Goal: Task Accomplishment & Management: Manage account settings

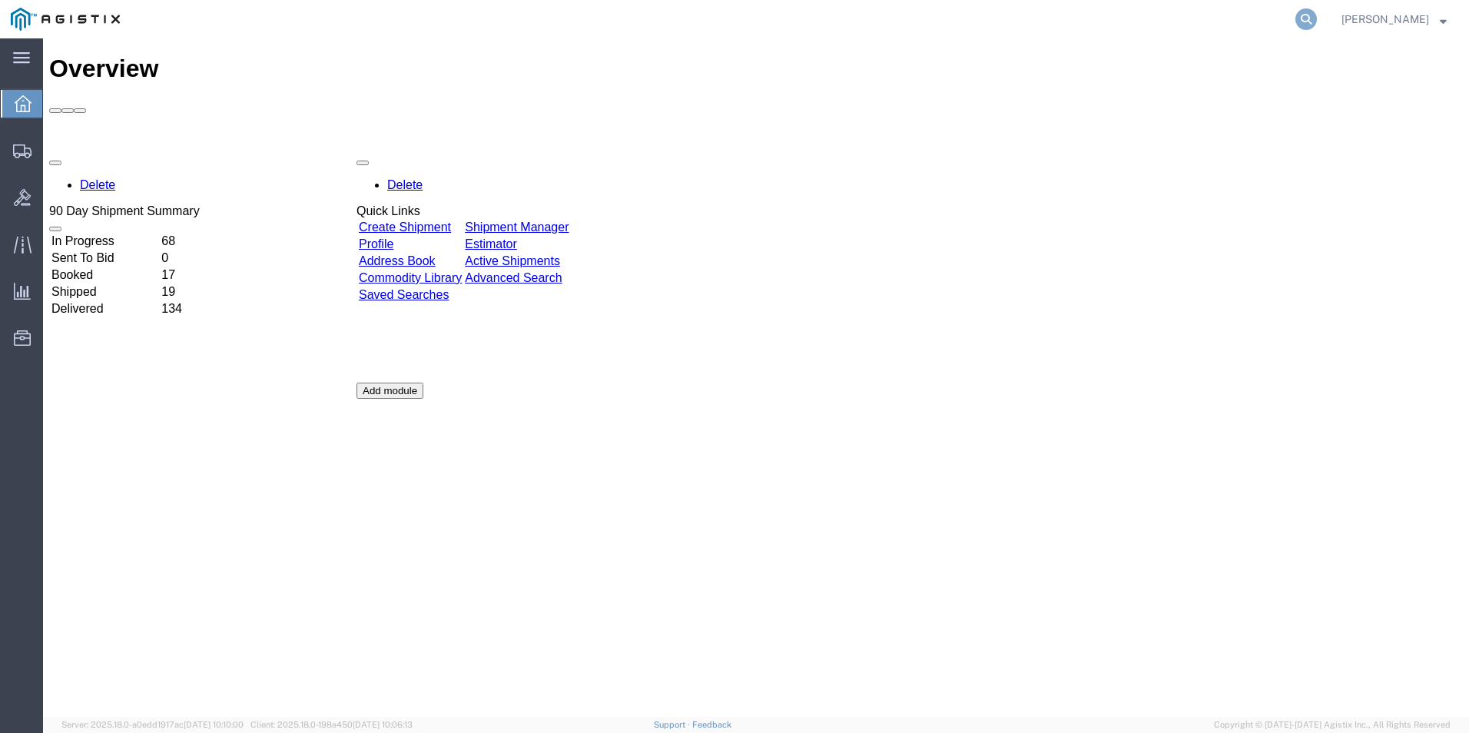
click at [1303, 23] on icon at bounding box center [1306, 19] width 22 height 22
click at [1035, 23] on input "search" at bounding box center [1061, 19] width 467 height 37
type input "Gdit-70360"
click at [1303, 22] on icon at bounding box center [1306, 19] width 22 height 22
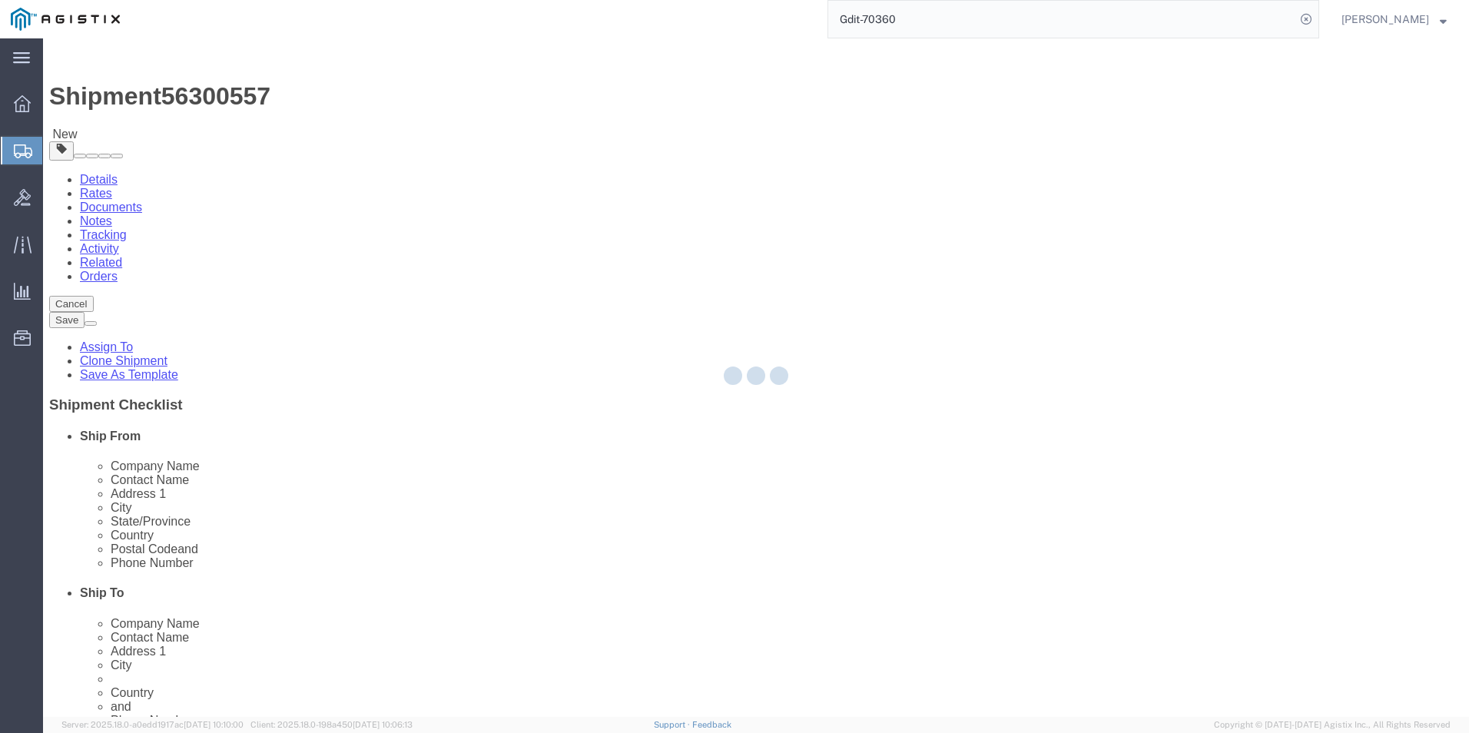
select select "69651"
select select "34240"
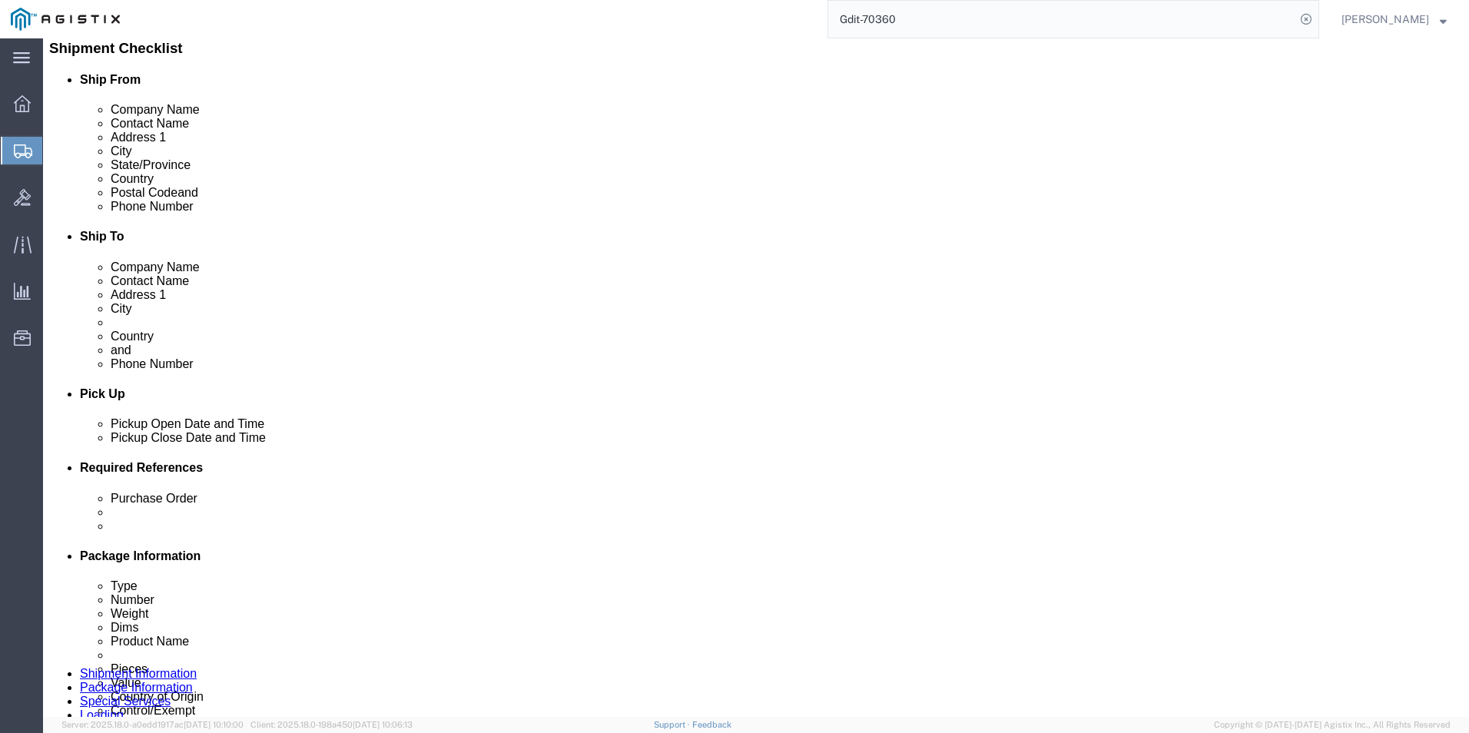
scroll to position [270, 0]
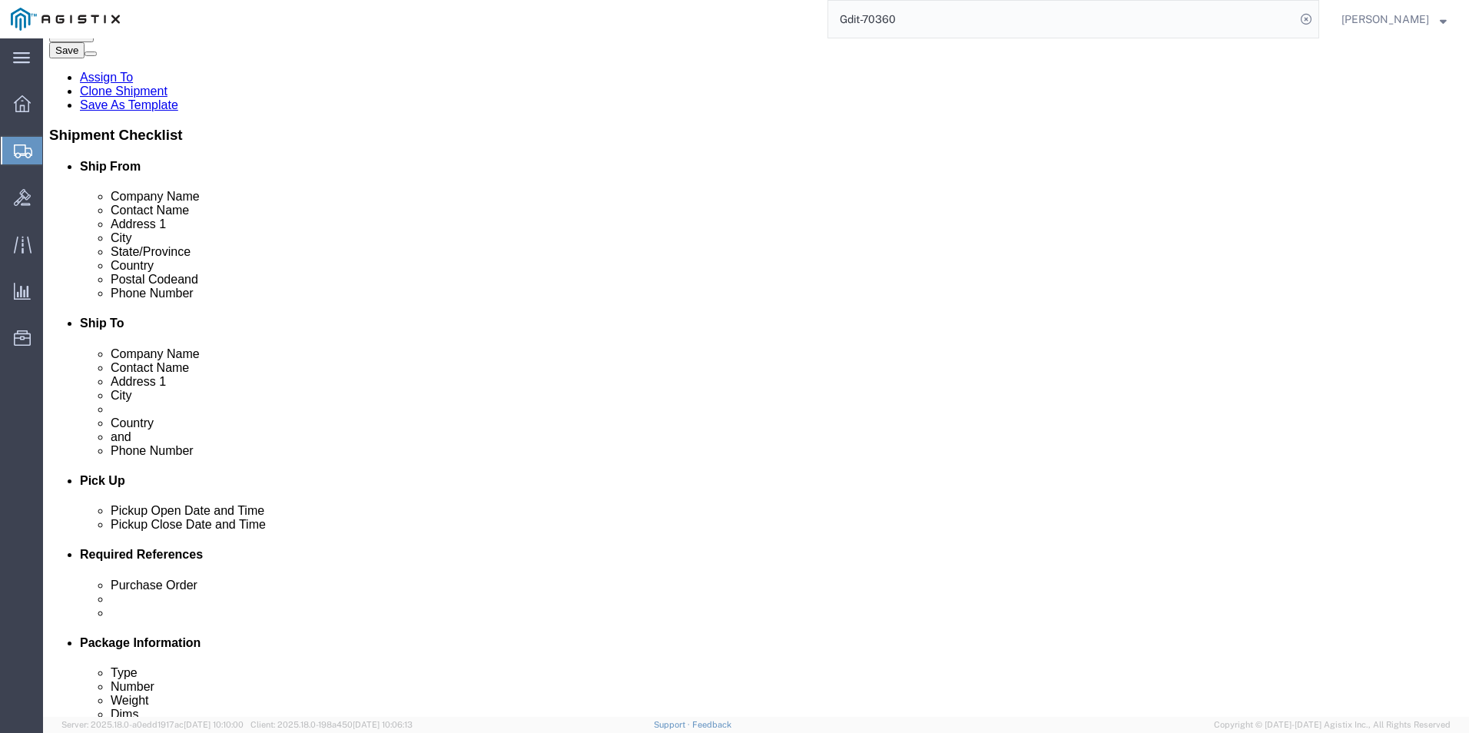
click icon
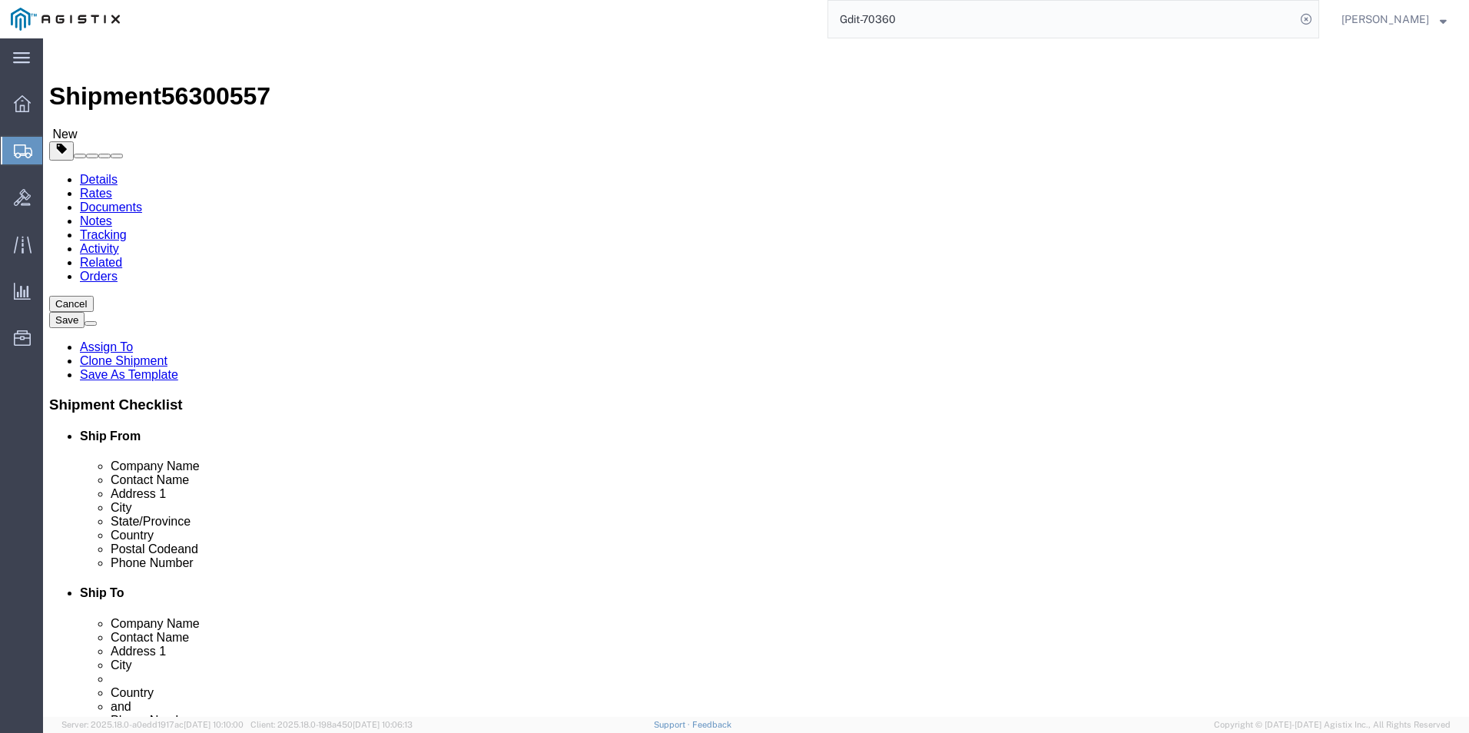
click dd "18925.80 USD"
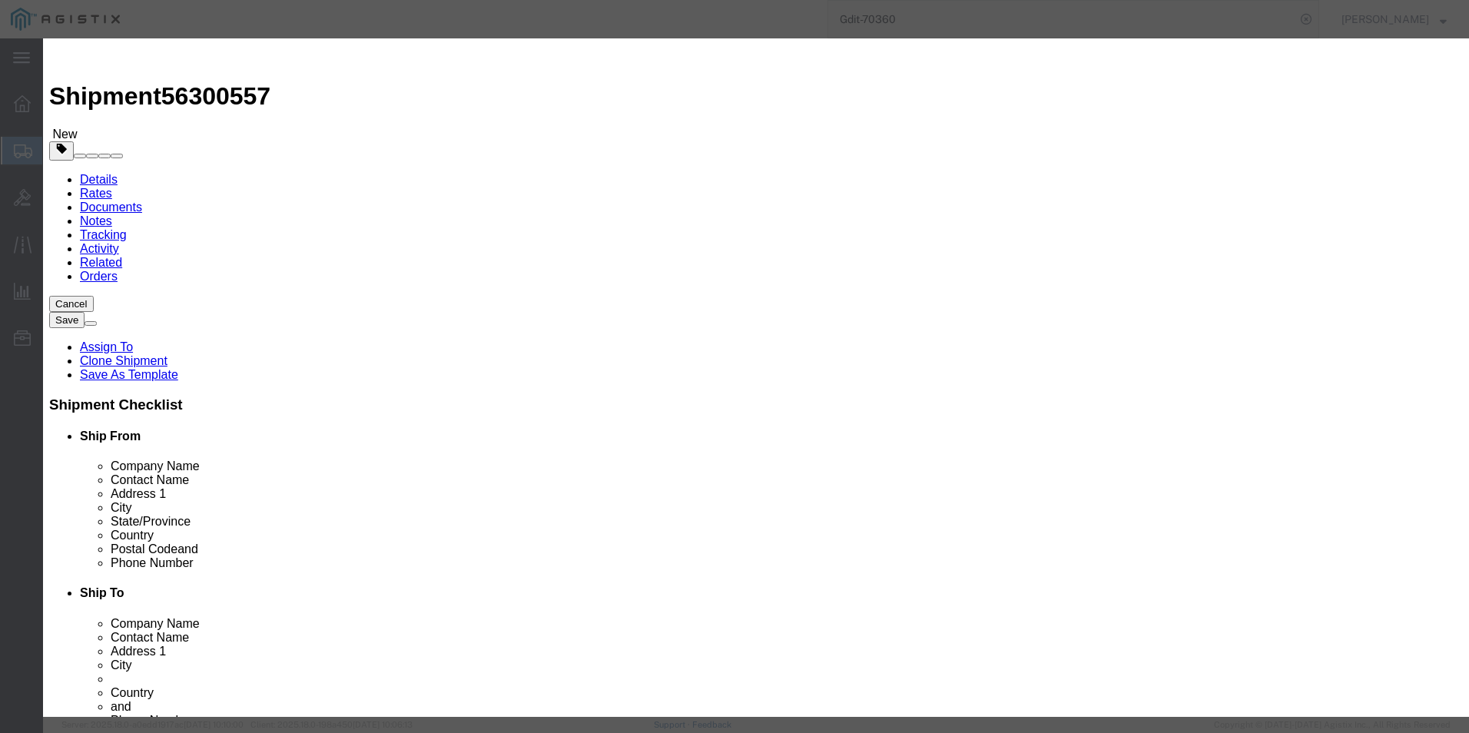
drag, startPoint x: 575, startPoint y: 310, endPoint x: 429, endPoint y: 307, distance: 145.2
click div "Model RBK-R6404S-HW-01"
click icon "button"
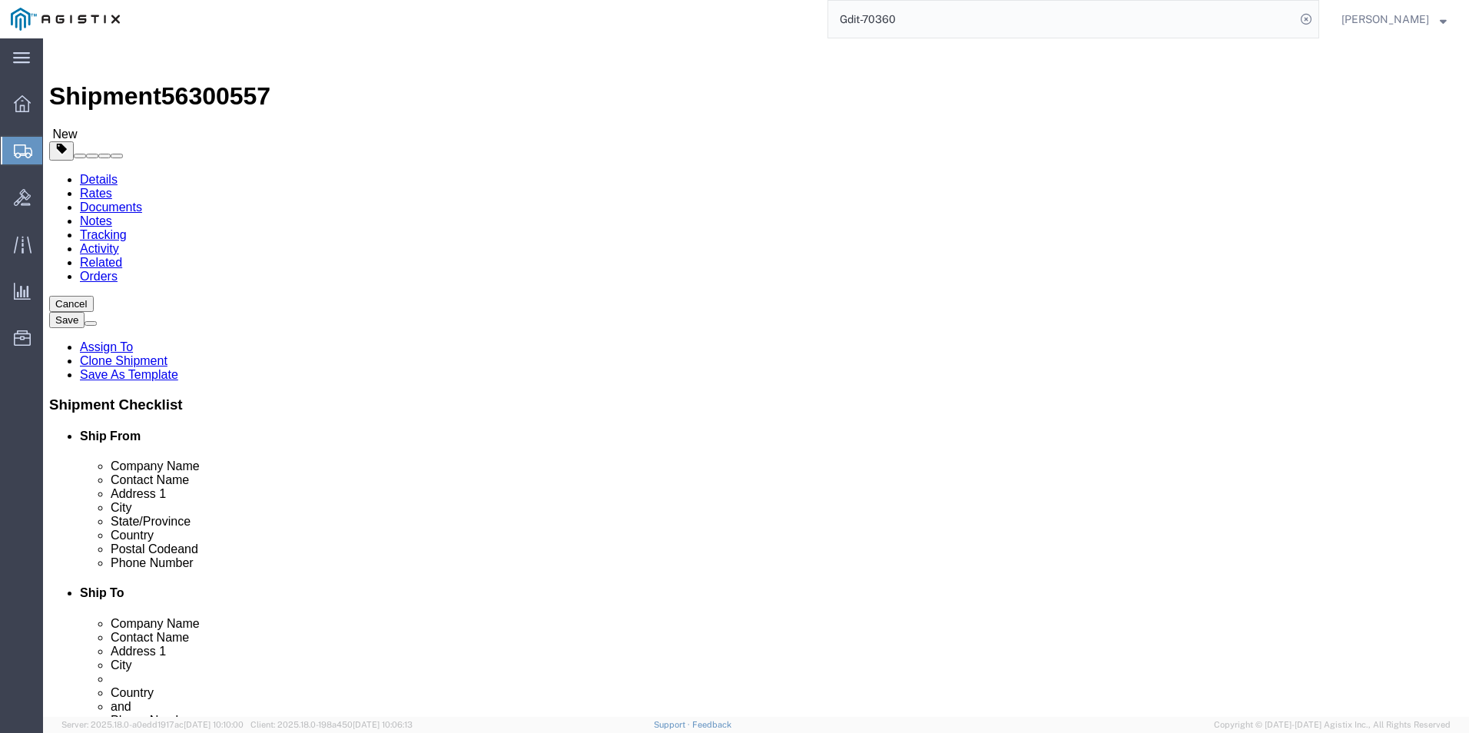
click at [976, 10] on input "Gdit-70360" at bounding box center [1061, 19] width 467 height 37
click at [1302, 28] on icon at bounding box center [1306, 19] width 22 height 22
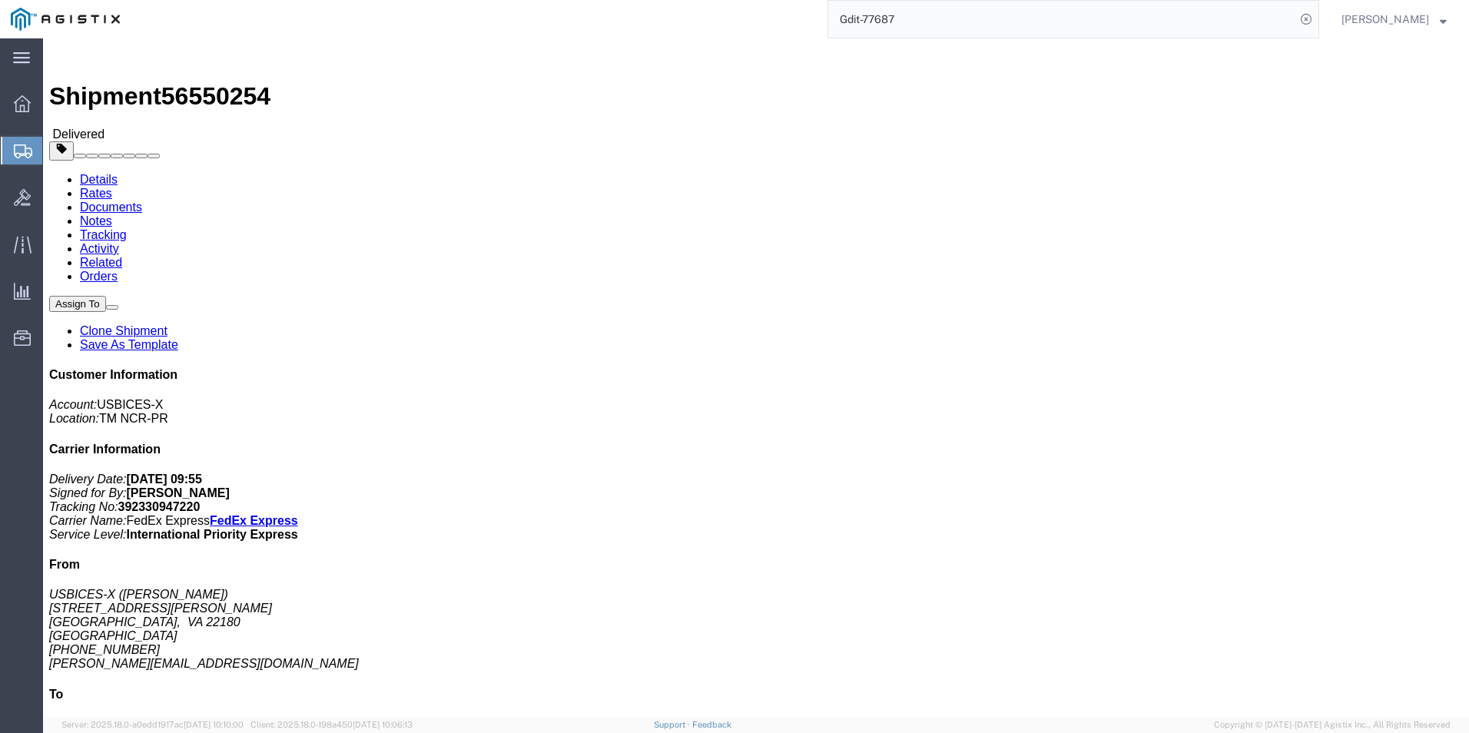
click at [928, 14] on input "Gdit-77687" at bounding box center [1061, 19] width 467 height 37
type input "Gdit-77743"
click at [1311, 18] on icon at bounding box center [1306, 19] width 22 height 22
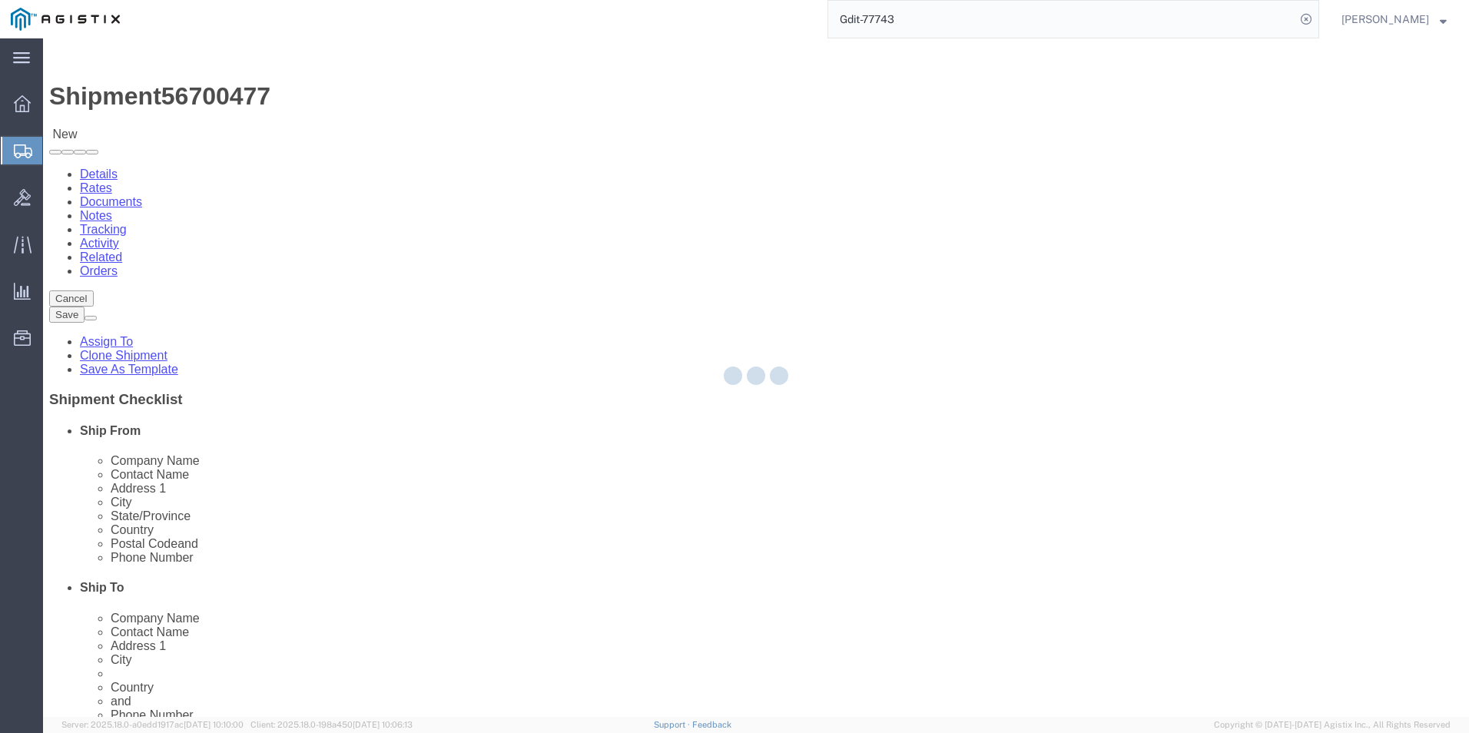
select select "69651"
select select "34240"
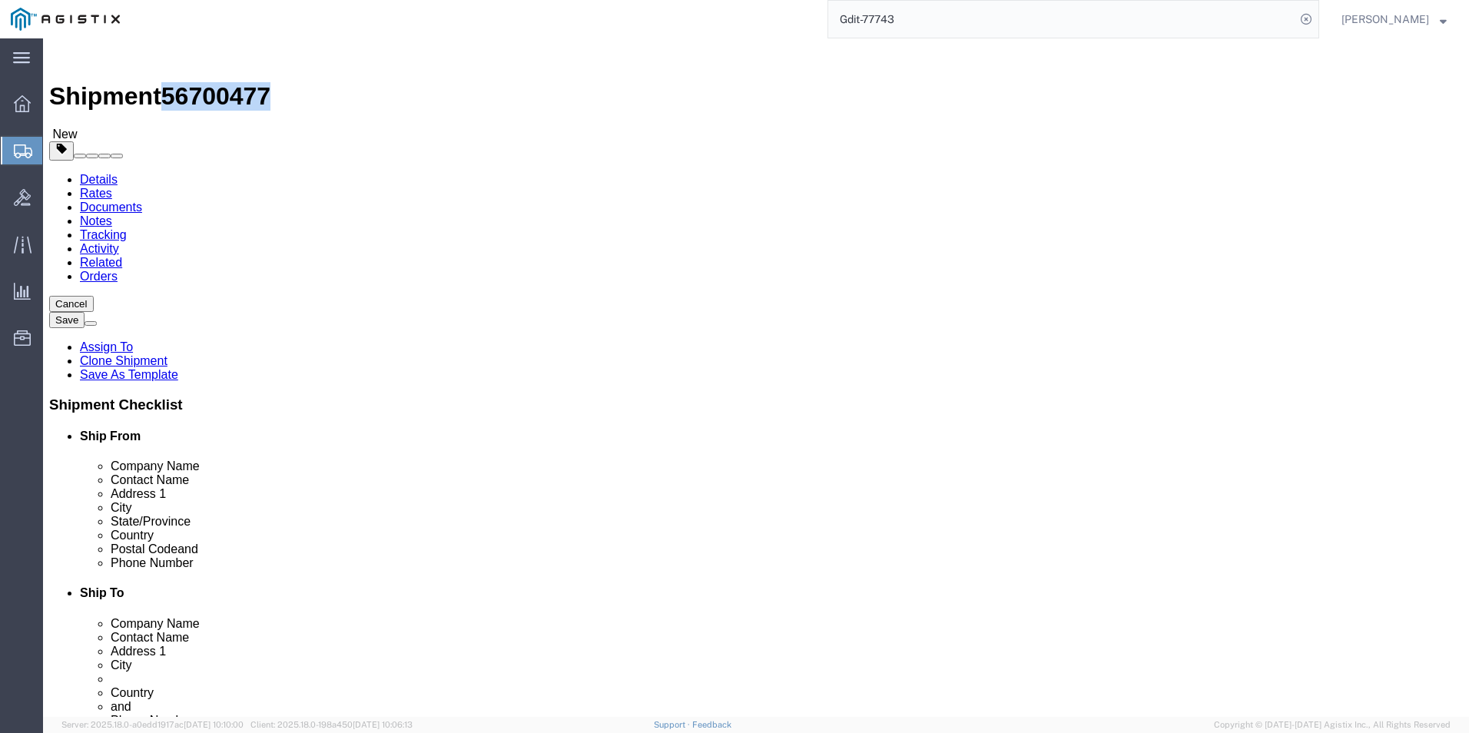
drag, startPoint x: 128, startPoint y: 18, endPoint x: 211, endPoint y: 18, distance: 83.0
click div "Shipment 56700477 New"
drag, startPoint x: 211, startPoint y: 18, endPoint x: 169, endPoint y: 17, distance: 42.3
copy span "56700477"
click link "Package Information"
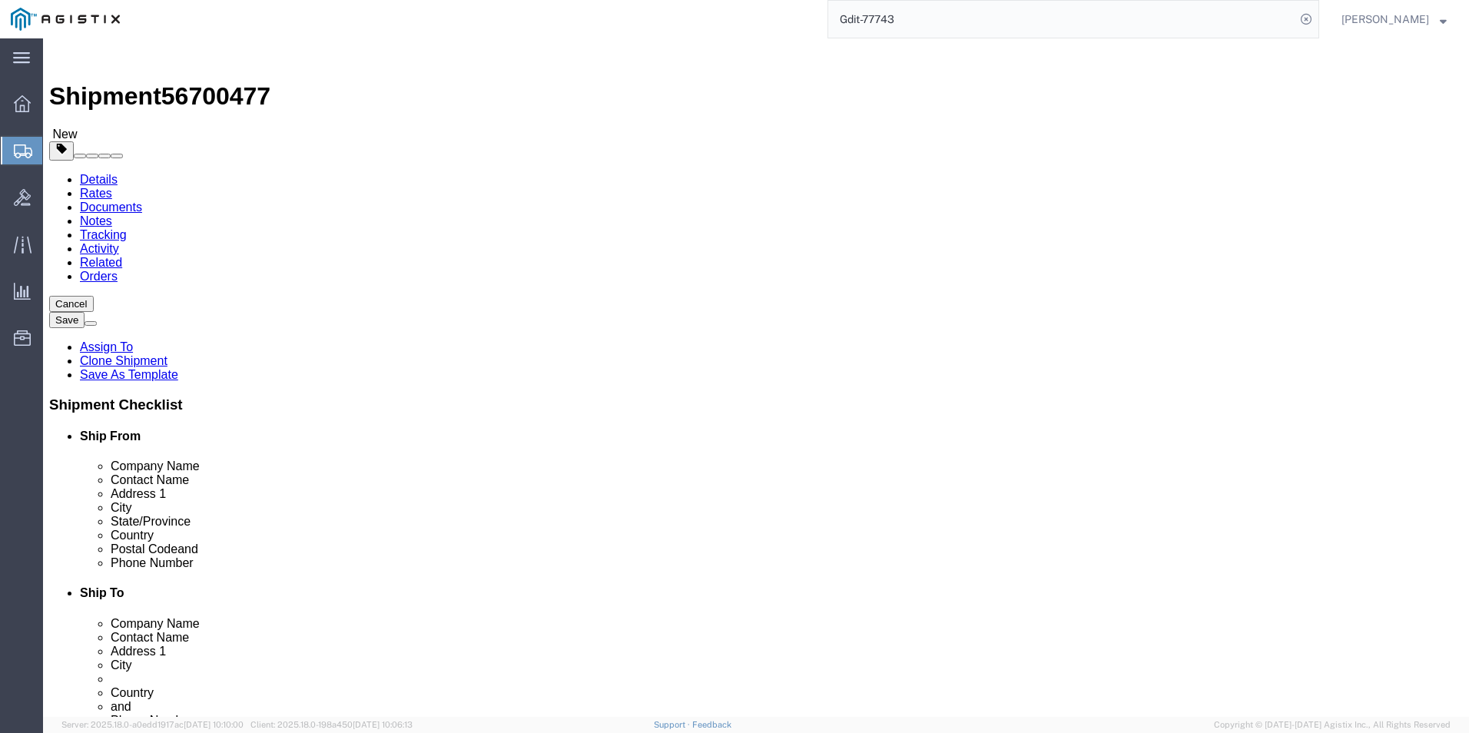
click at [929, 12] on input "Gdit-77743" at bounding box center [1061, 19] width 467 height 37
type input "Gdit-76817"
click at [1308, 24] on icon at bounding box center [1306, 19] width 22 height 22
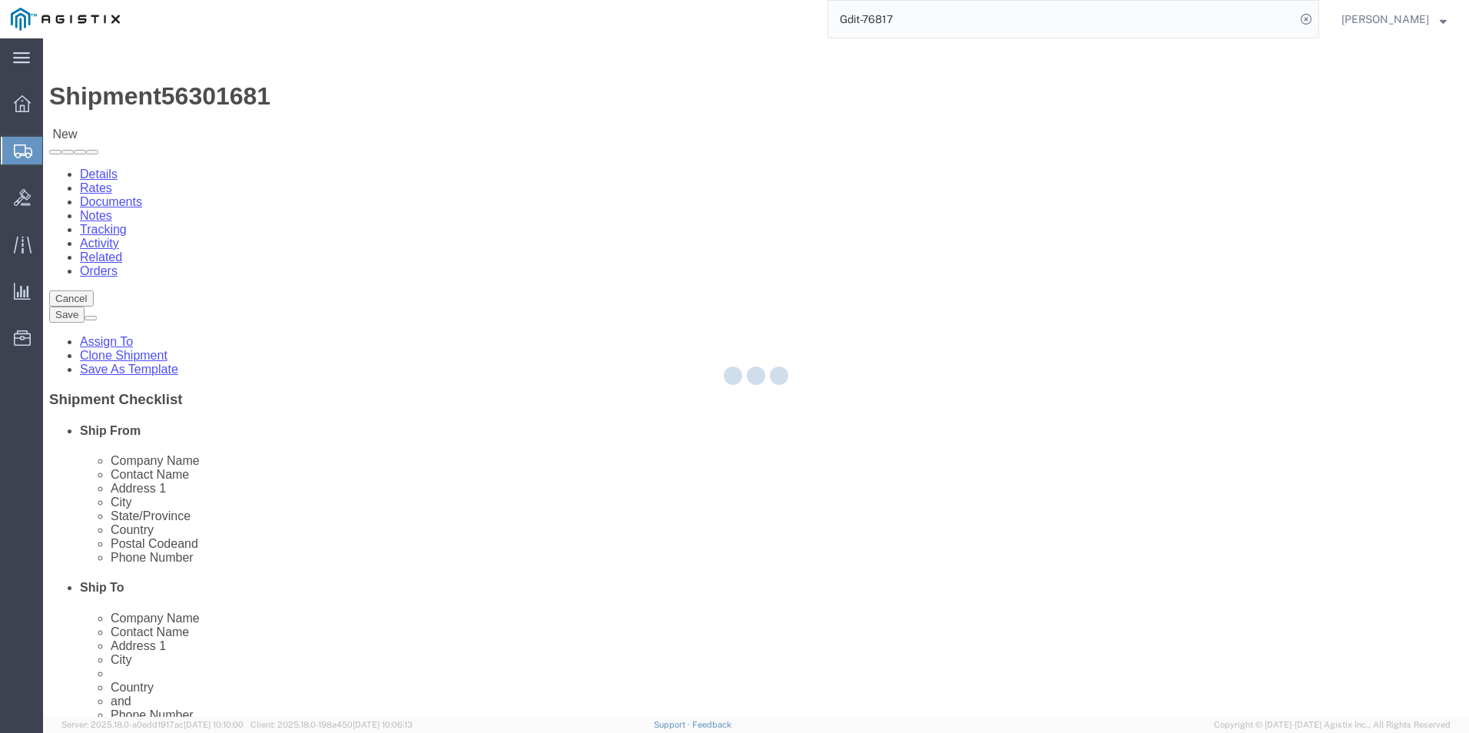
select select "69651"
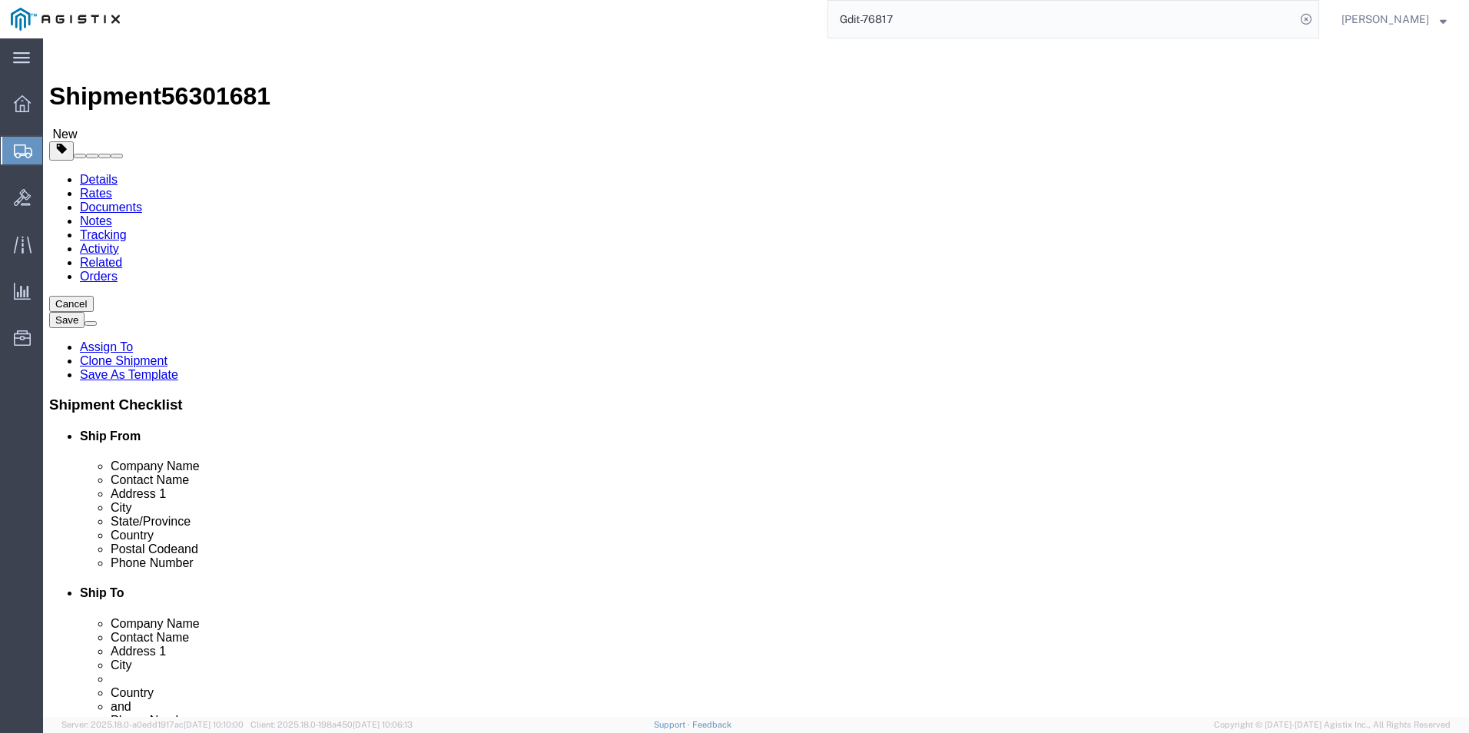
click icon
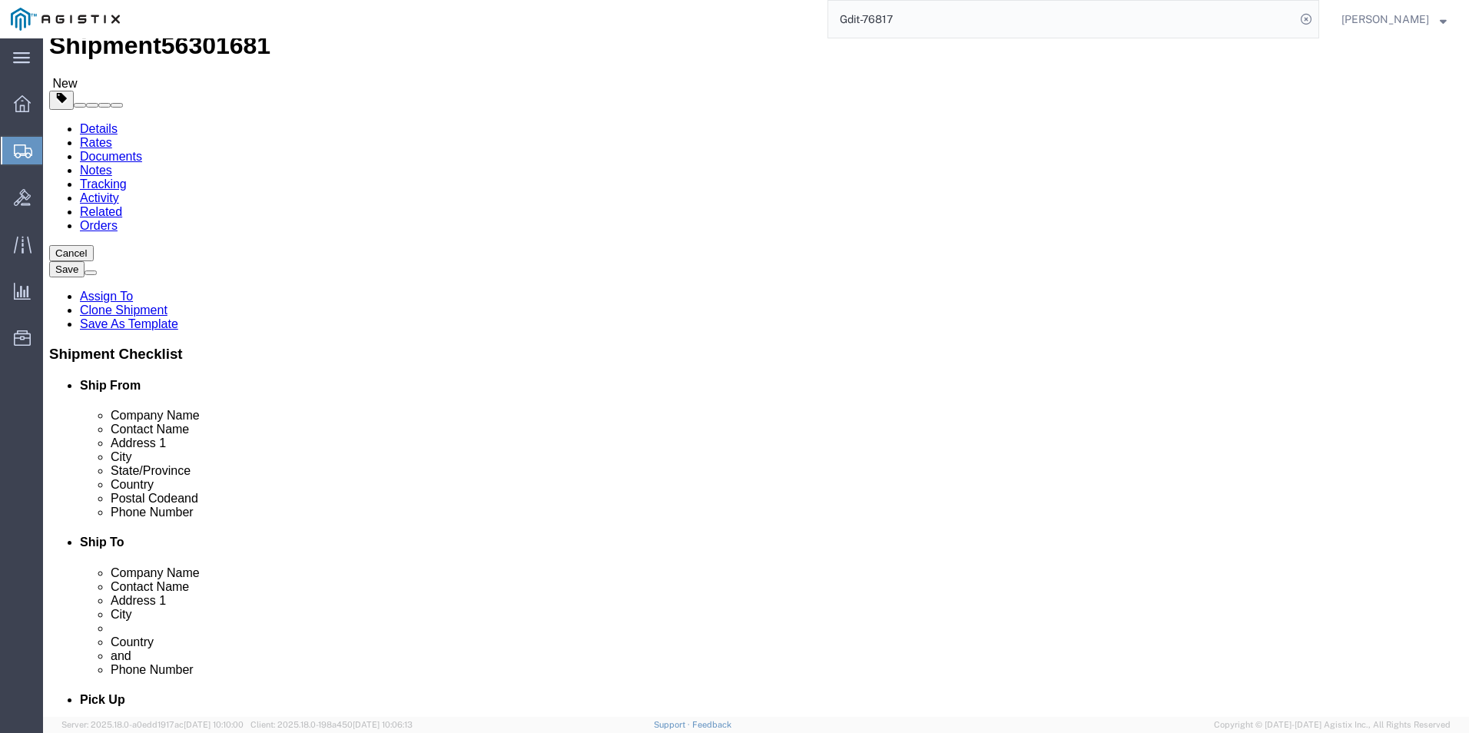
scroll to position [77, 0]
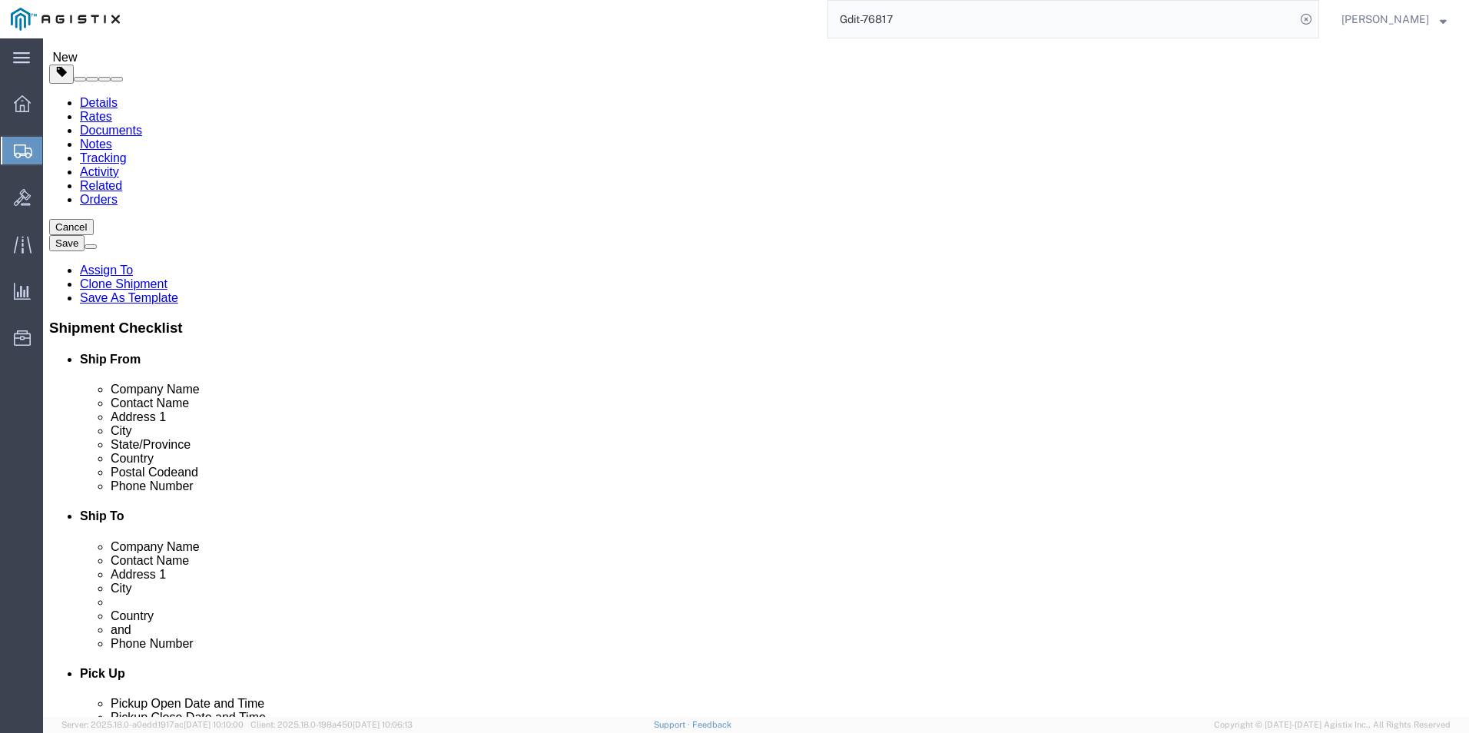
click input "text"
type input "48"
click input "text"
type input "40"
click input "text"
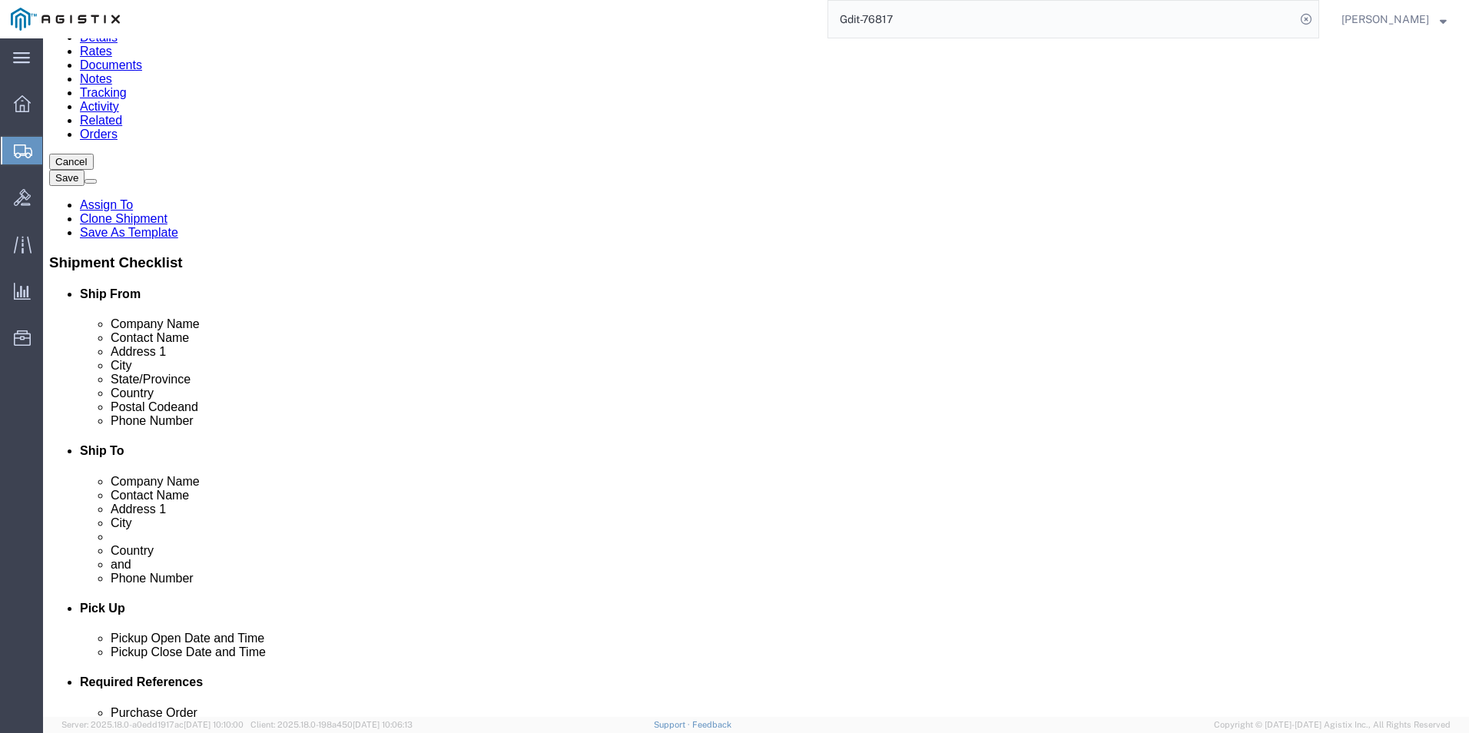
scroll to position [0, 0]
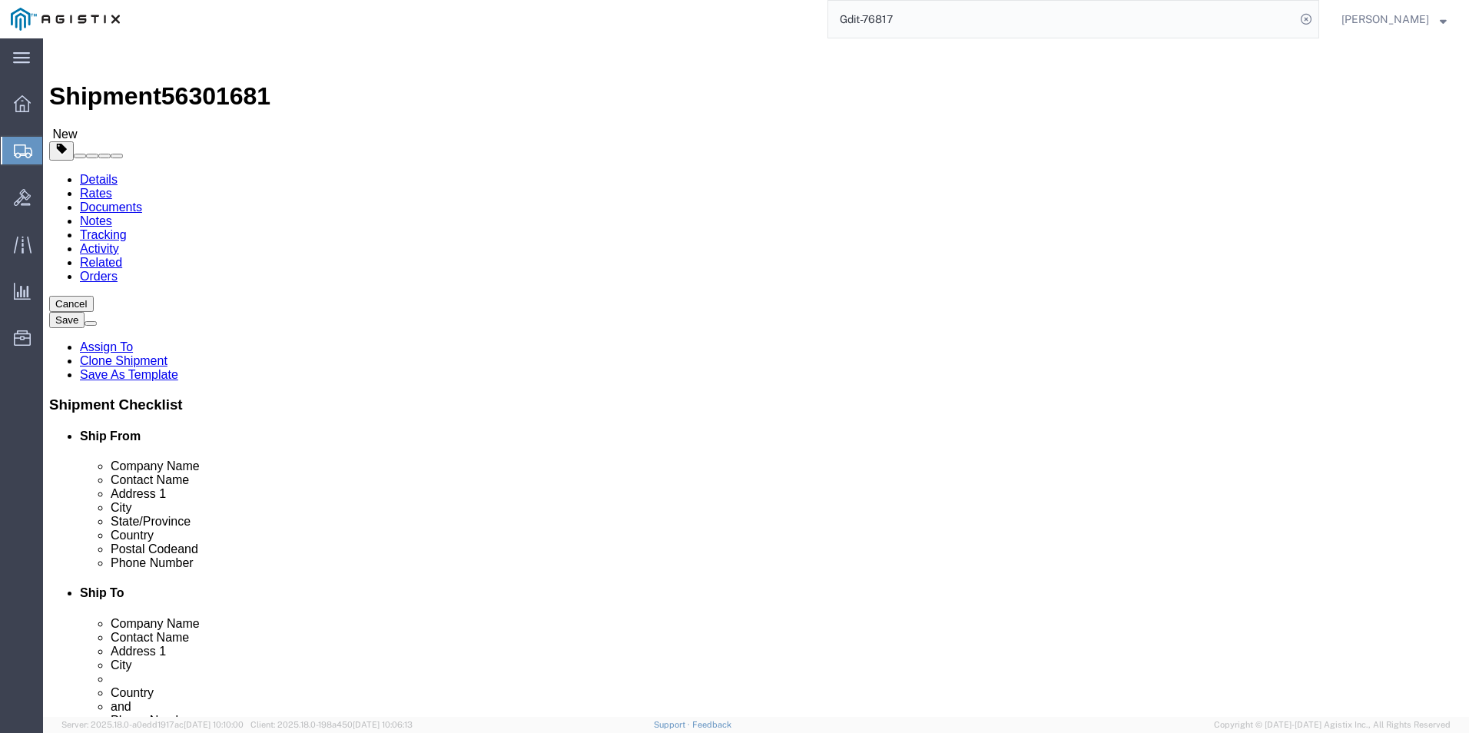
type input "46"
click input "0.00"
type input "0"
click at [972, 22] on input "Gdit-76817" at bounding box center [1061, 19] width 467 height 37
click at [1309, 17] on icon at bounding box center [1306, 19] width 22 height 22
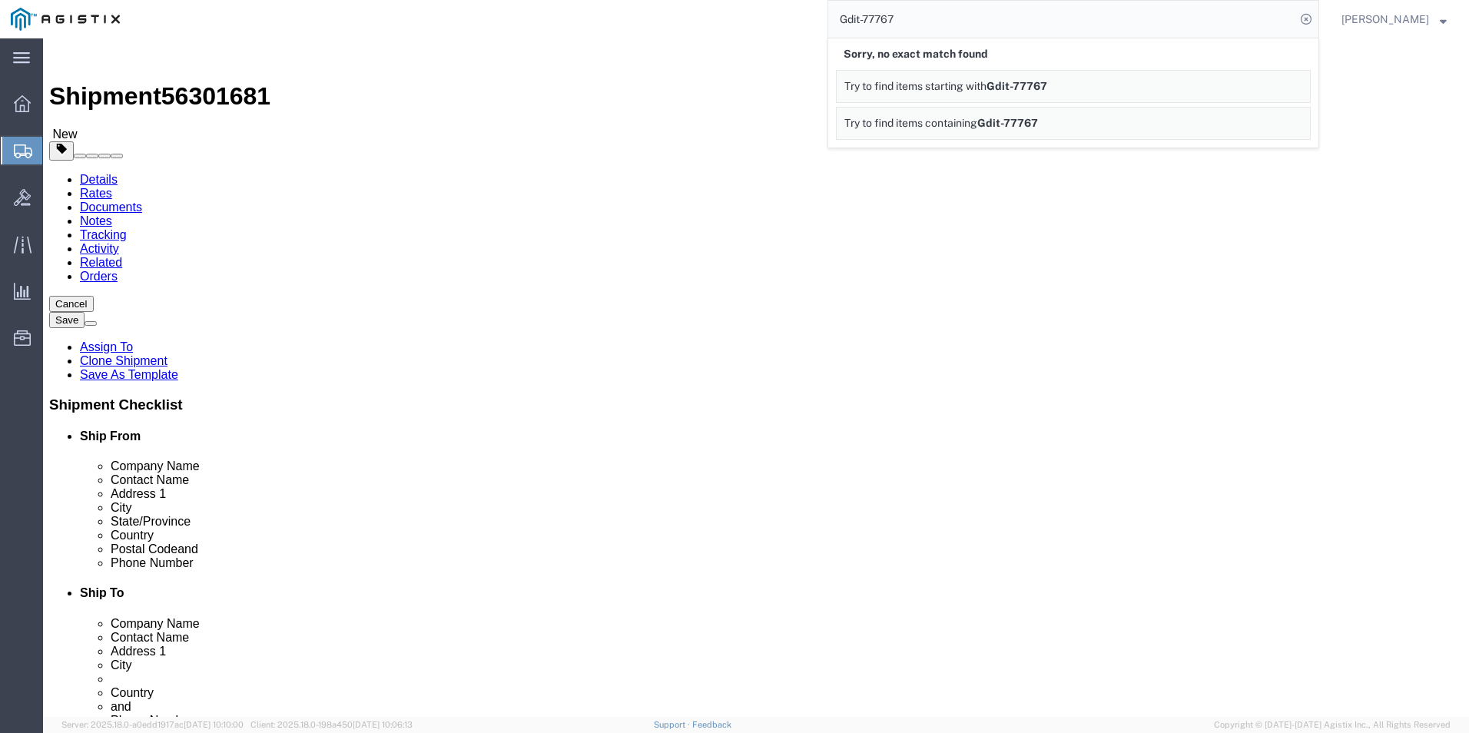
click at [888, 20] on input "Gdit-77767" at bounding box center [1061, 19] width 467 height 37
click at [1300, 22] on icon at bounding box center [1306, 19] width 22 height 22
click div "Shipment Information Package Information Special Services Loading Routing"
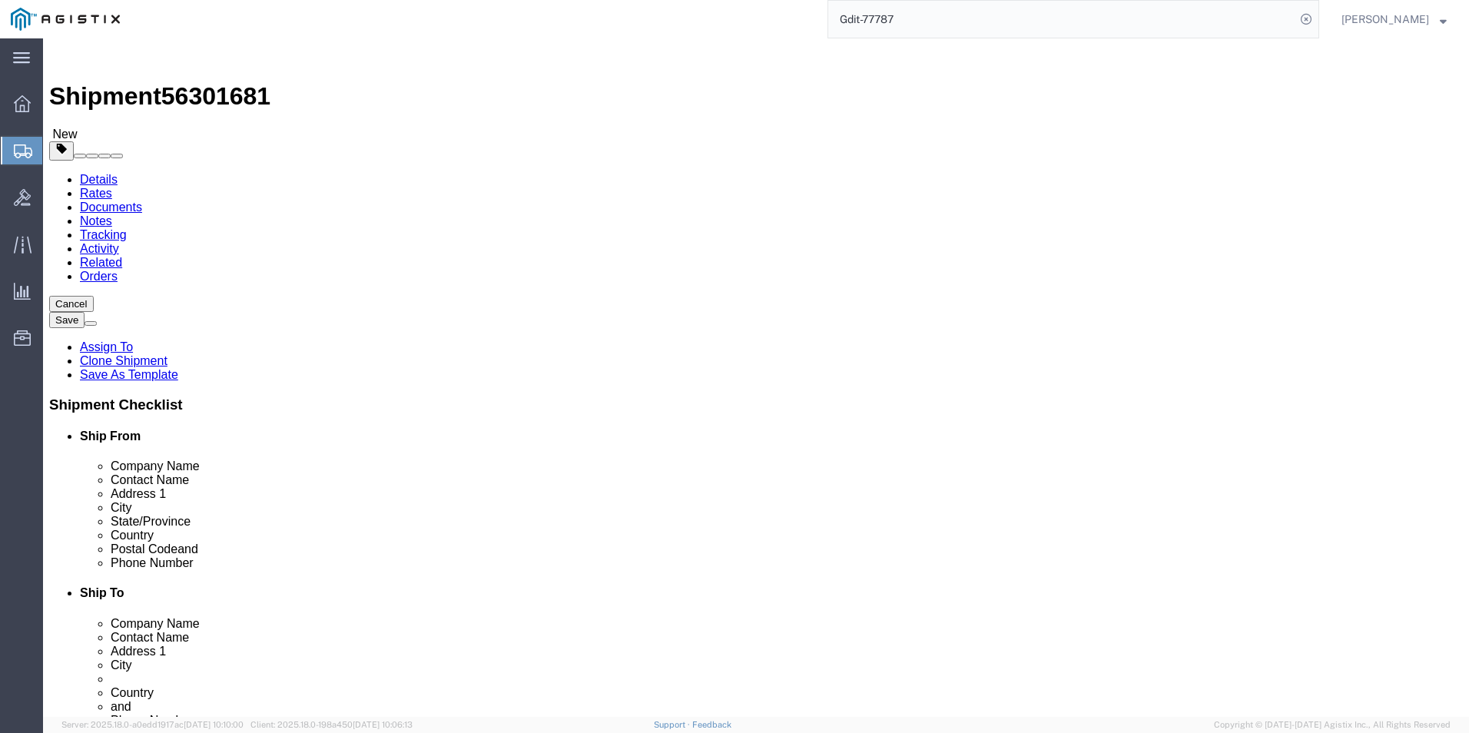
click at [902, 16] on input "Gdit-77787" at bounding box center [1061, 19] width 467 height 37
type input "Gdit-77743"
click at [1304, 10] on icon at bounding box center [1306, 19] width 22 height 22
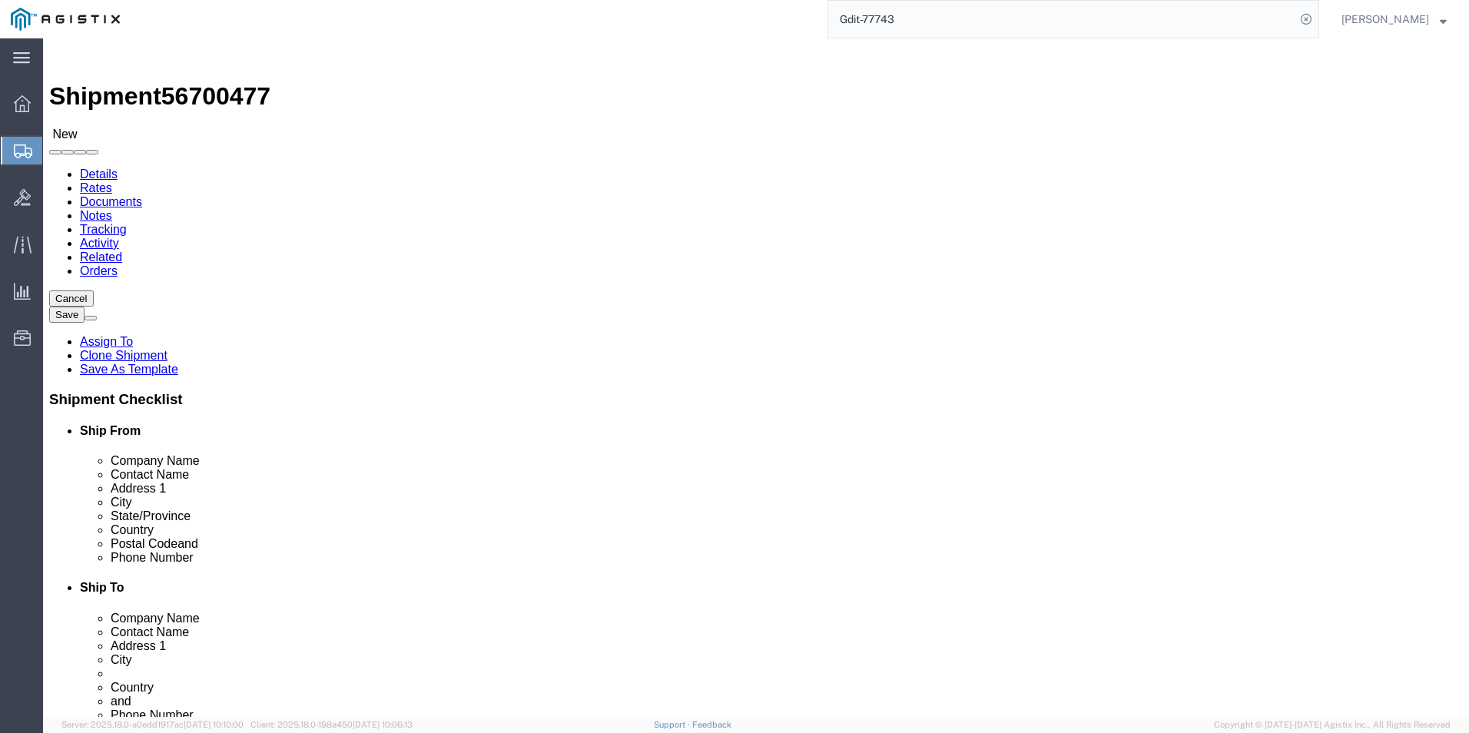
select select "69651"
select select "34240"
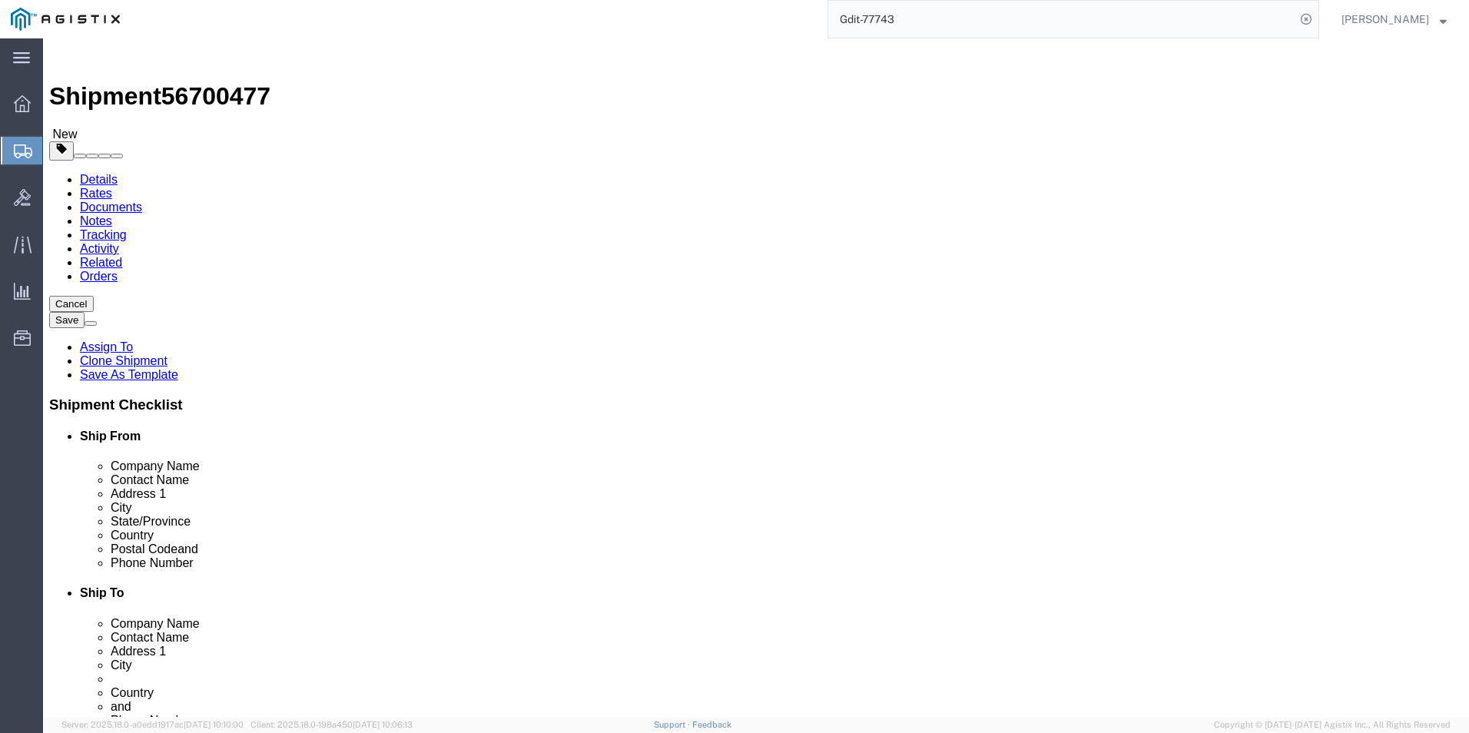
click icon
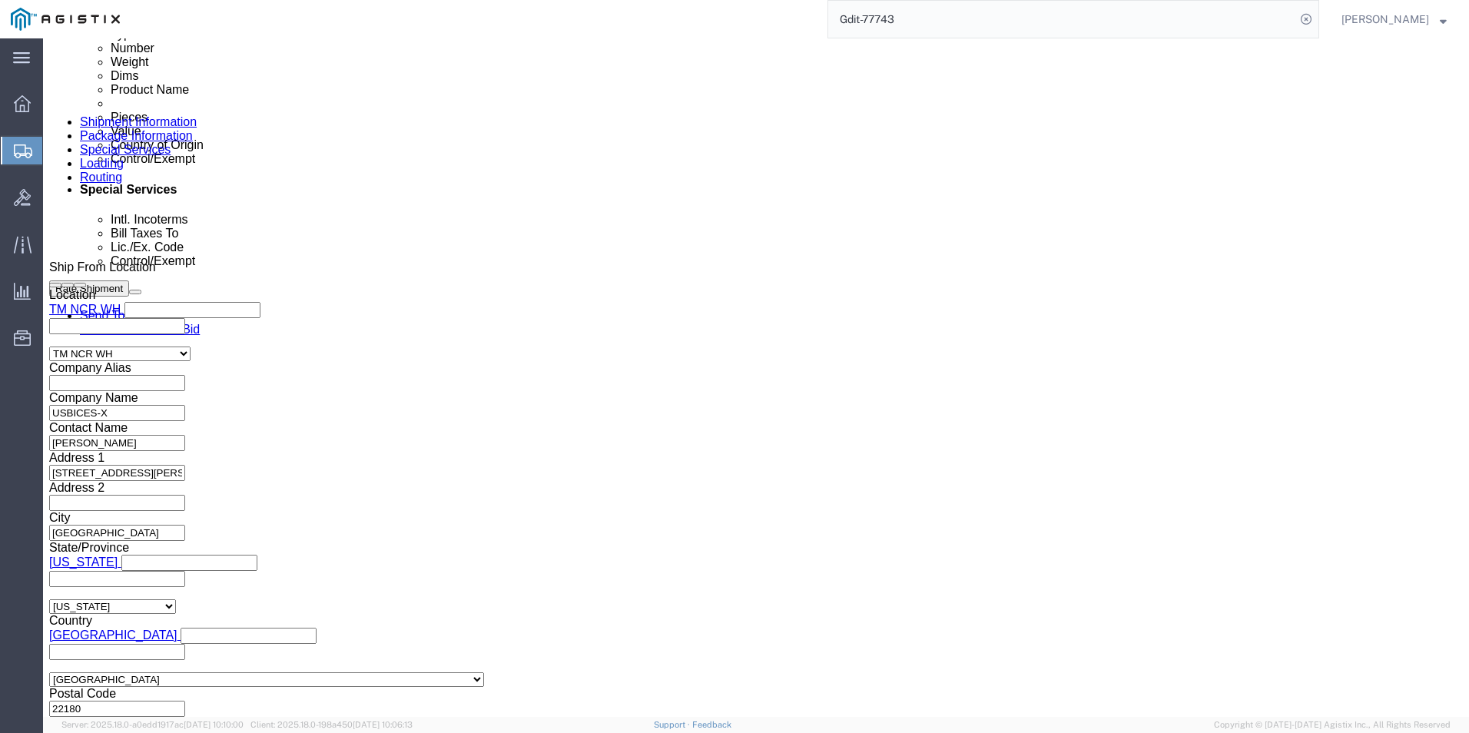
scroll to position [614, 0]
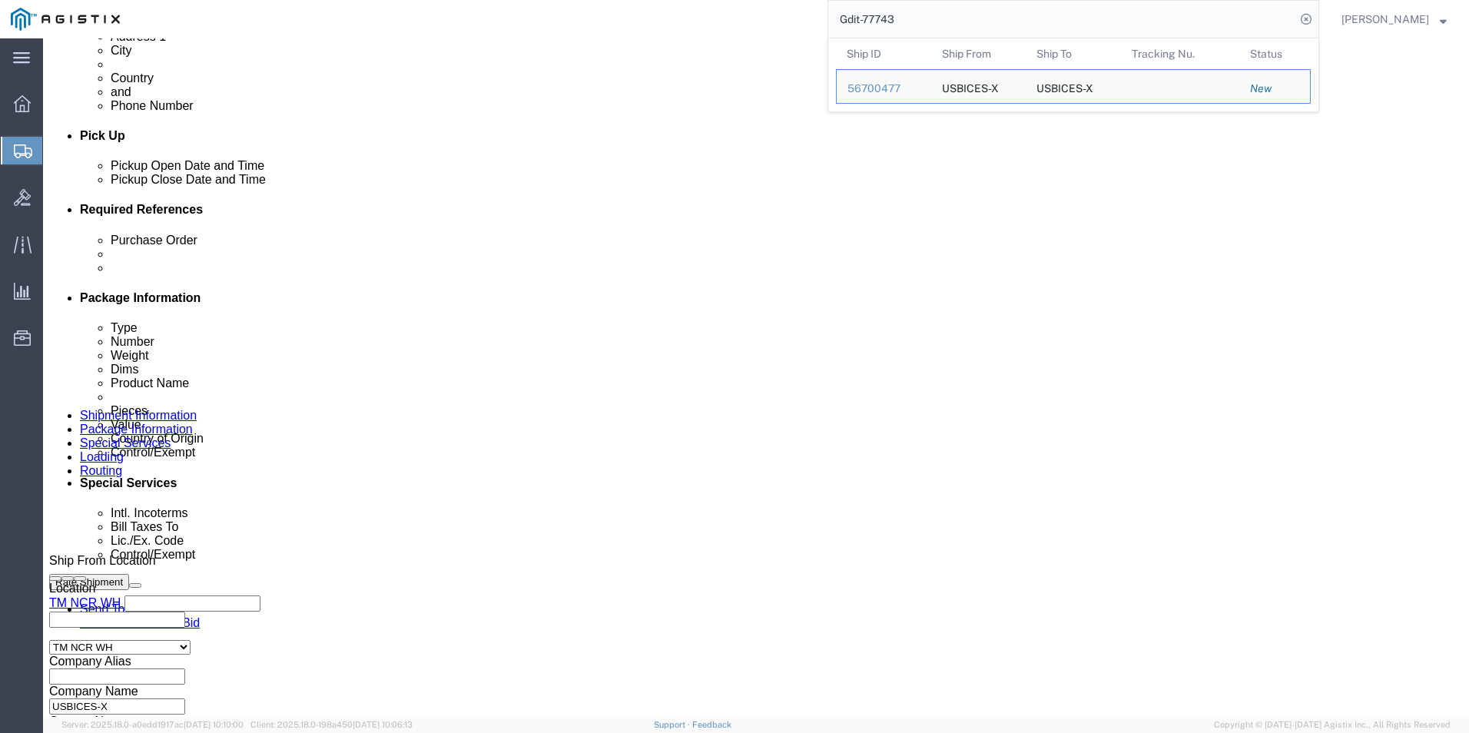
click at [931, 17] on input "Gdit-77743" at bounding box center [1061, 19] width 467 height 37
click at [952, 23] on input "Gdit-77743" at bounding box center [1061, 19] width 467 height 37
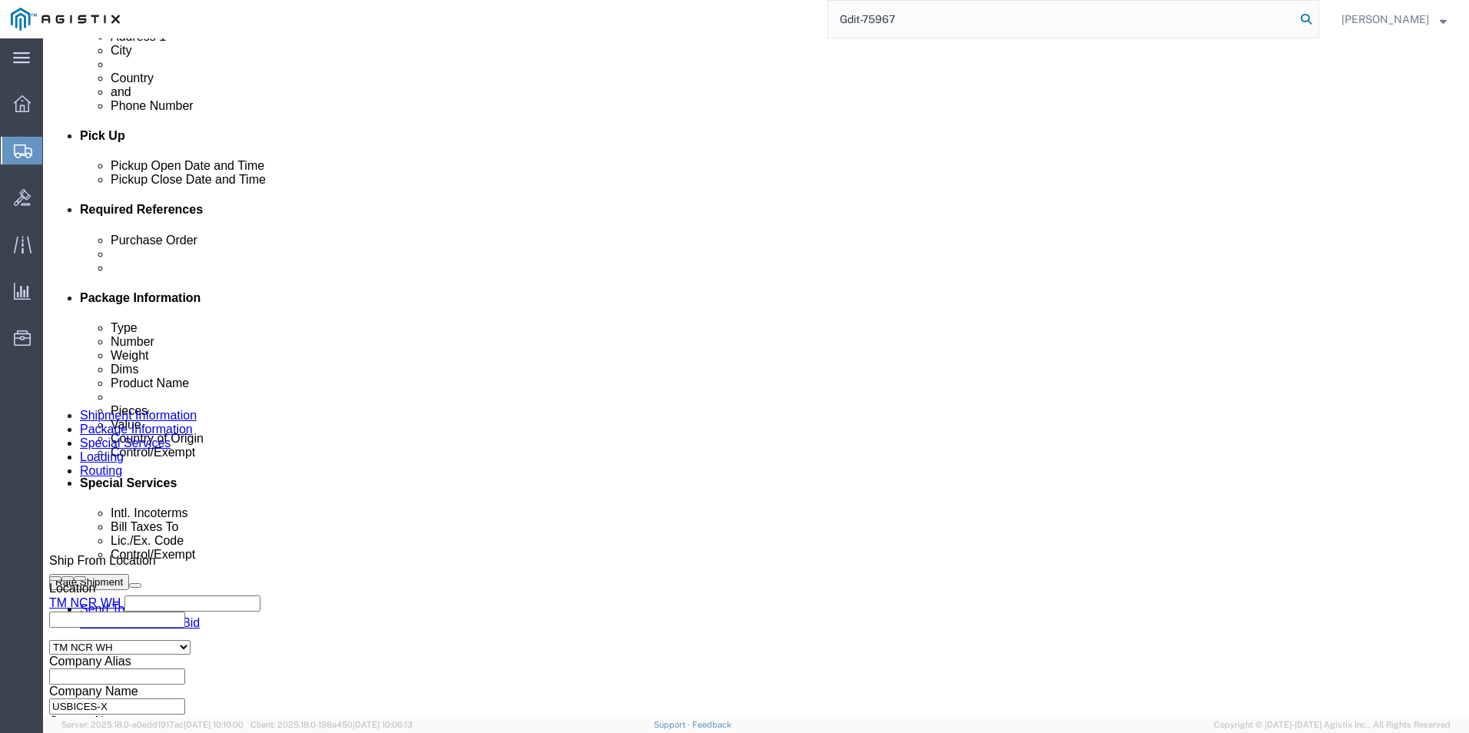
type input "Gdit-75967"
click at [1305, 15] on icon at bounding box center [1306, 19] width 22 height 22
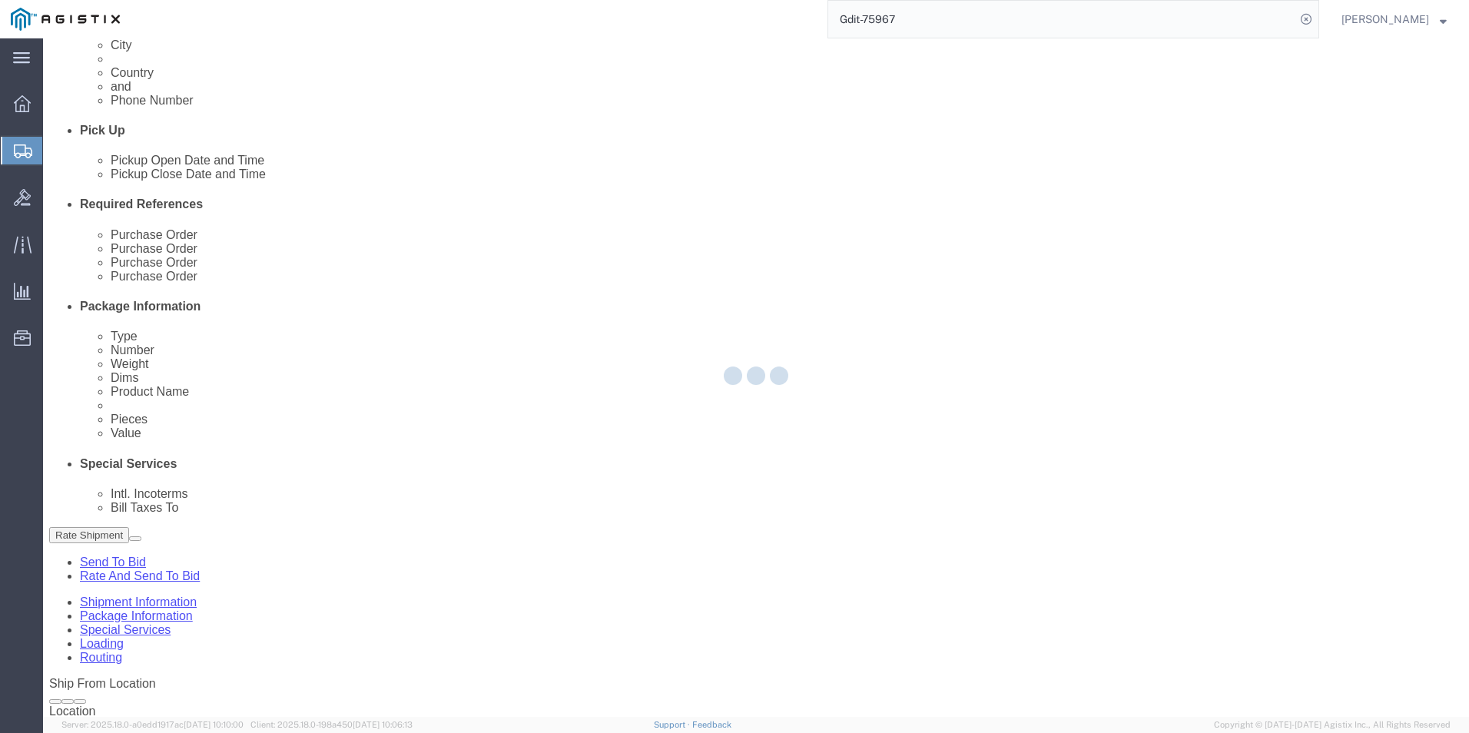
select select "69651"
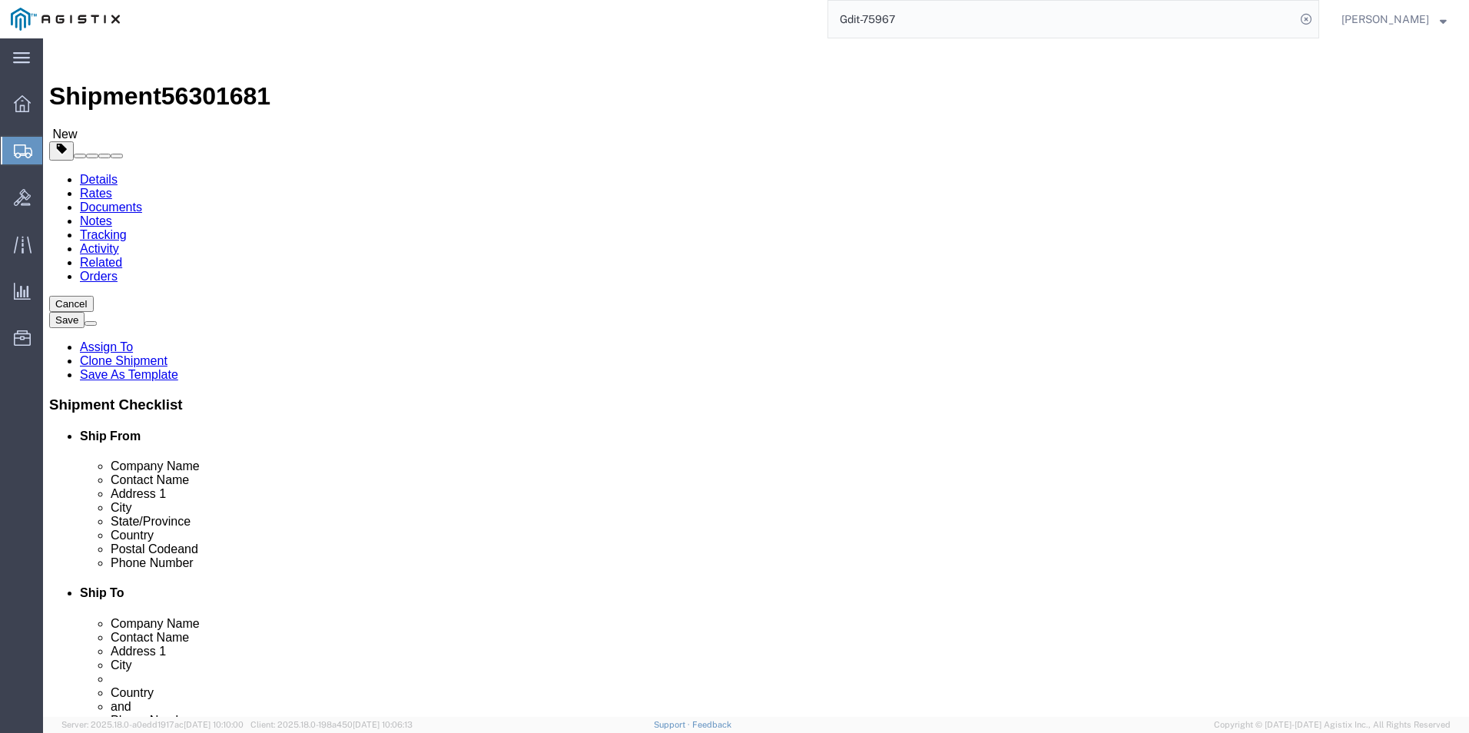
click icon
click input "0.00"
type input "0"
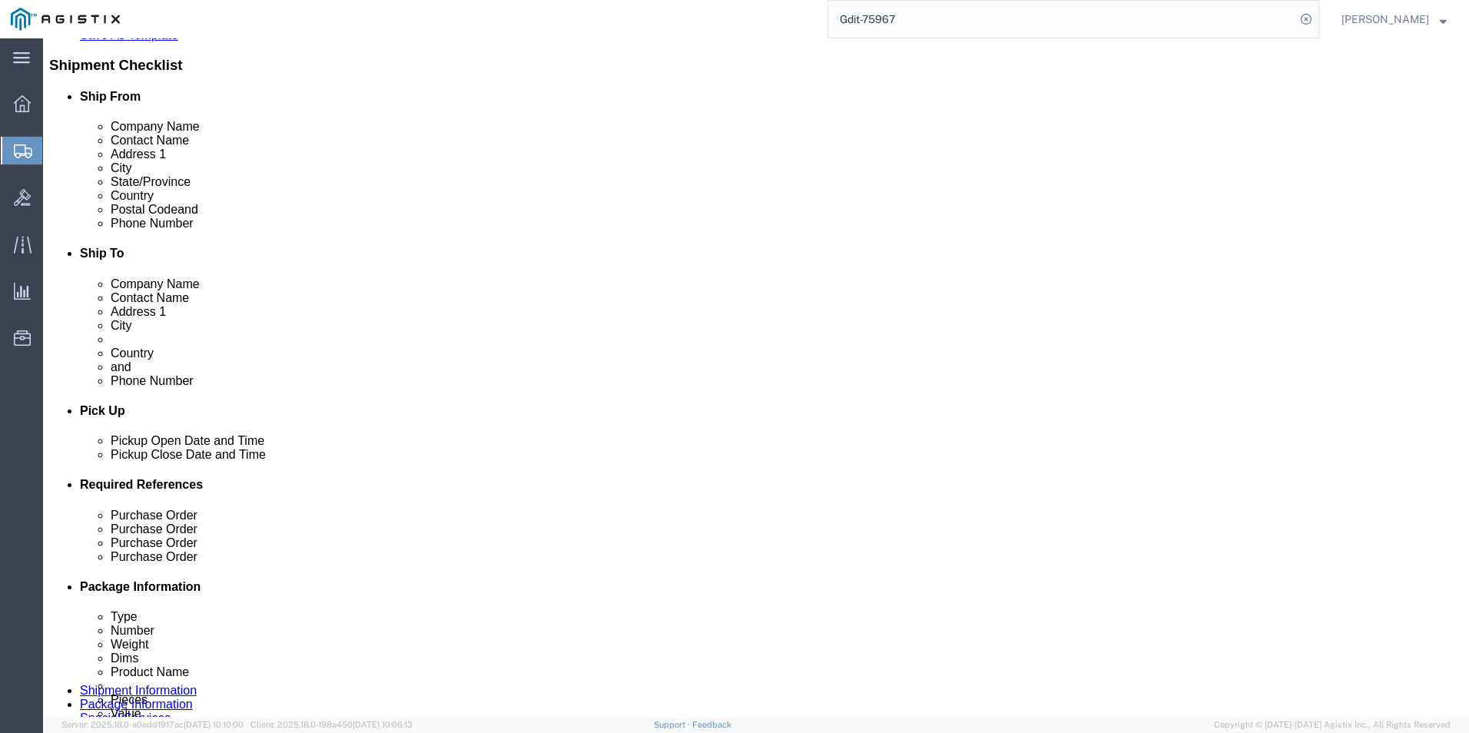
scroll to position [384, 0]
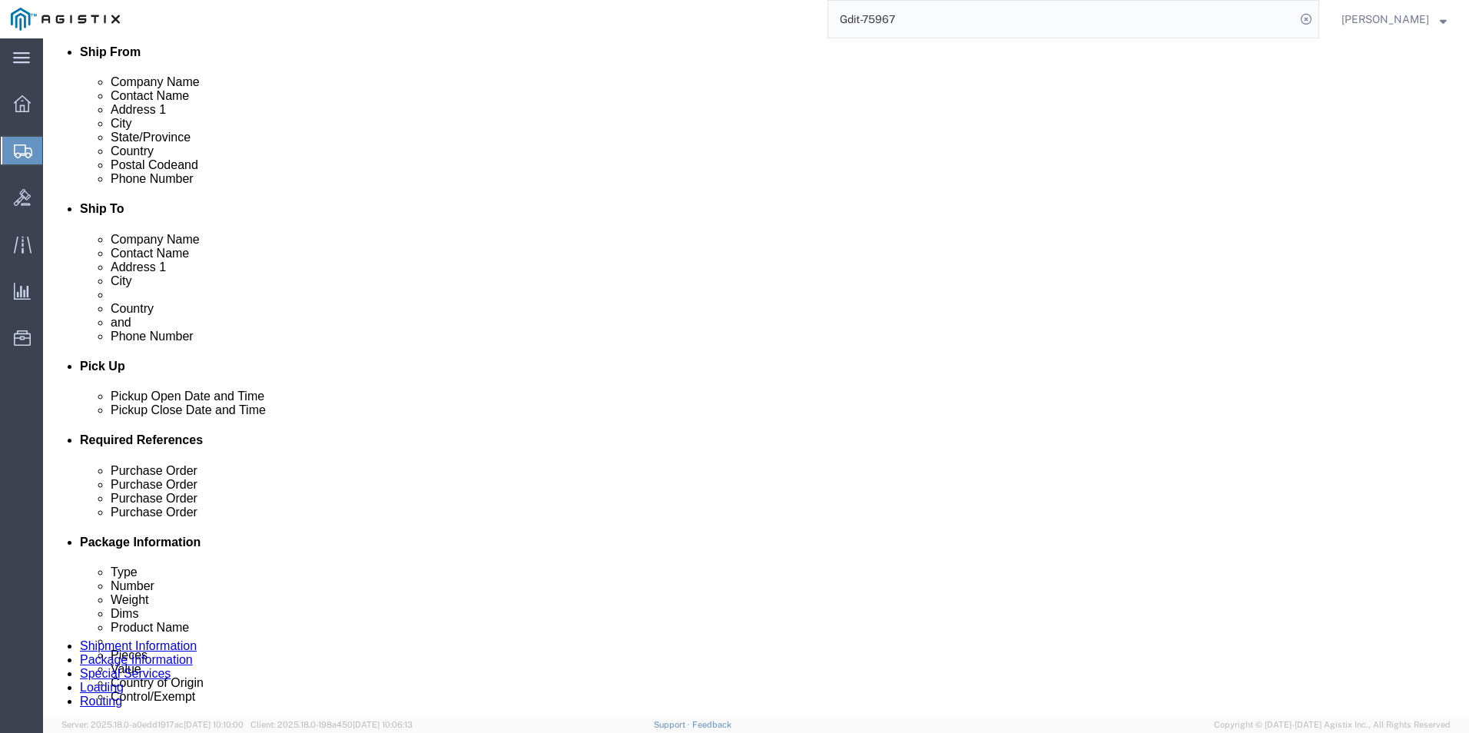
type input "265"
click input "0.00"
type input "0"
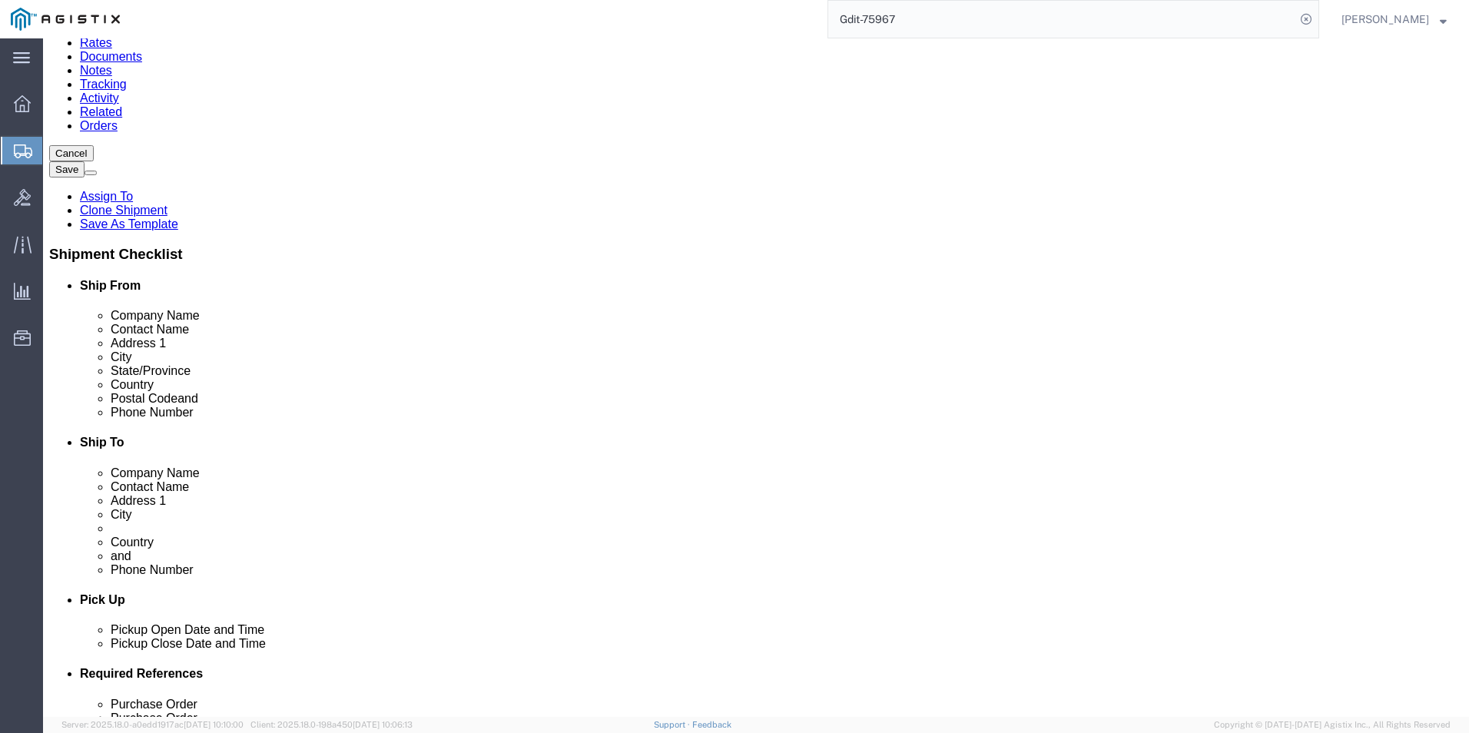
scroll to position [0, 0]
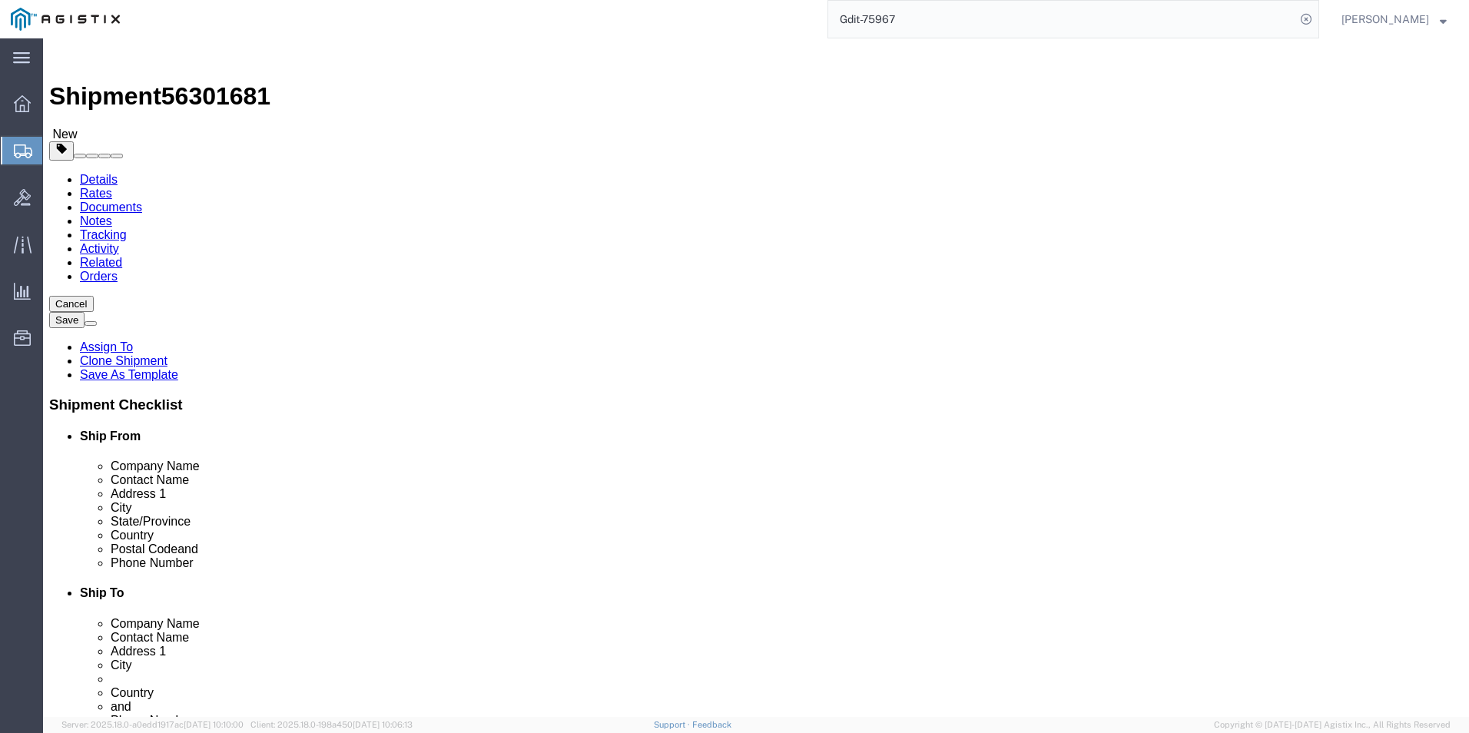
type input "265"
click input "text"
type input "48"
click input "text"
type input "40"
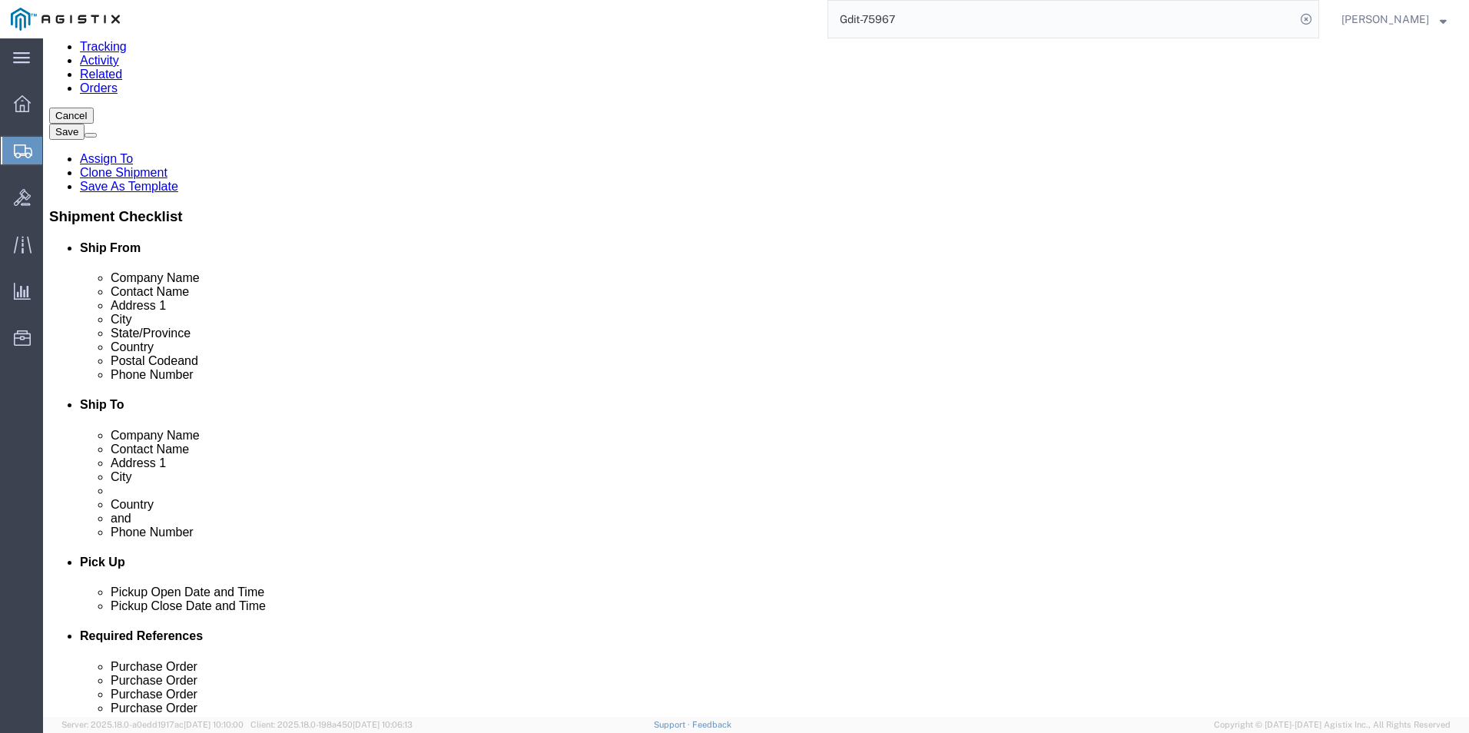
scroll to position [154, 0]
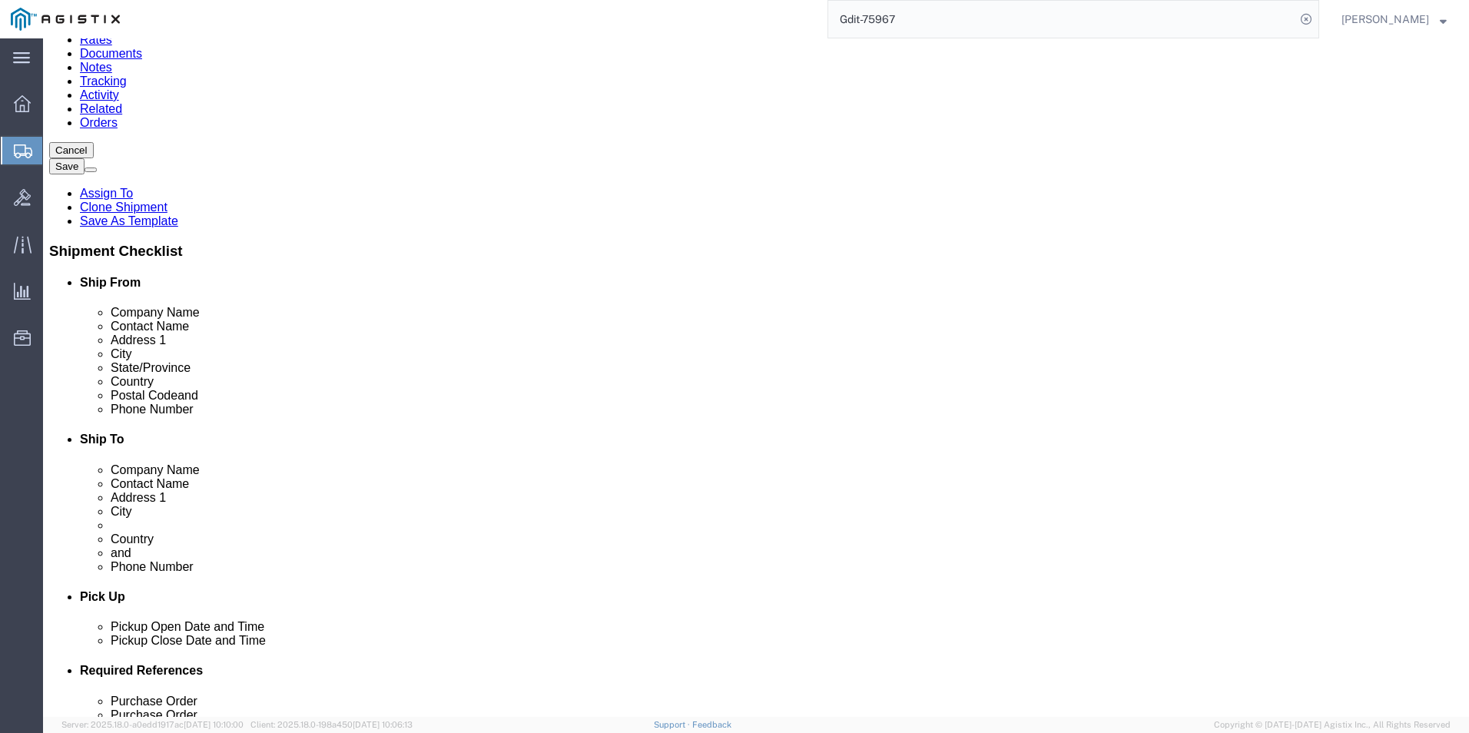
click input "text"
type input "46"
click input "0.00"
type input "0"
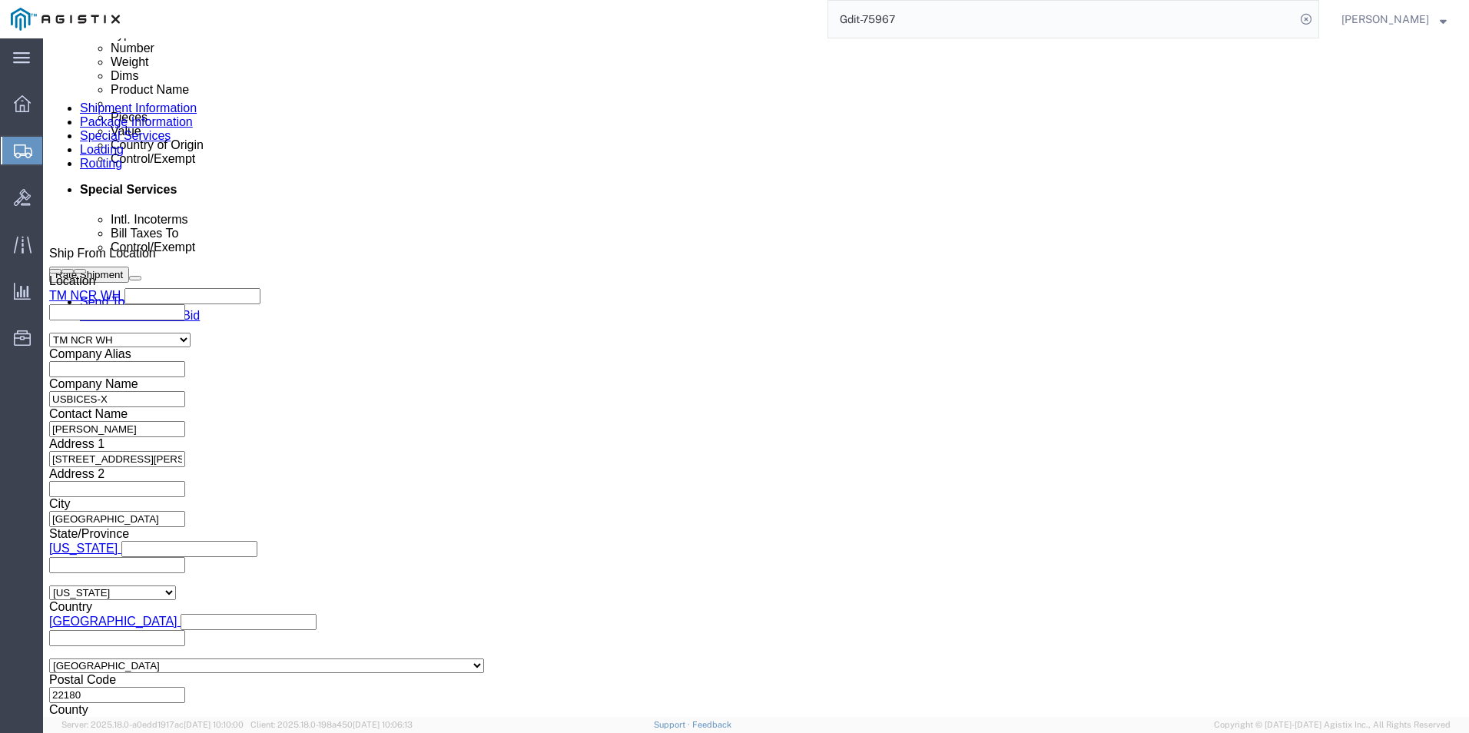
scroll to position [384, 0]
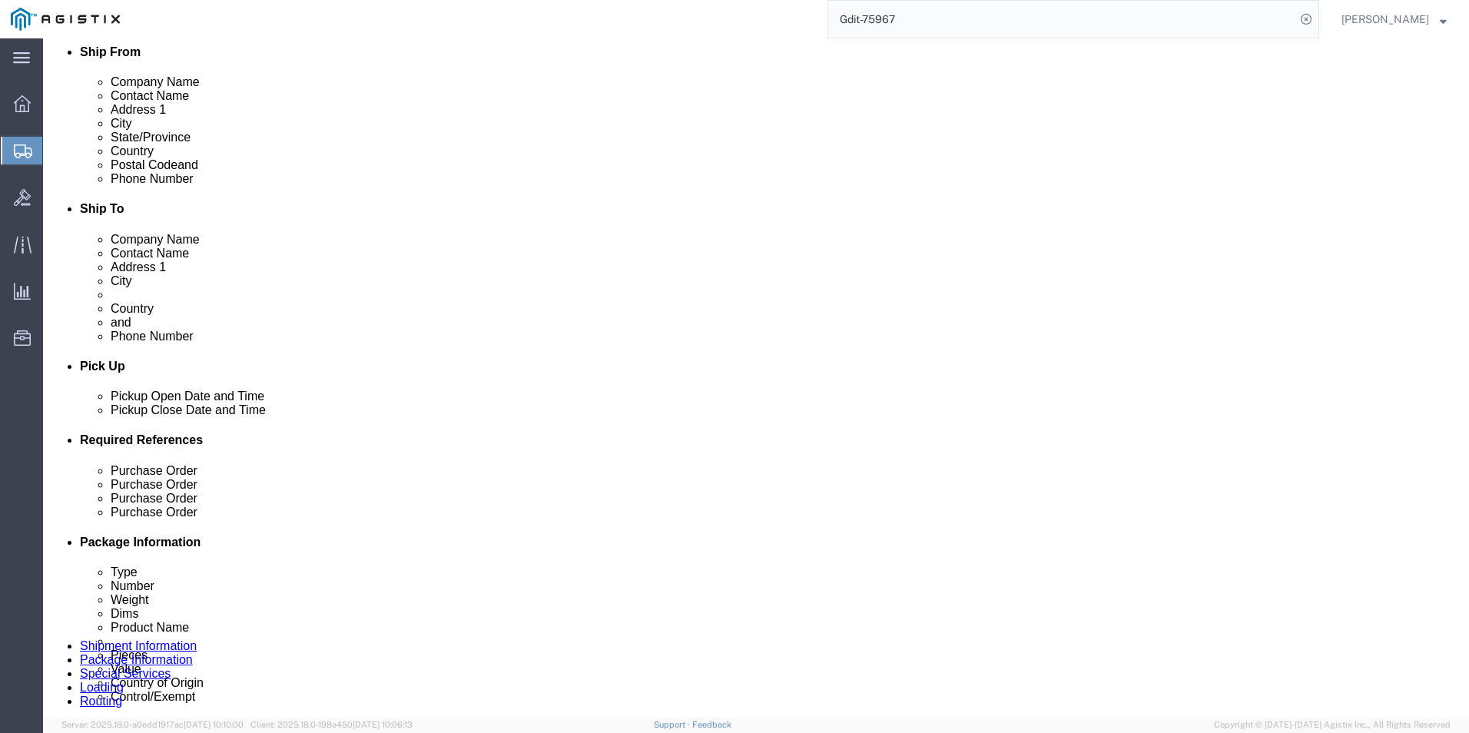
type input "500"
click button "Save"
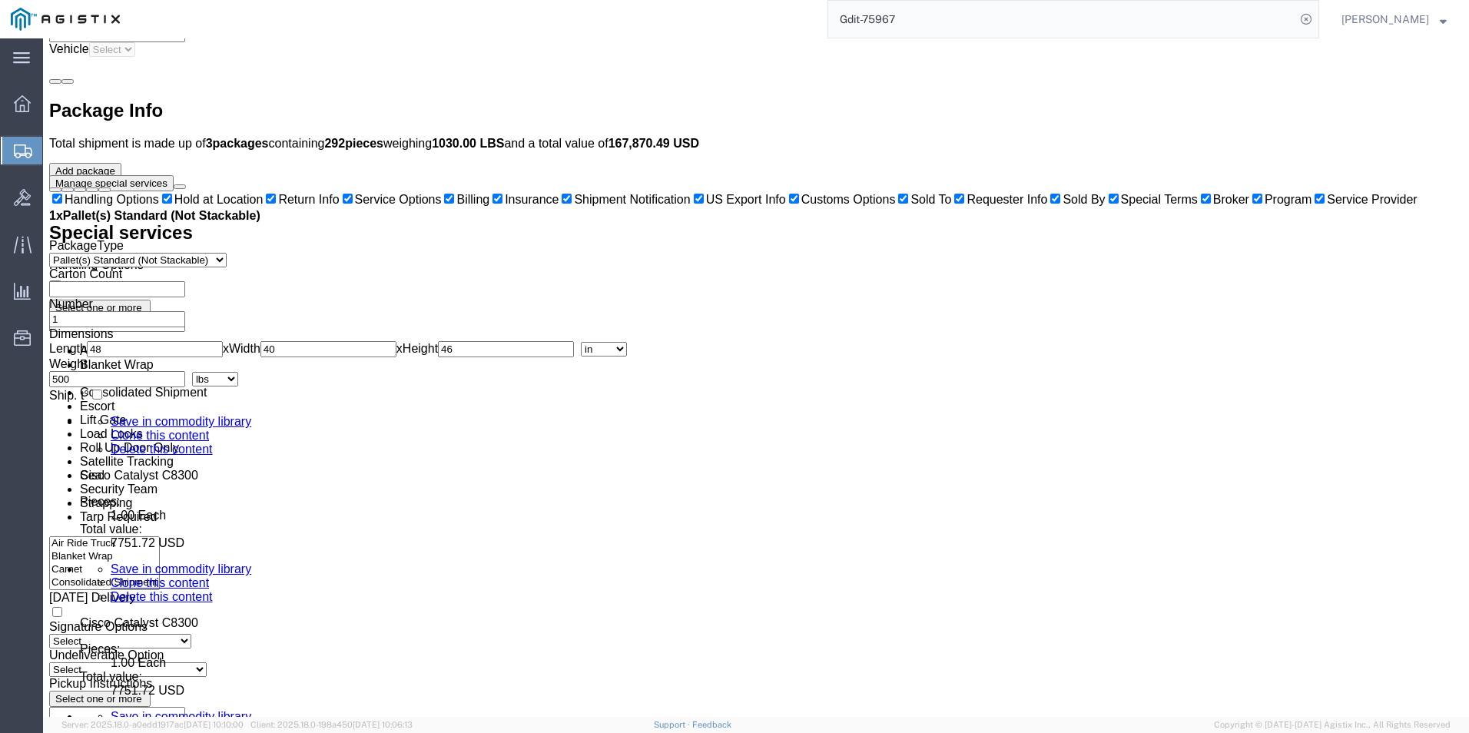
scroll to position [4454, 0]
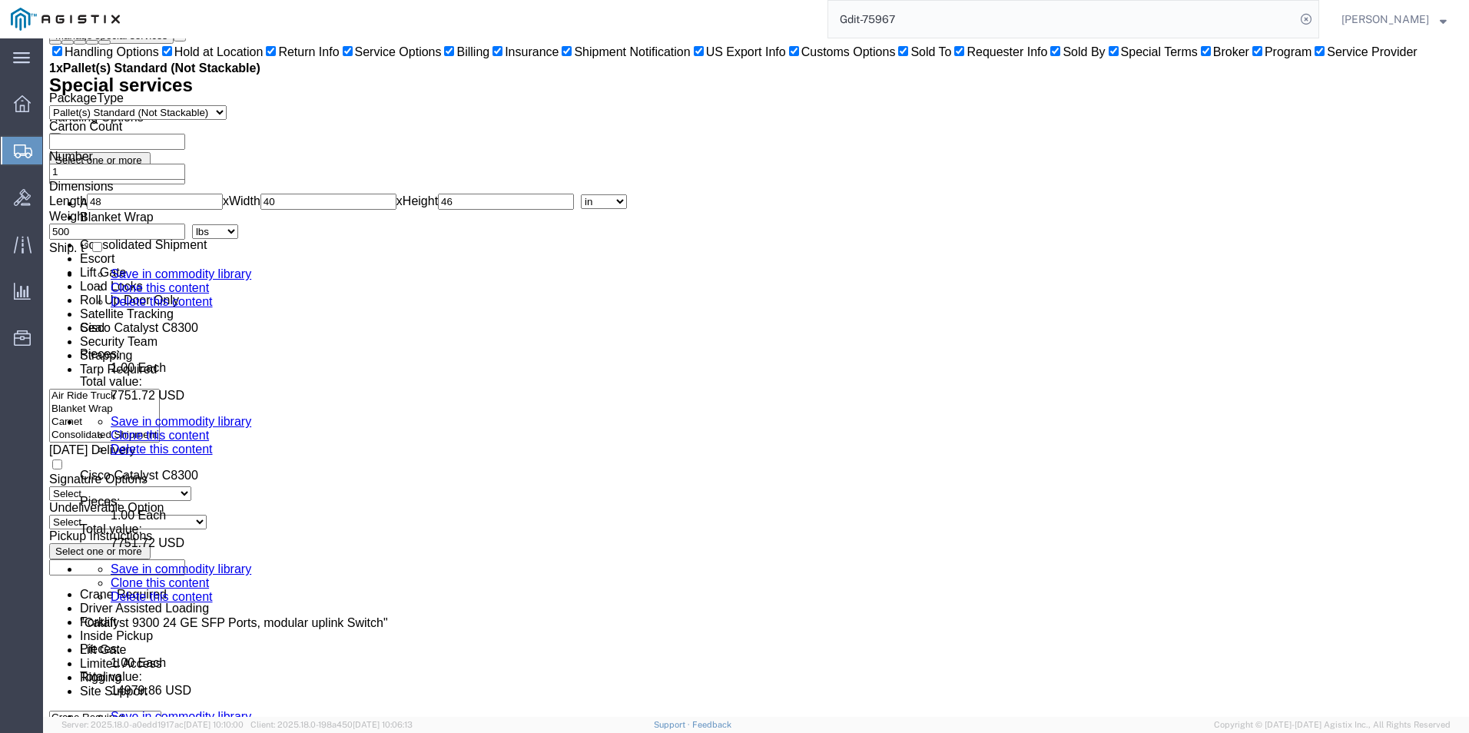
click dd "1.00 Each"
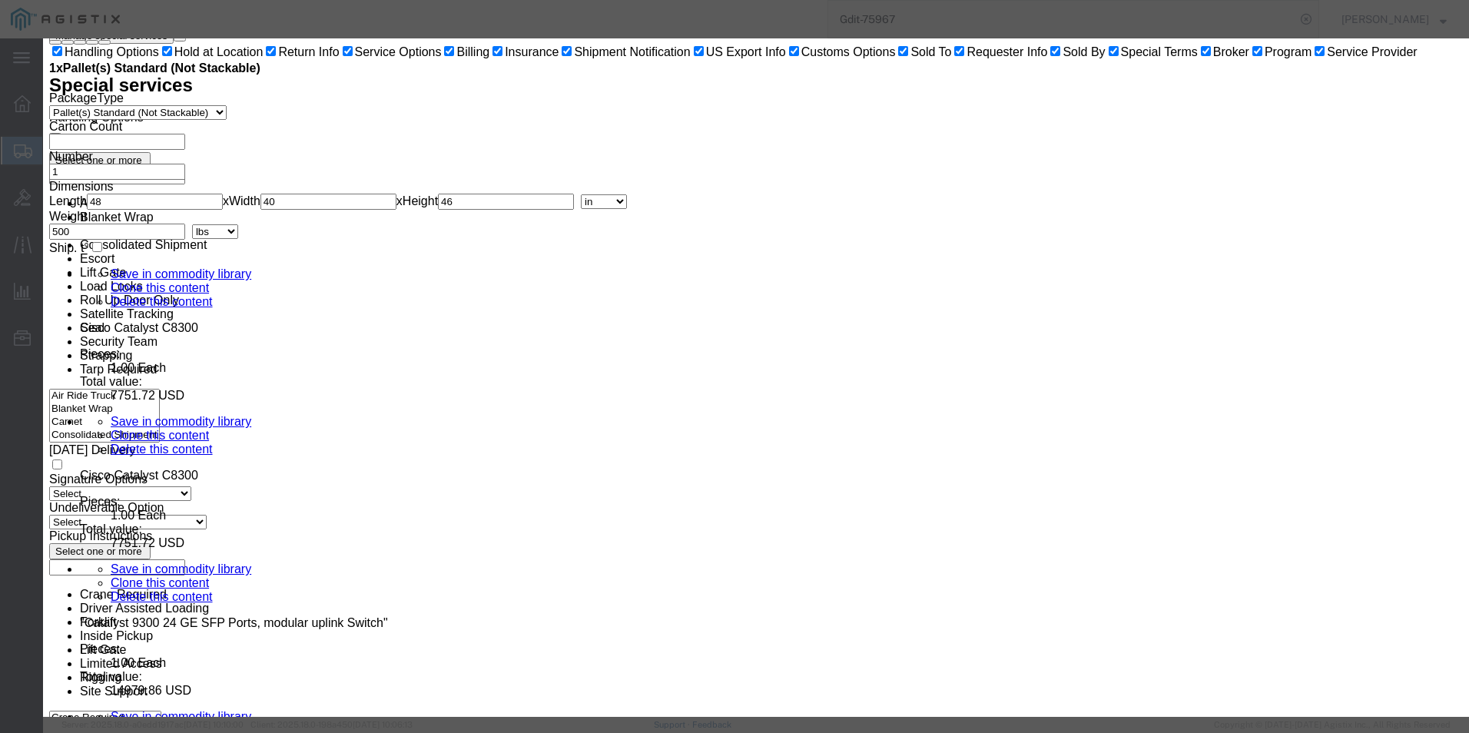
click icon "button"
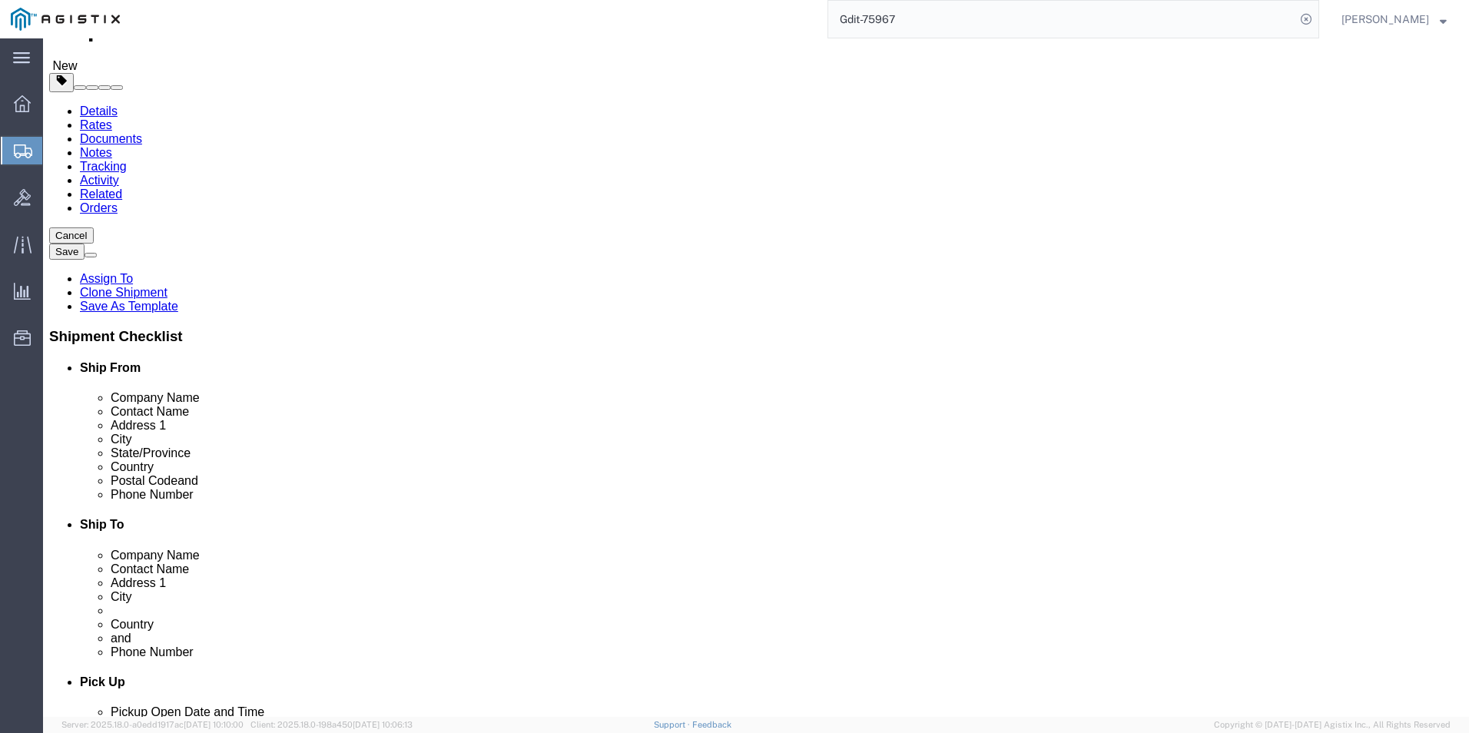
scroll to position [0, 0]
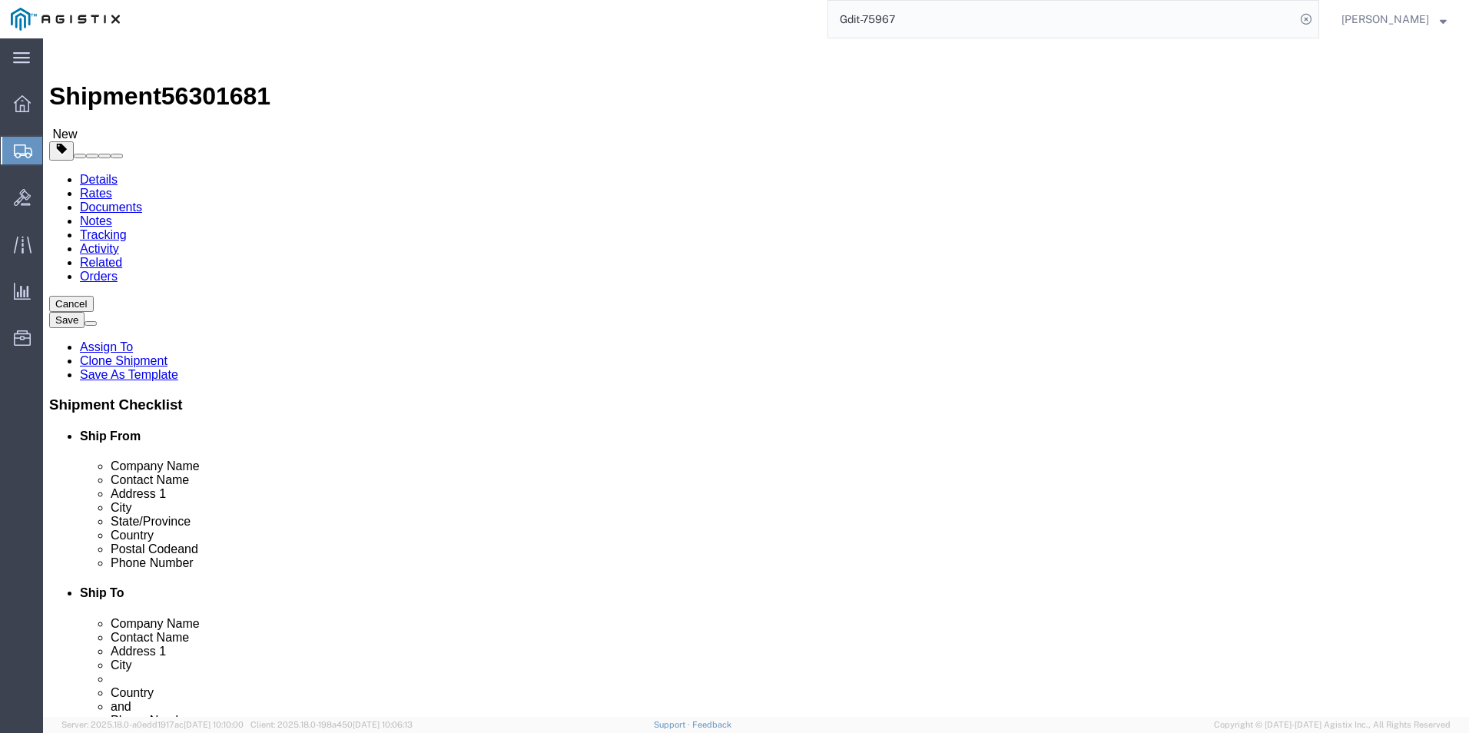
click input "46"
type input "4"
type input "54"
click input "500"
type input "585"
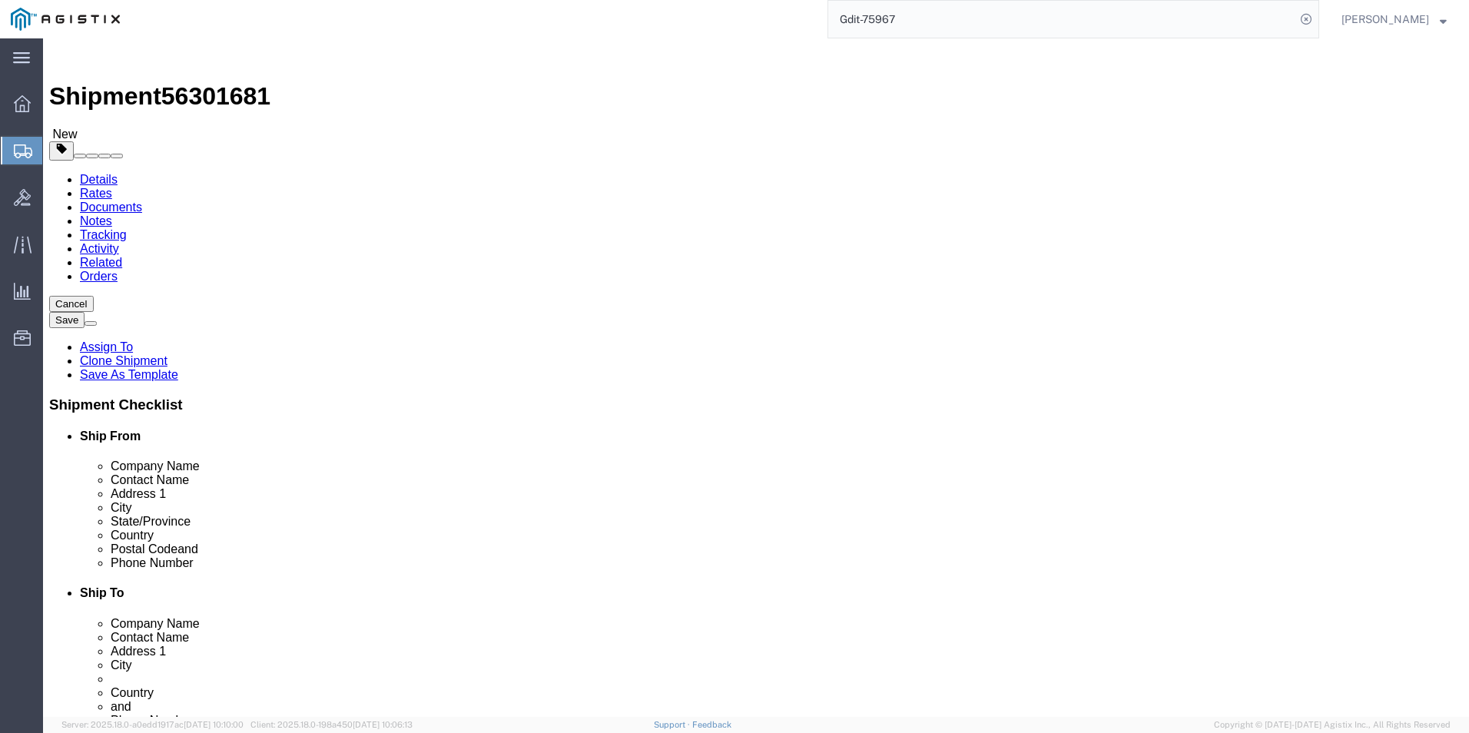
click button "Save"
click icon
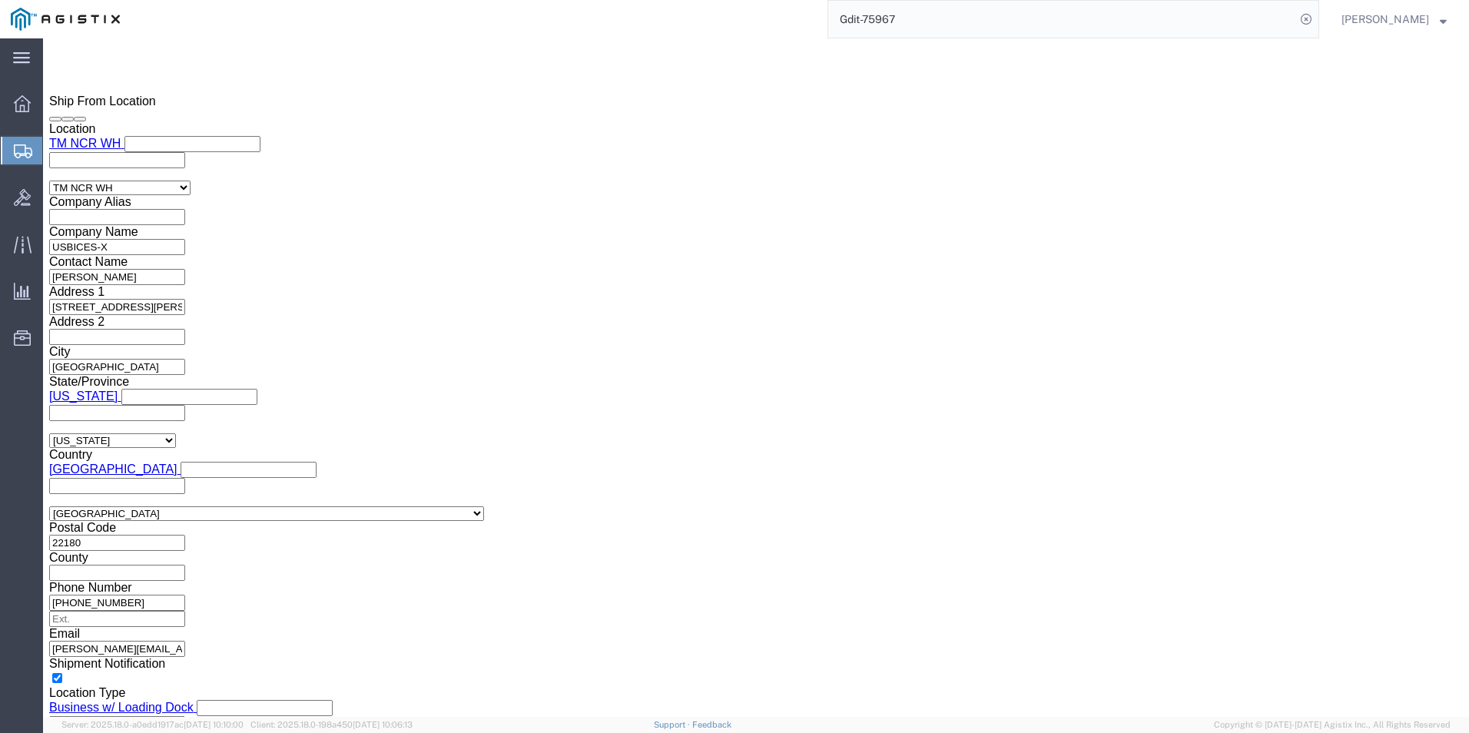
scroll to position [691, 0]
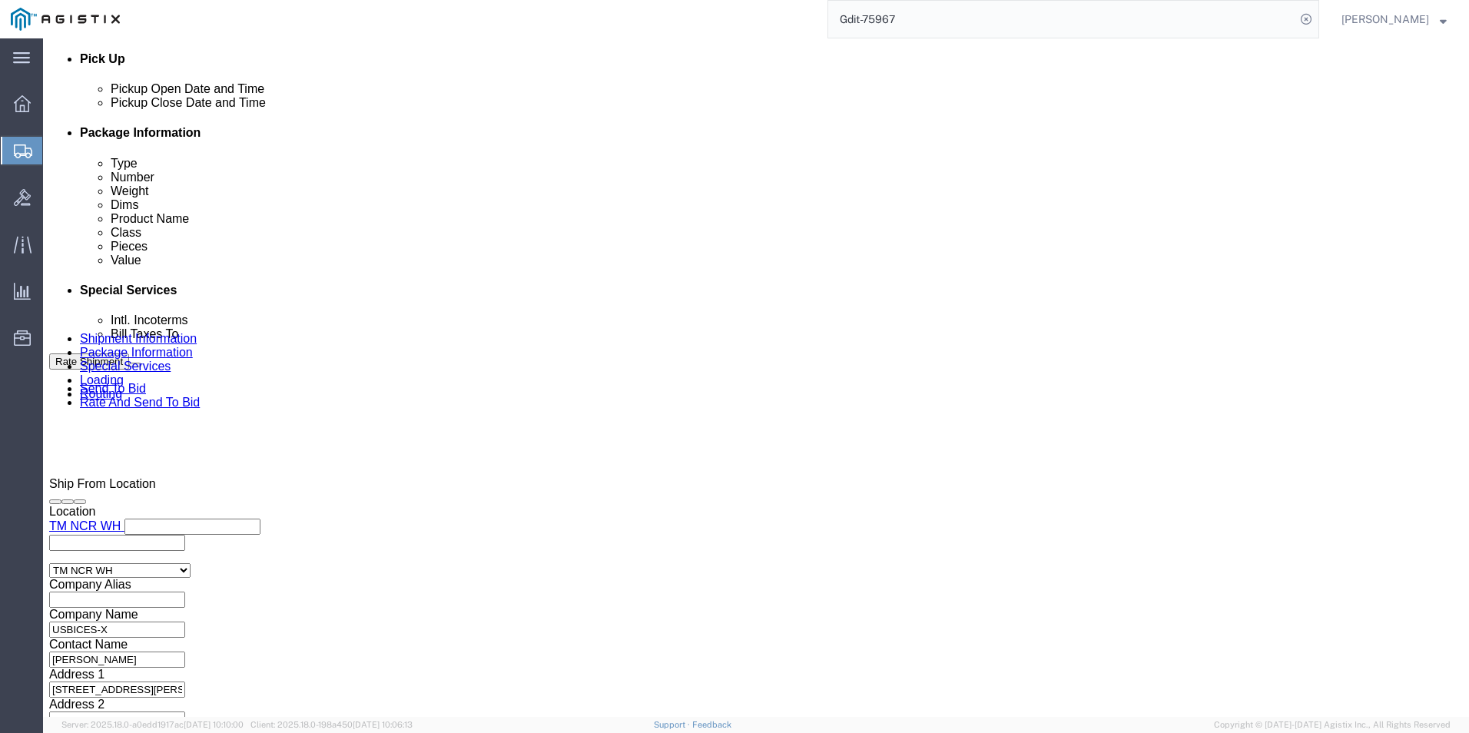
click link "Shipment Information"
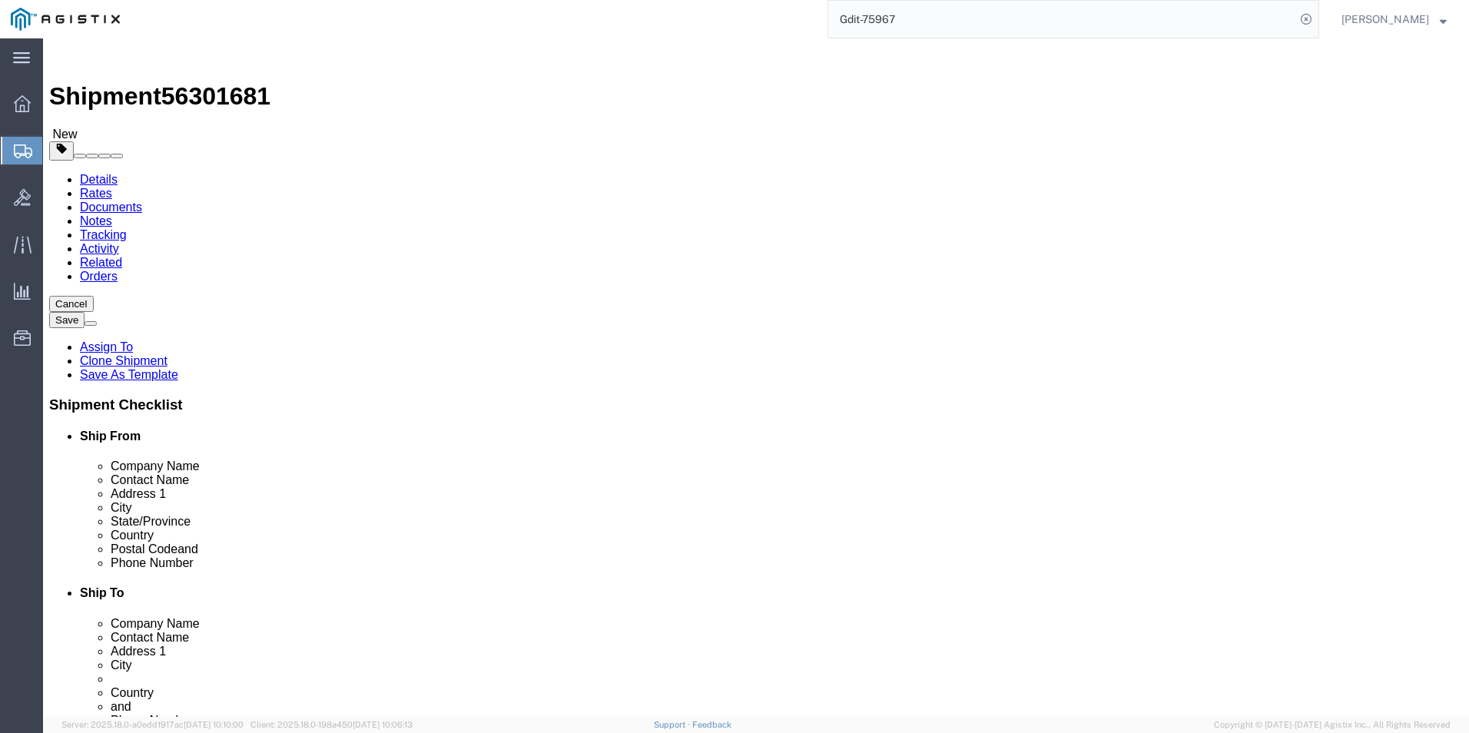
click link "Documents"
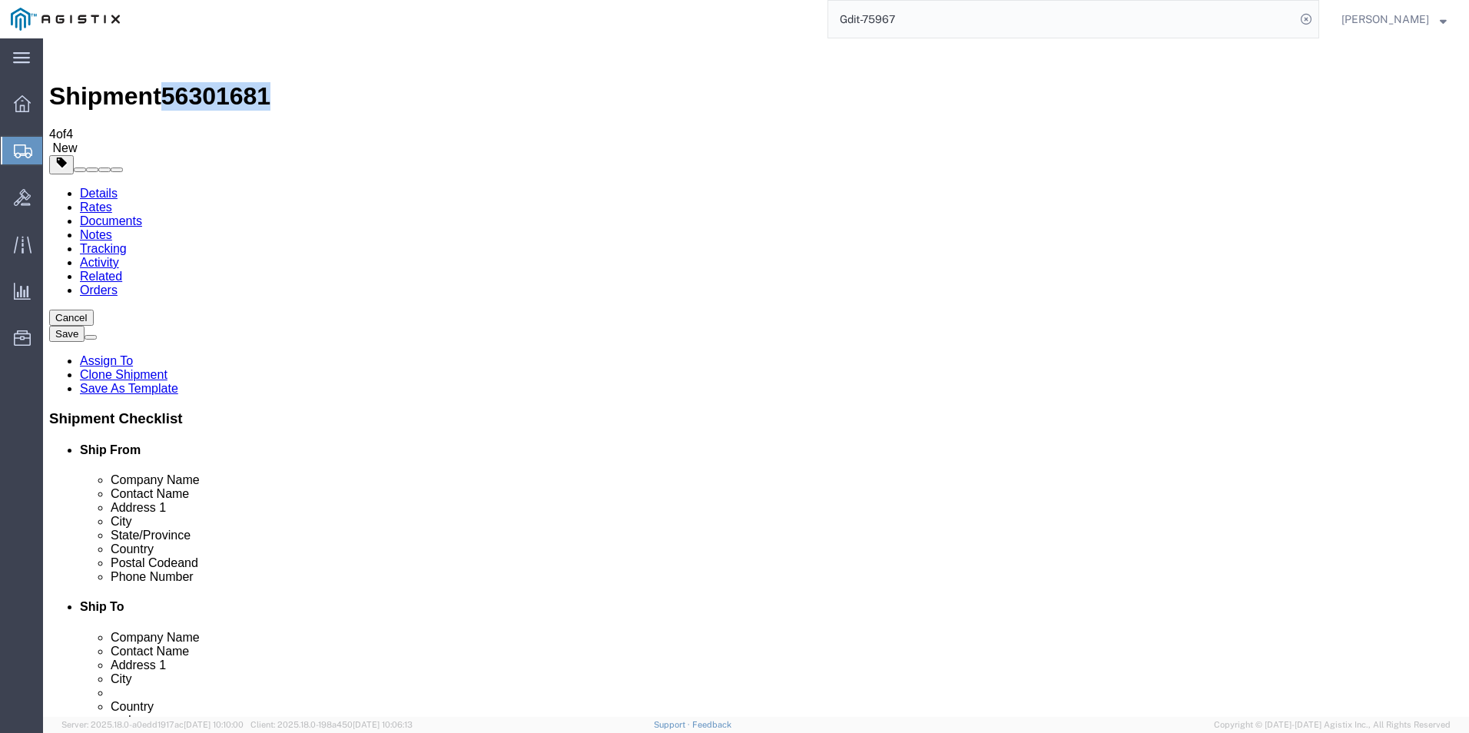
drag, startPoint x: 172, startPoint y: 53, endPoint x: 252, endPoint y: 56, distance: 79.9
click at [252, 82] on span "56301681" at bounding box center [215, 96] width 109 height 28
drag, startPoint x: 252, startPoint y: 56, endPoint x: 224, endPoint y: 57, distance: 27.7
copy span "56301681"
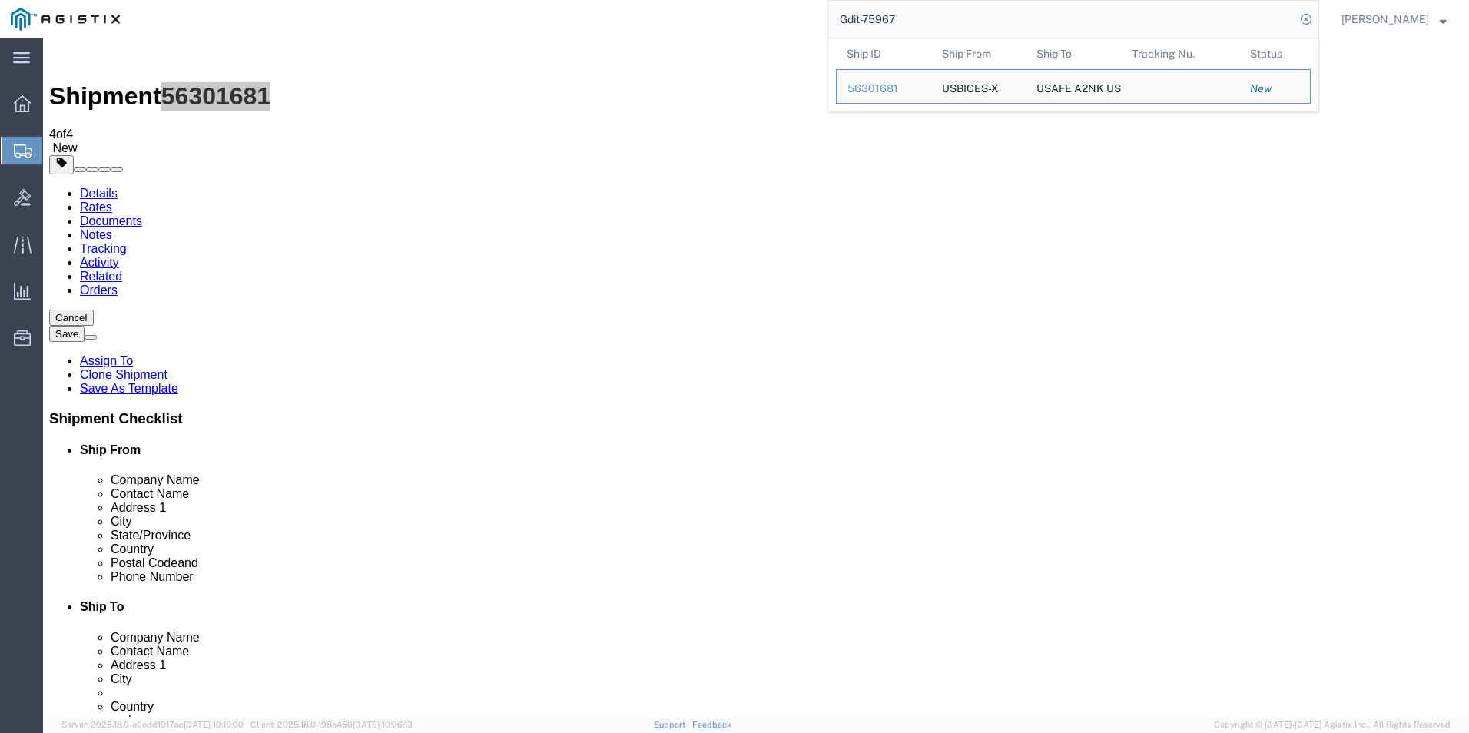
click at [956, 21] on input "Gdit-75967" at bounding box center [1061, 19] width 467 height 37
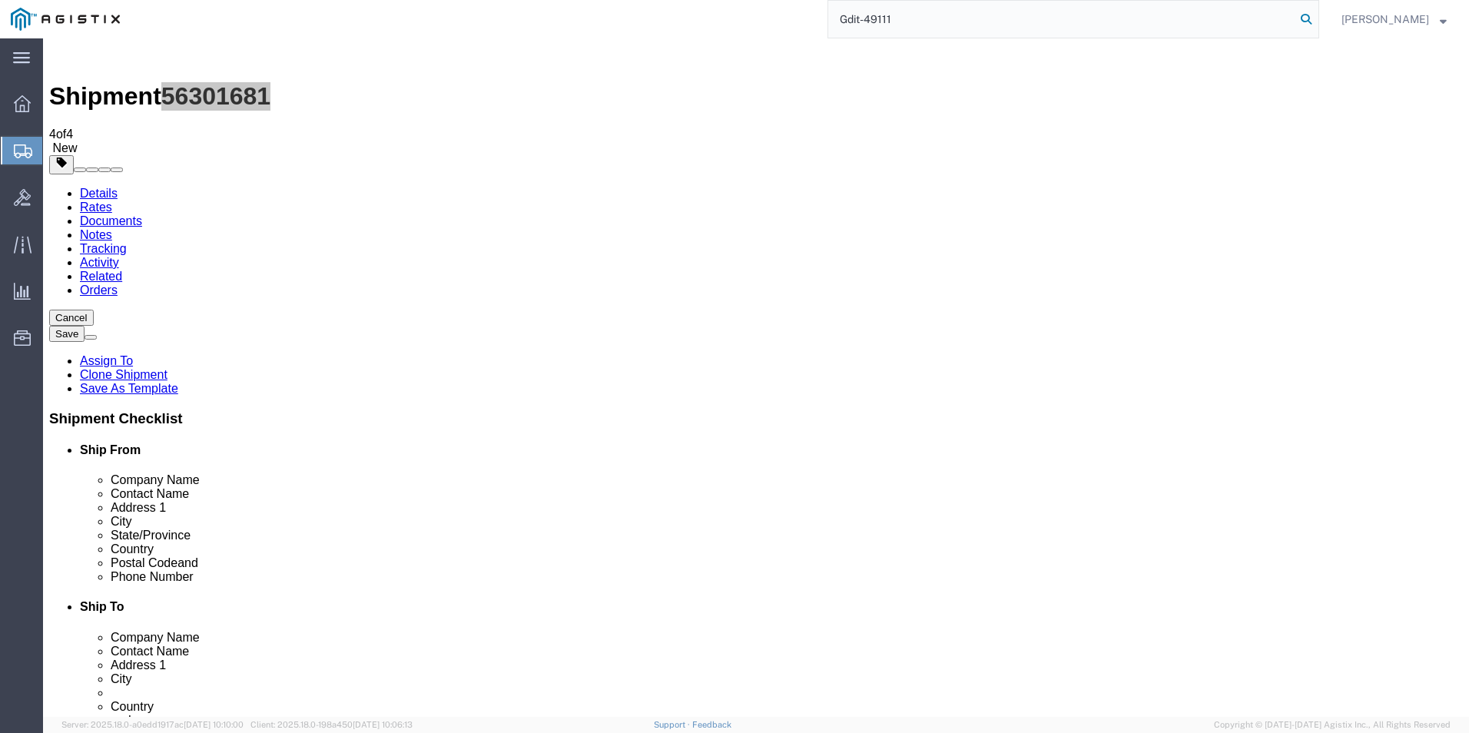
type input "Gdit-49111"
click at [1304, 22] on icon at bounding box center [1306, 19] width 22 height 22
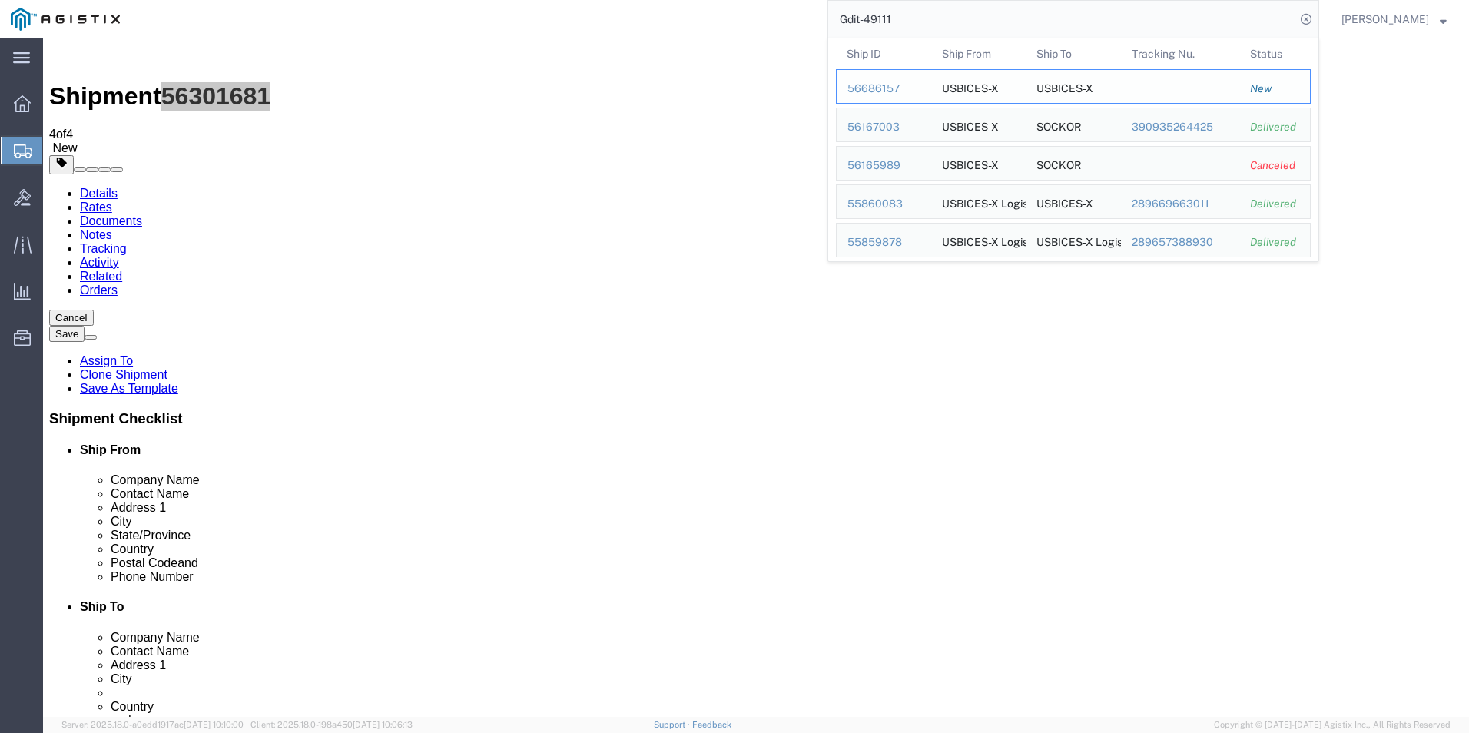
click at [870, 84] on div "56686157" at bounding box center [883, 89] width 73 height 16
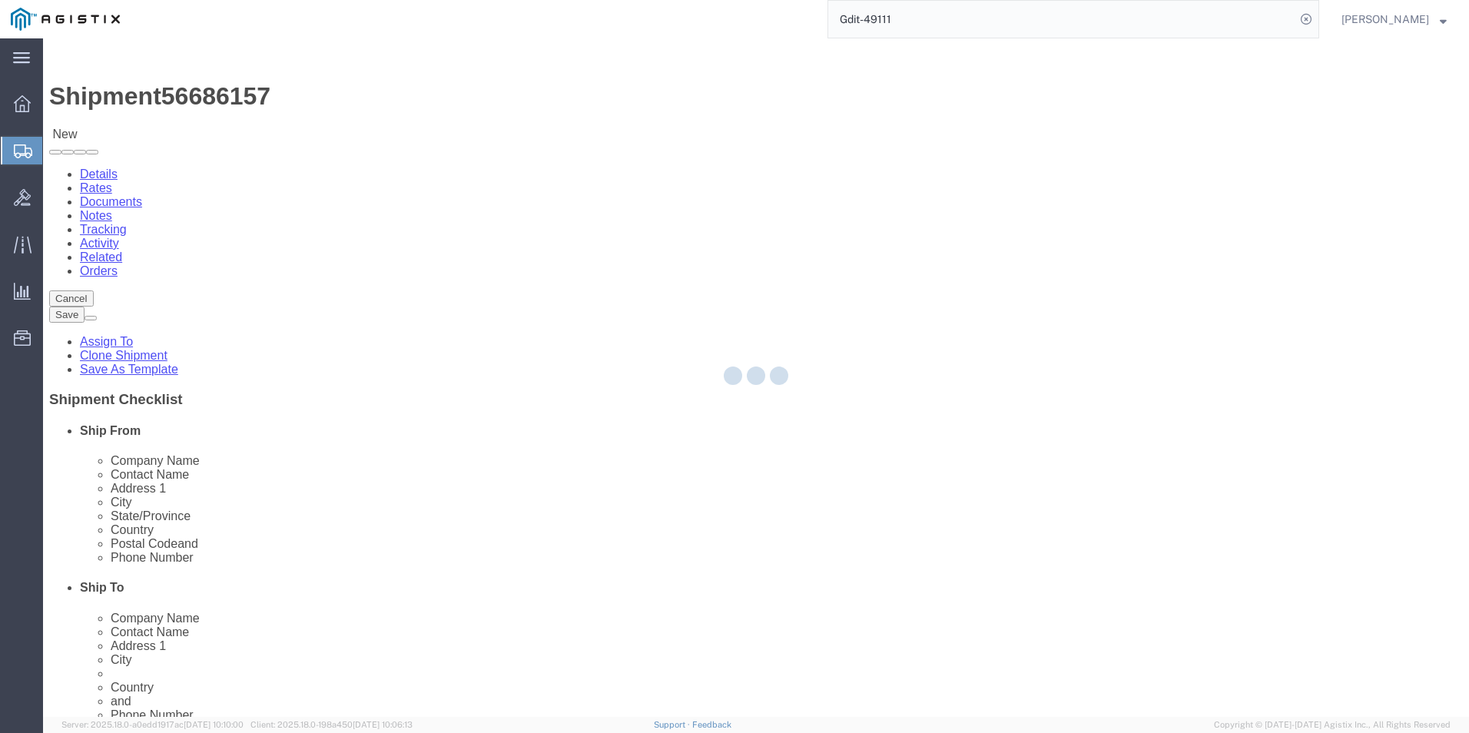
select select "69651"
select select "34238"
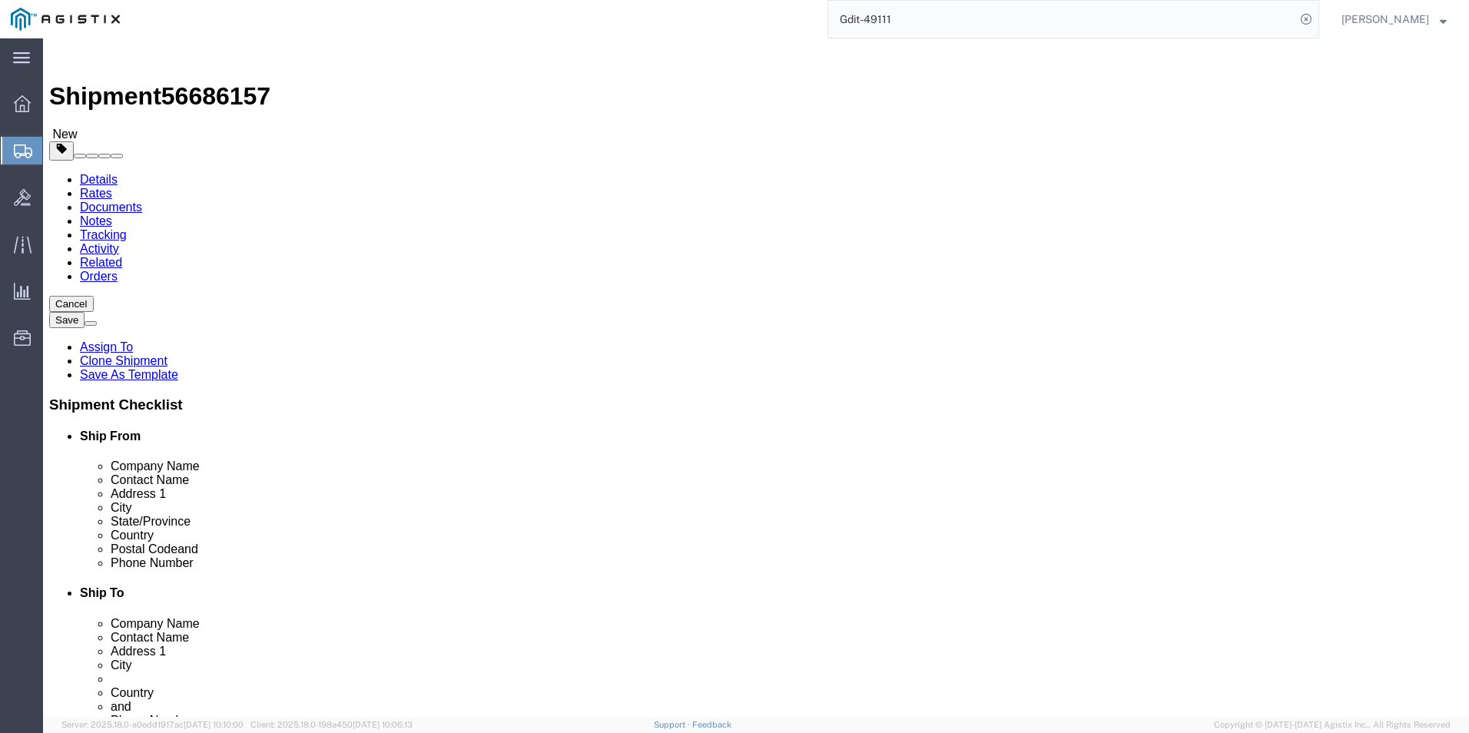
click icon
click link "Special Services"
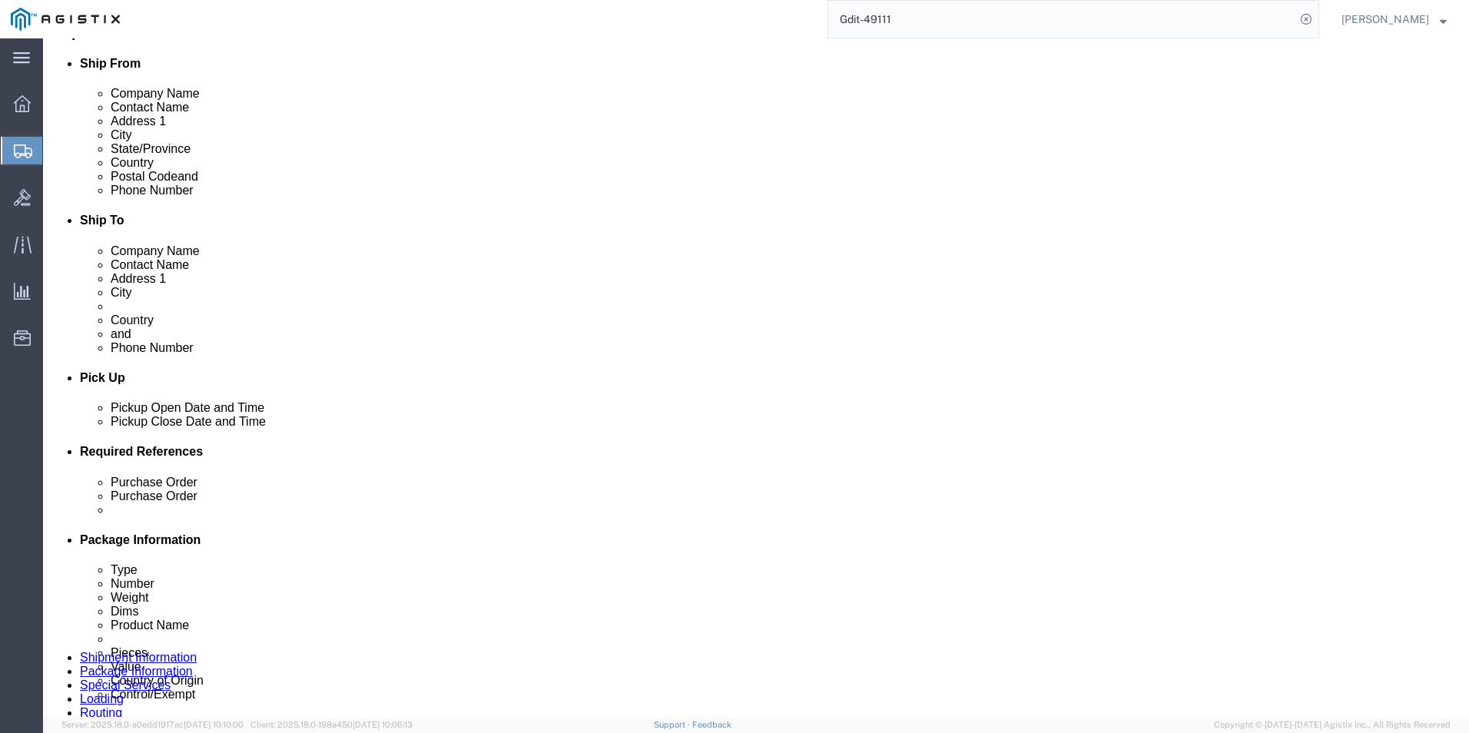
scroll to position [384, 0]
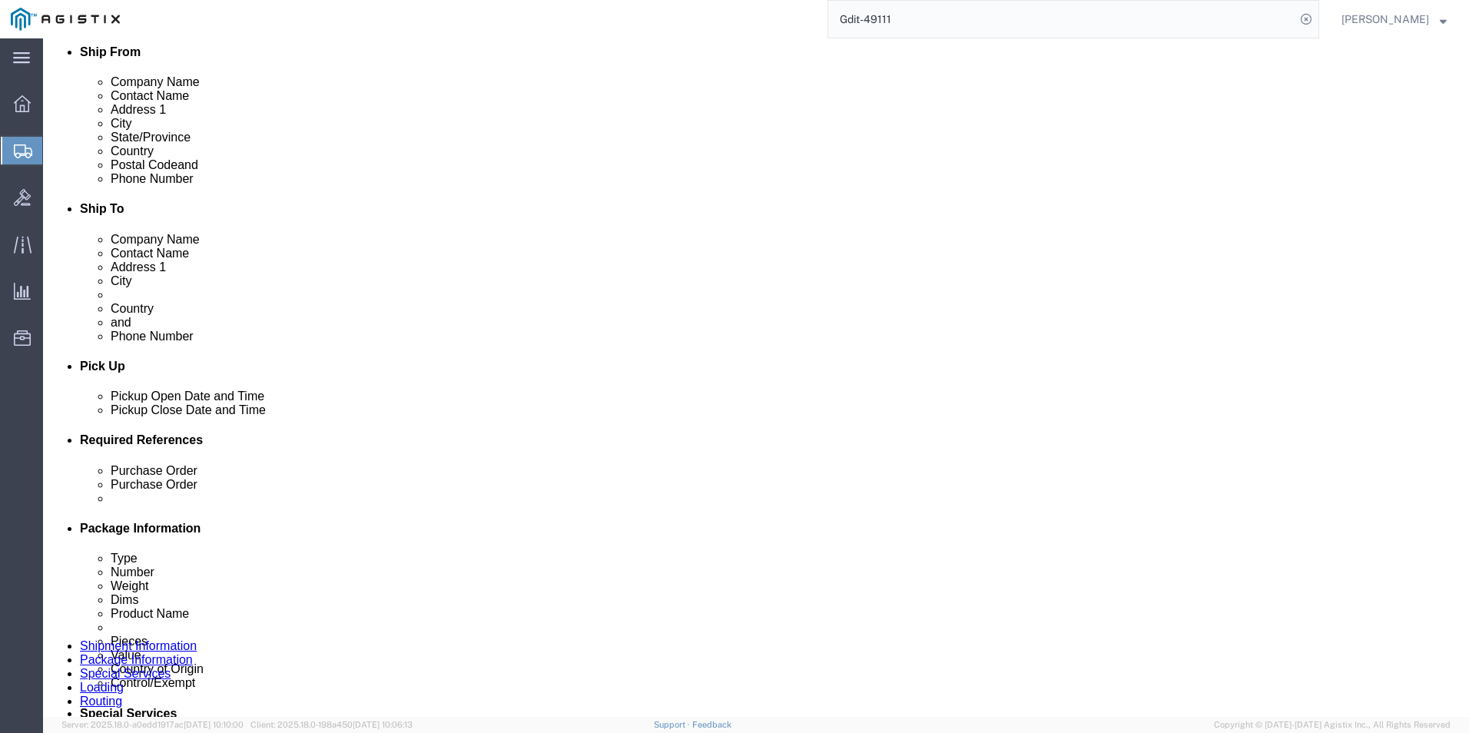
click select "Select Carriage Insurance Paid Carriage Paid To Cost and Freight Cost Insurance…"
select select "DDP"
click select "Select Carriage Insurance Paid Carriage Paid To Cost and Freight Cost Insurance…"
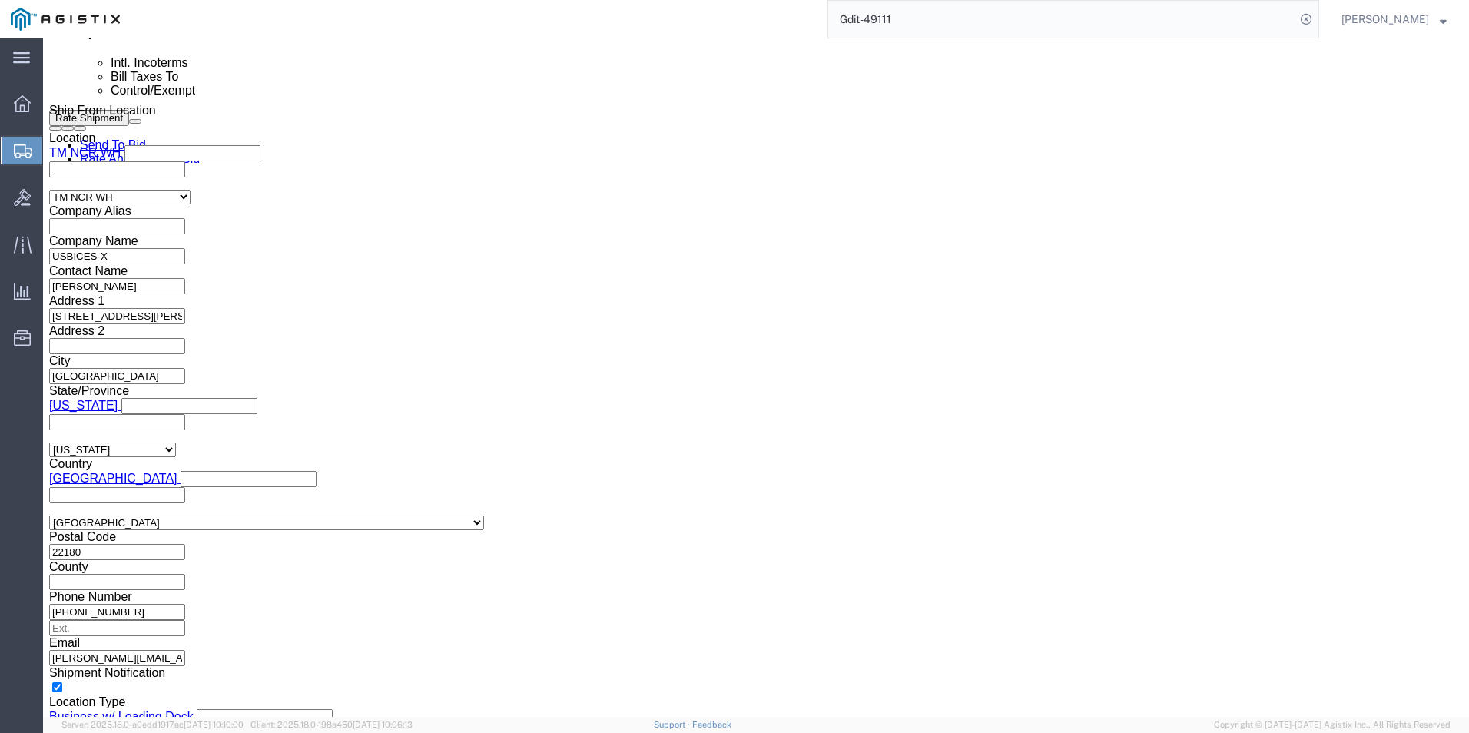
scroll to position [1075, 0]
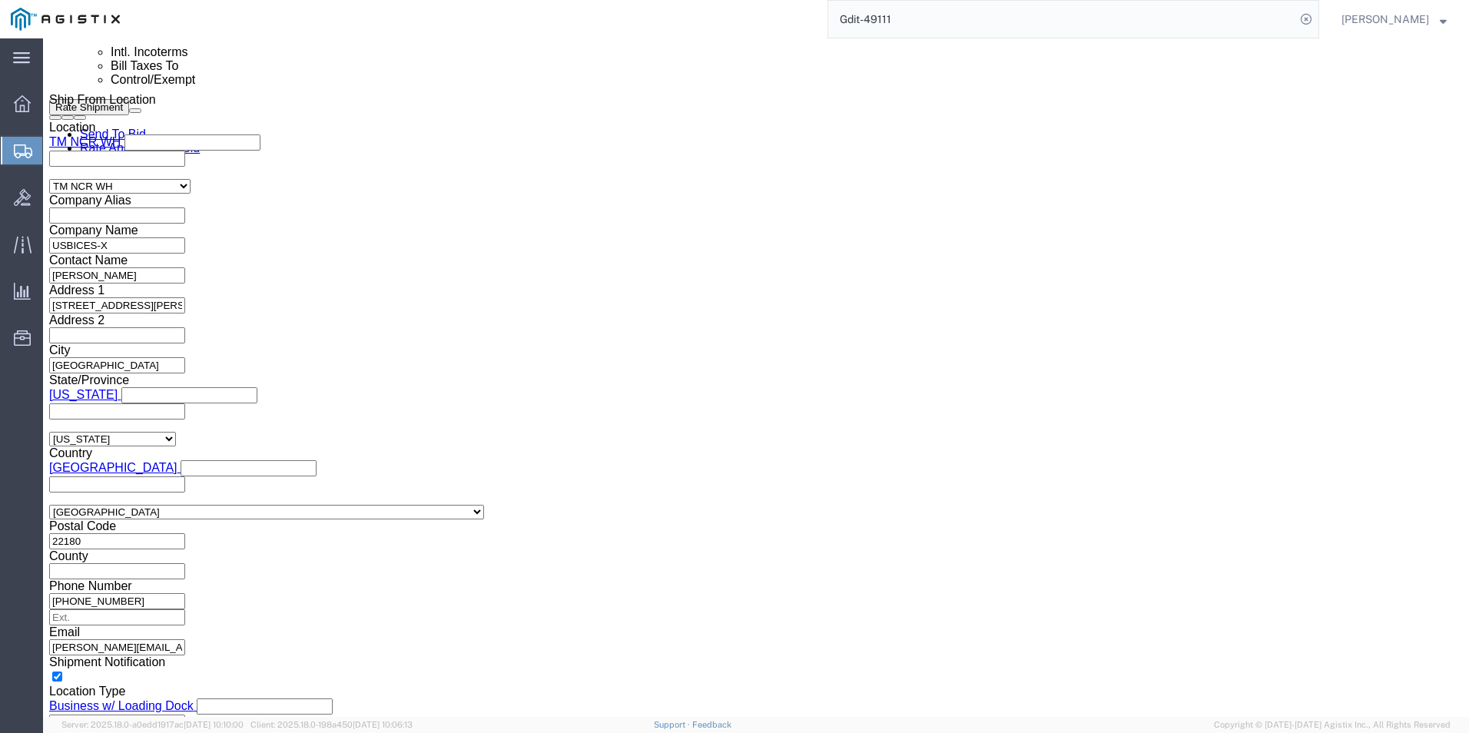
click select "Select ATF BIS DEA EPA FDA FTR ITAR OFAC Other (OPA)"
select select "BIS"
click select "Select ATF BIS DEA EPA FDA FTR ITAR OFAC Other (OPA)"
click select "Select AGR-Agricultural APP-Computers APR-Additional Permissive Exports AVS-Air…"
select select "NLR"
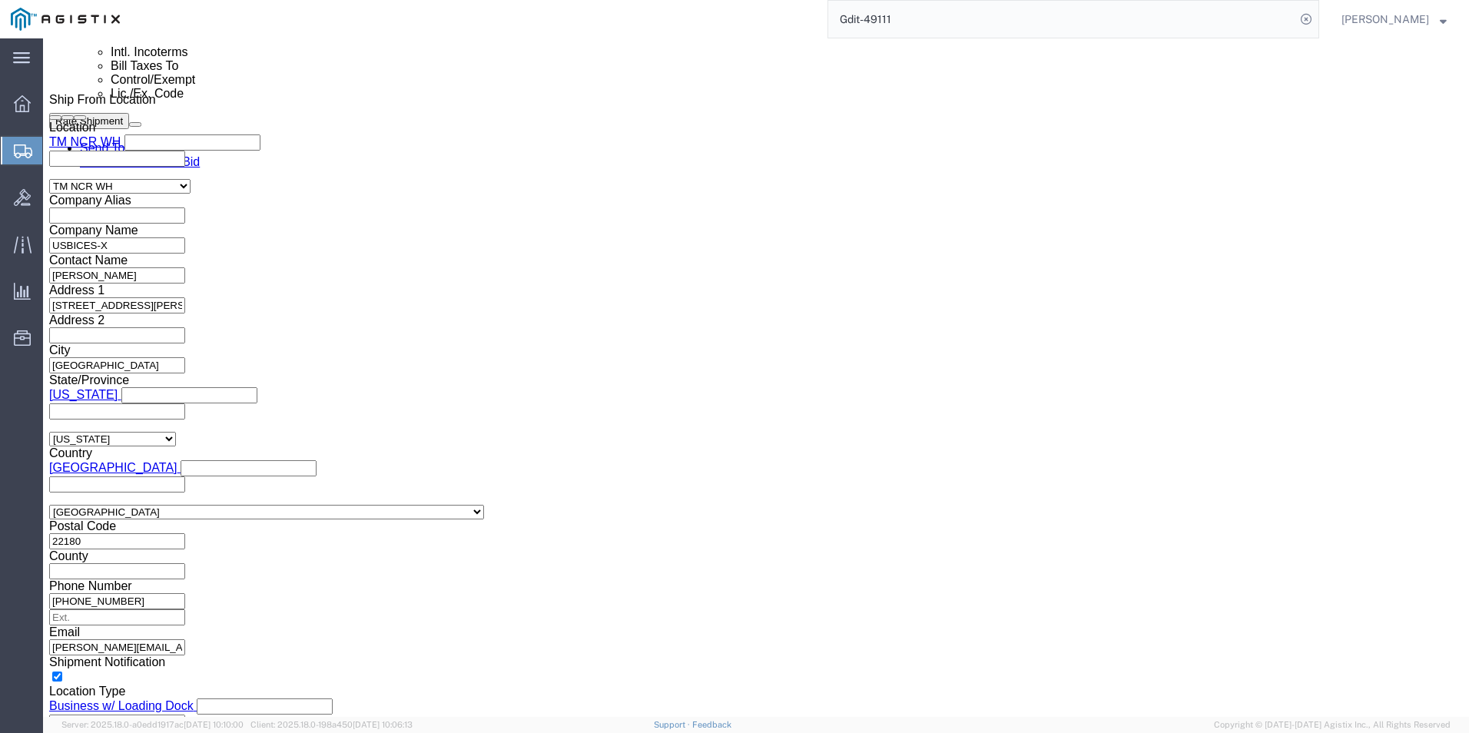
click select "Select AGR-Agricultural APP-Computers APR-Additional Permissive Exports AVS-Air…"
click select "Select AES-Direct EEI Carrier File EEI EEI Exempt"
select select "CFIL"
click select "Select AES-Direct EEI Carrier File EEI EEI Exempt"
click input "text"
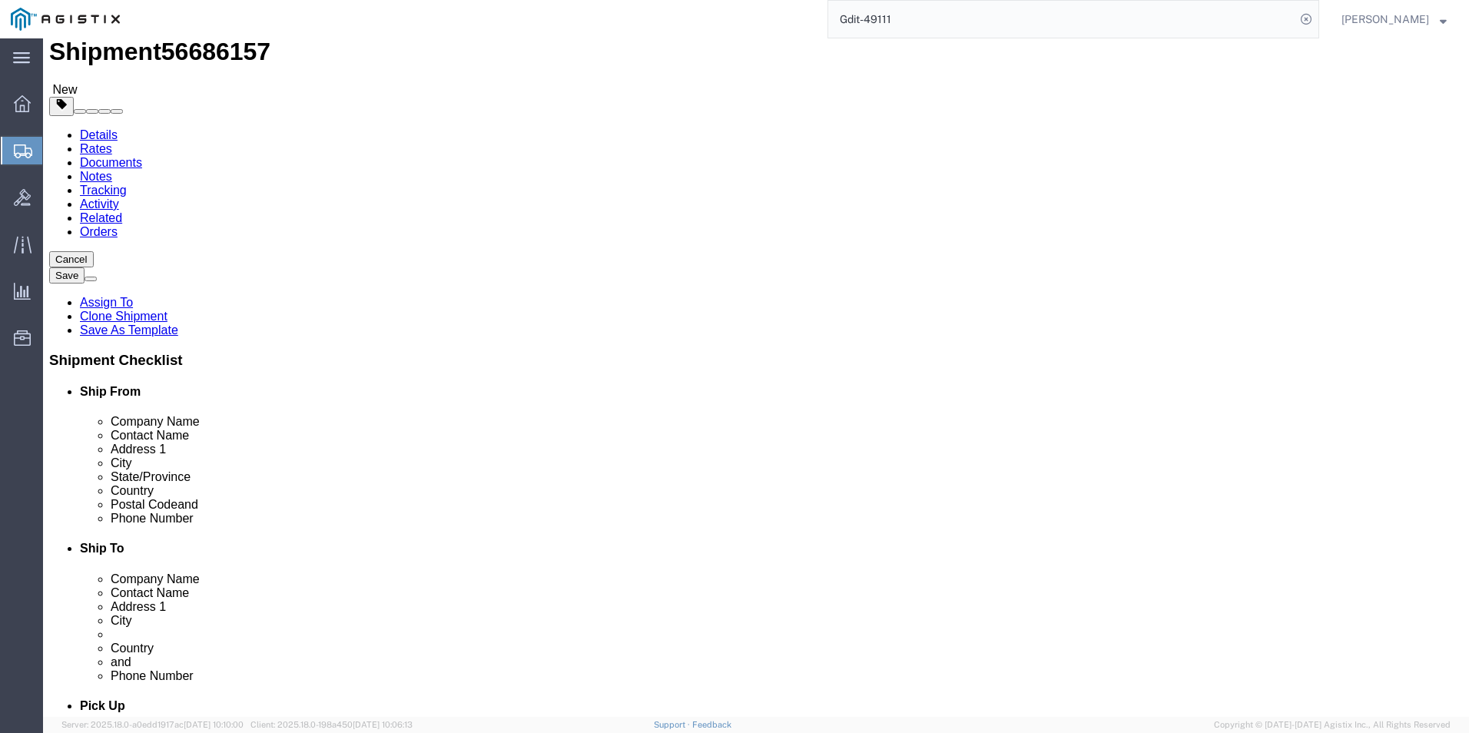
scroll to position [0, 0]
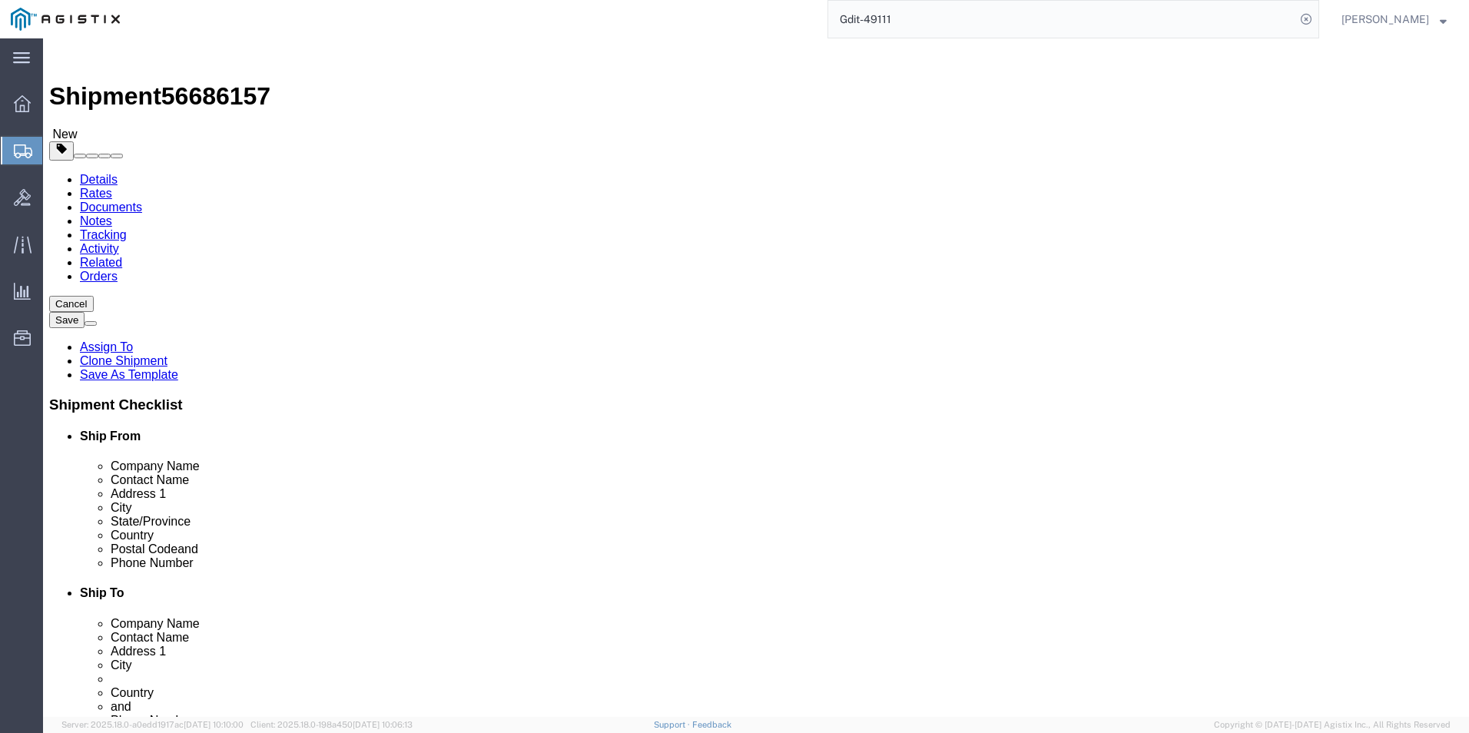
type input "x20250904003039"
click icon
click link "ADDITIONAL INFORMATION"
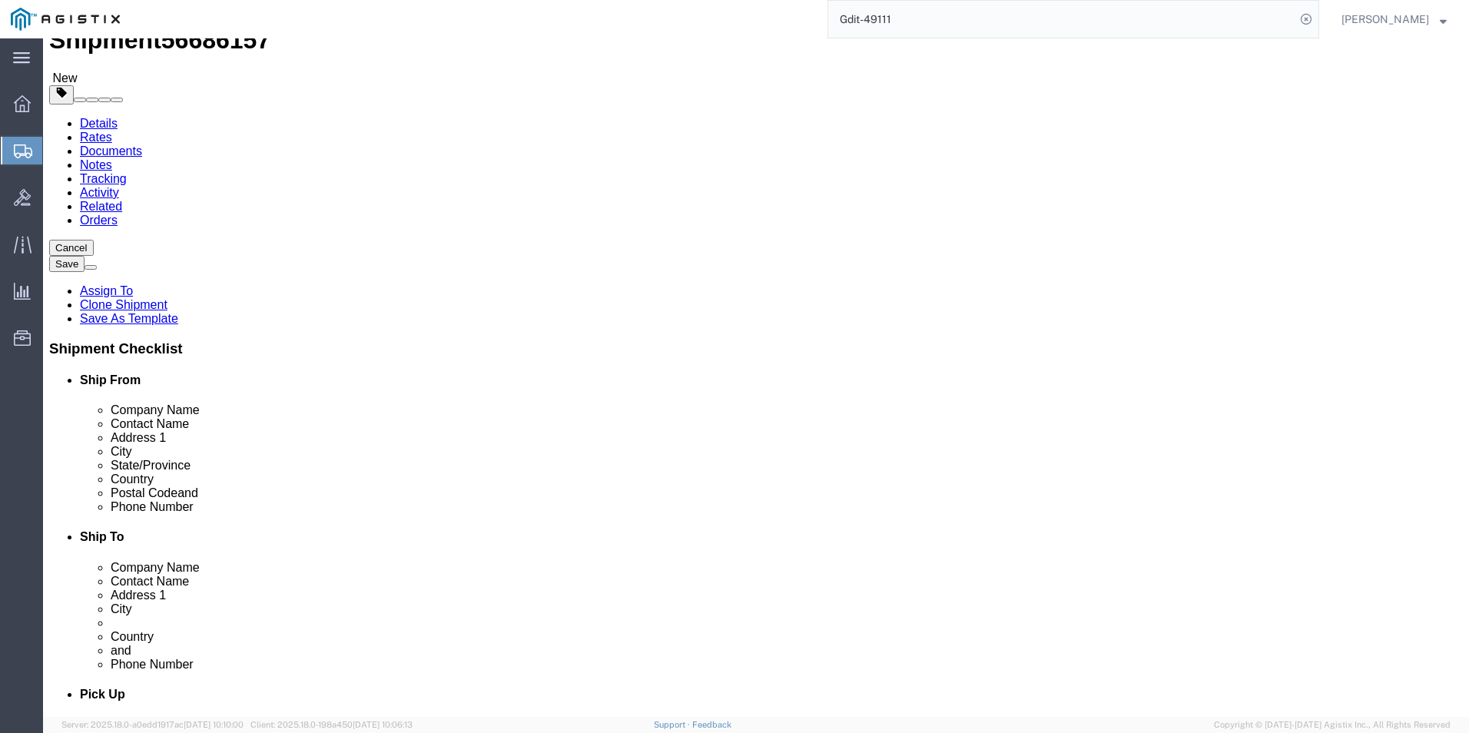
scroll to position [154, 0]
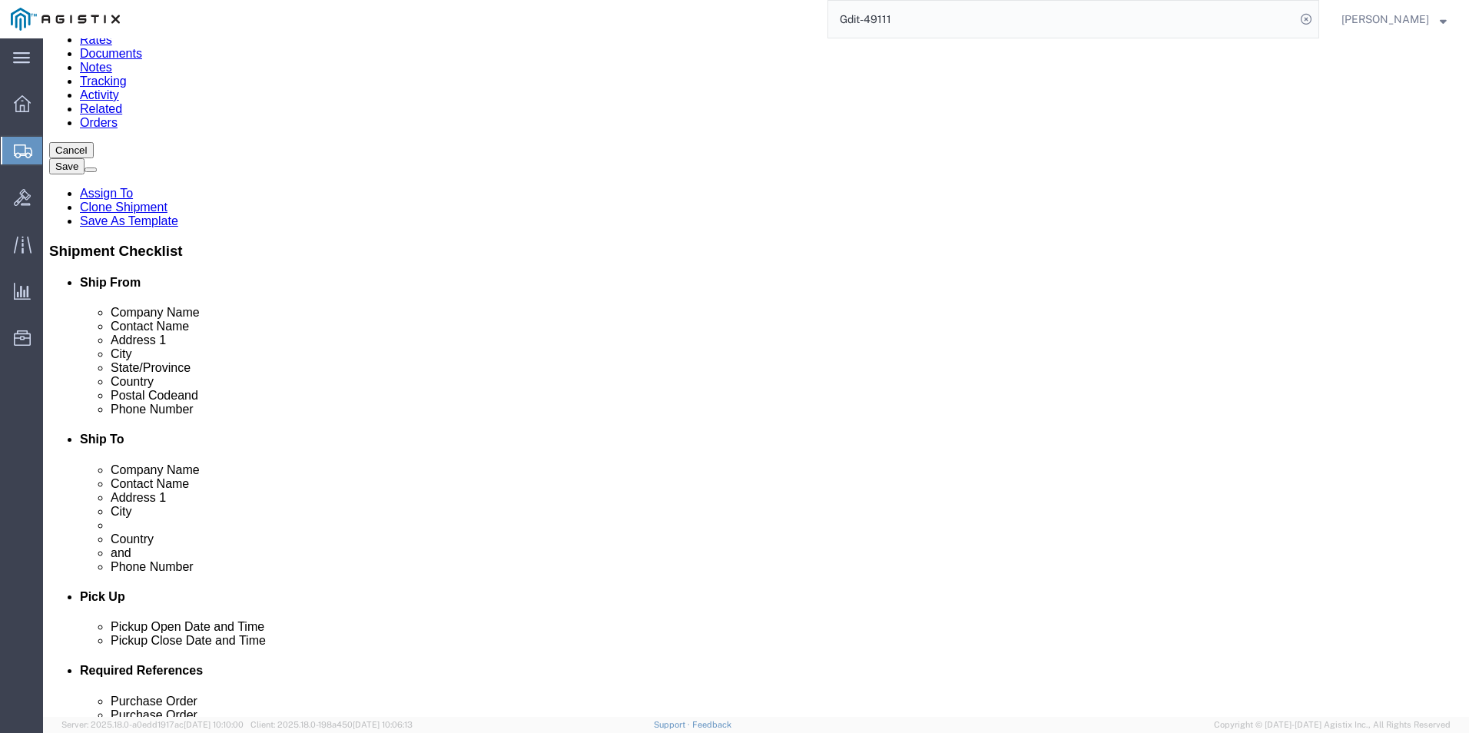
click button "Add"
click select "Select EIN EORI TIN VAT Other"
select select "EORI"
click select "Select EIN EORI TIN VAT Other"
click input "text"
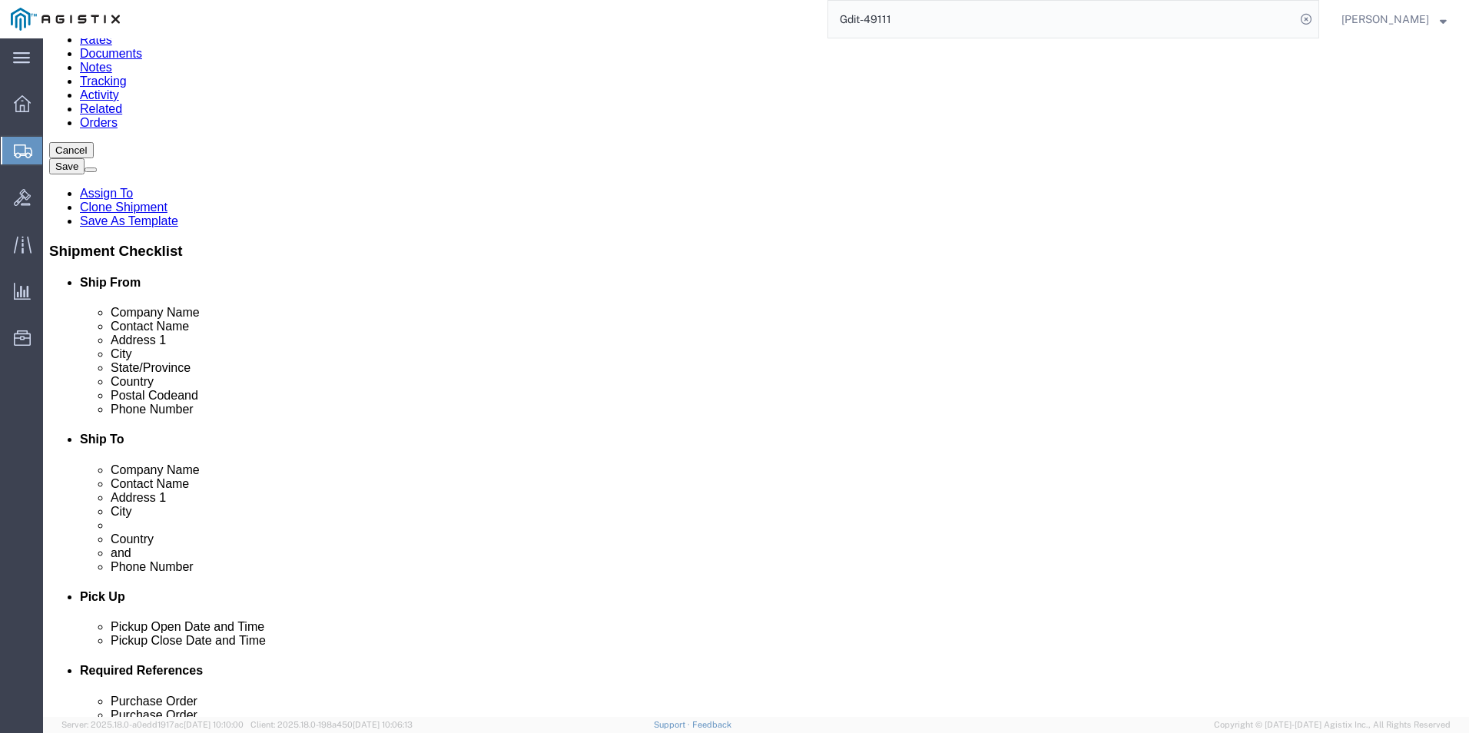
type input "x20250904003039"
click button "Add"
click select "Select EIN EORI TIN VAT Other"
select select "Other"
click select "Select EIN EORI TIN VAT Other"
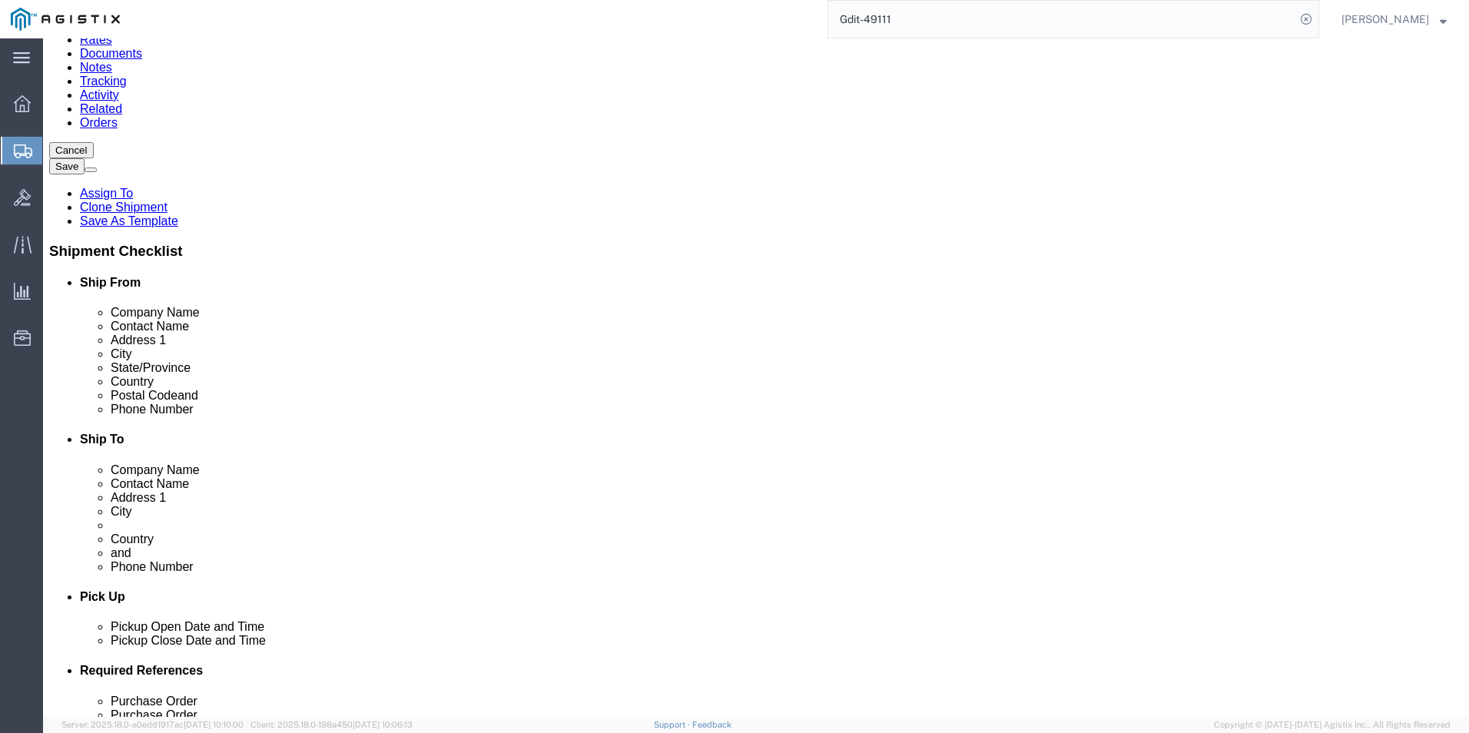
click input "text"
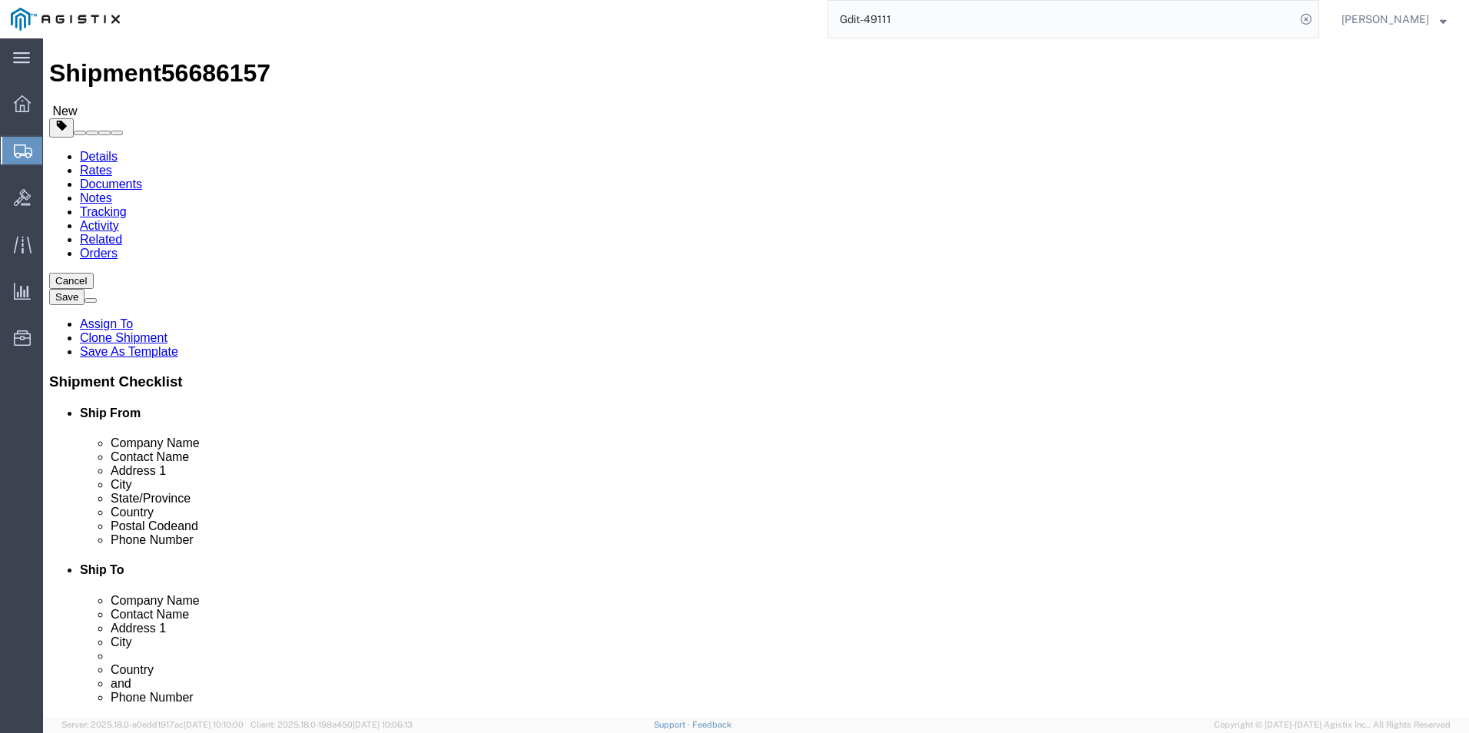
scroll to position [0, 0]
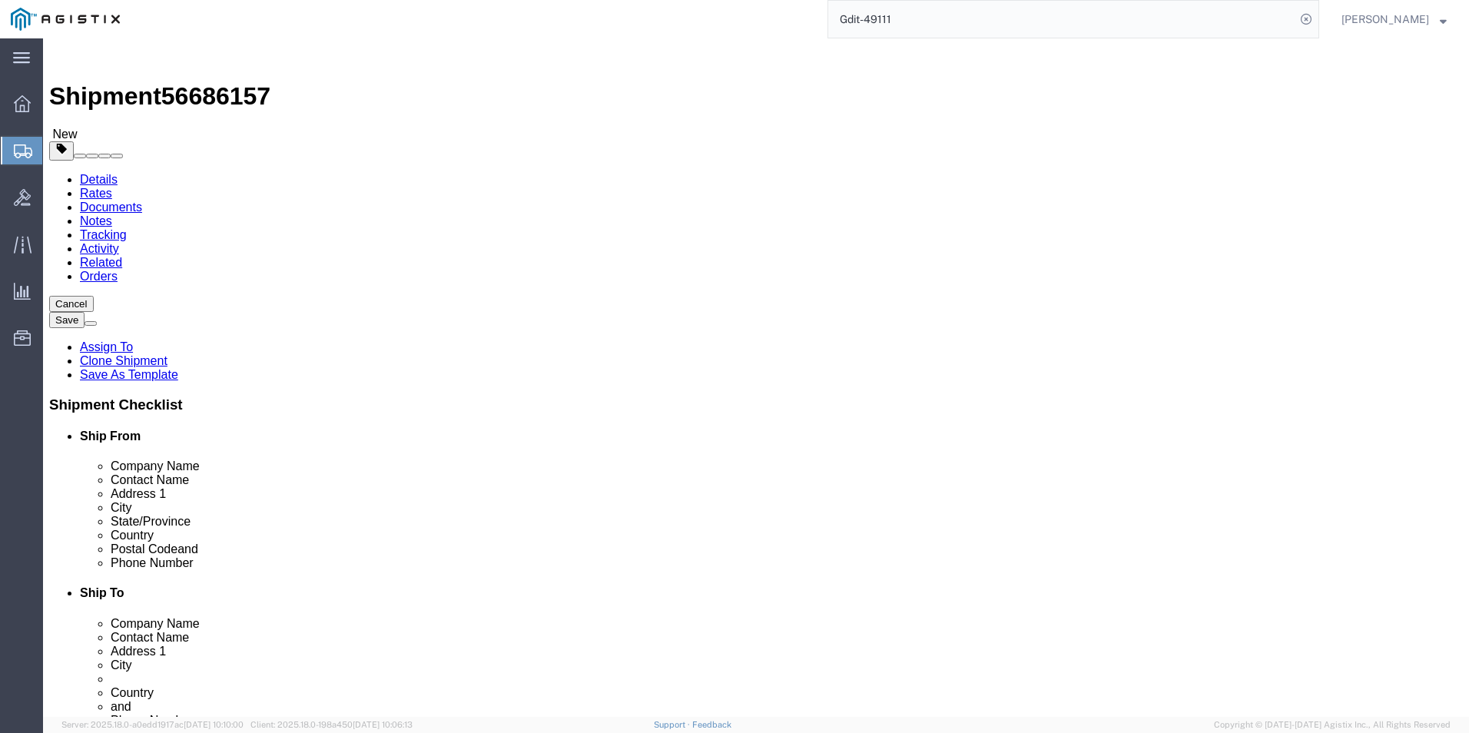
type input "[US_EMPLOYER_IDENTIFICATION_NUMBER]"
click icon
click button "Rate Shipment"
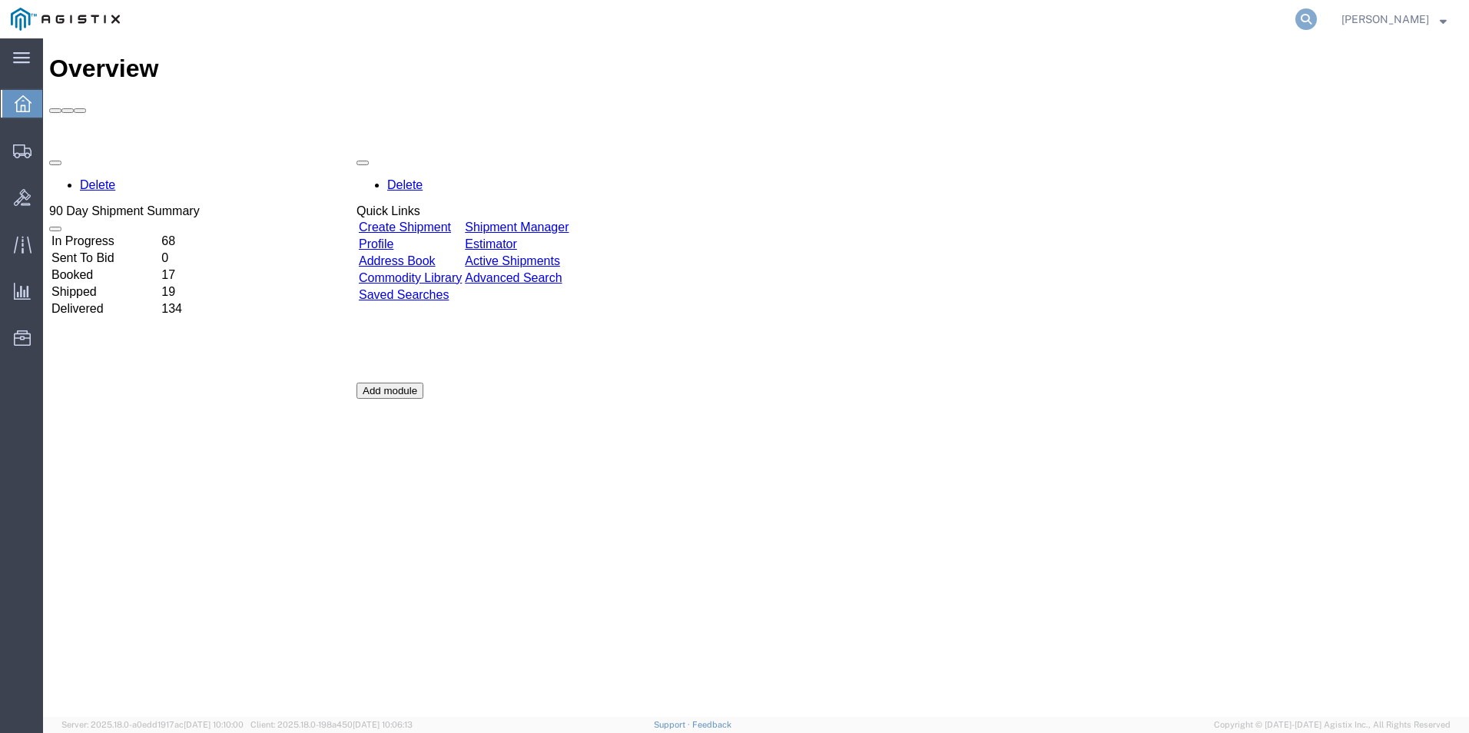
click at [1308, 21] on icon at bounding box center [1306, 19] width 22 height 22
type input "GDIT-49111"
click at [1310, 20] on icon at bounding box center [1306, 19] width 22 height 22
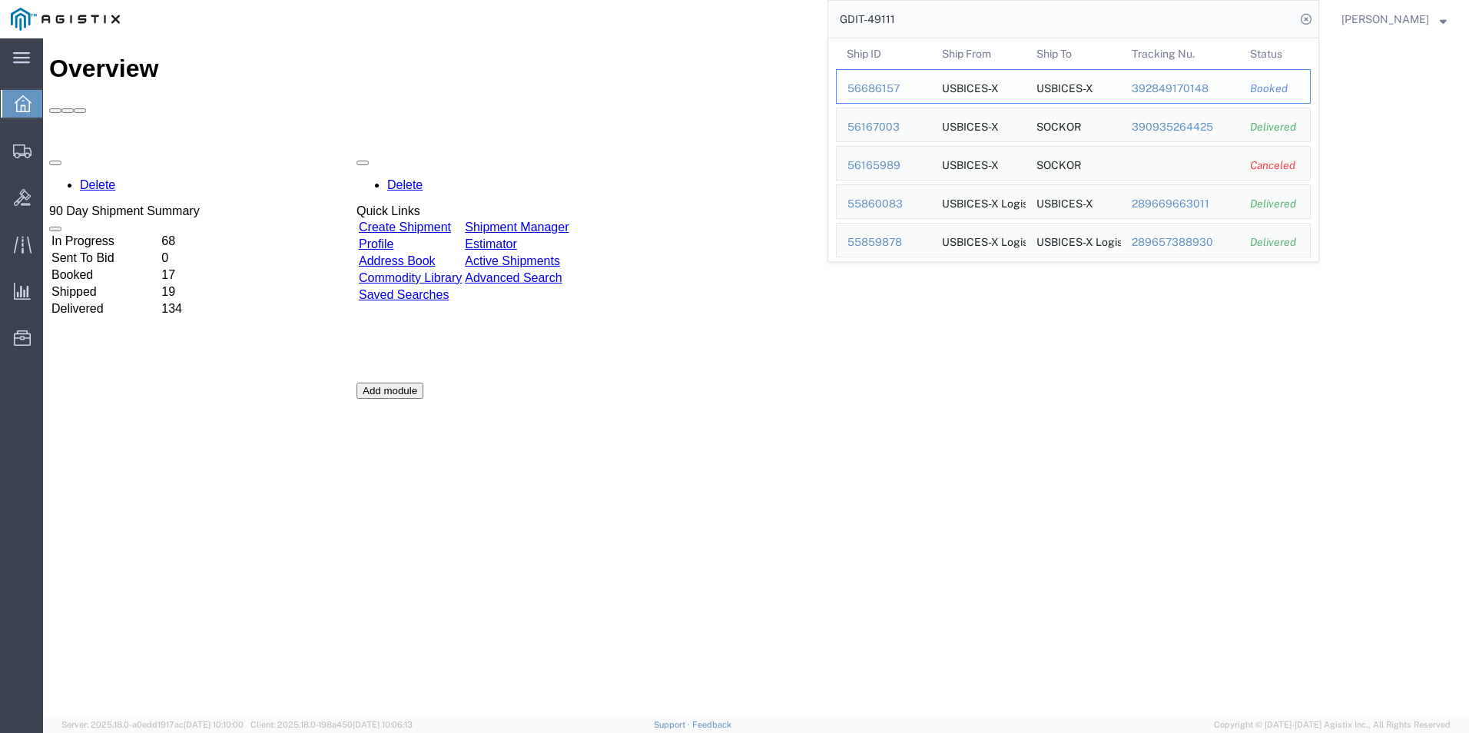
click at [877, 94] on div "56686157" at bounding box center [883, 89] width 73 height 16
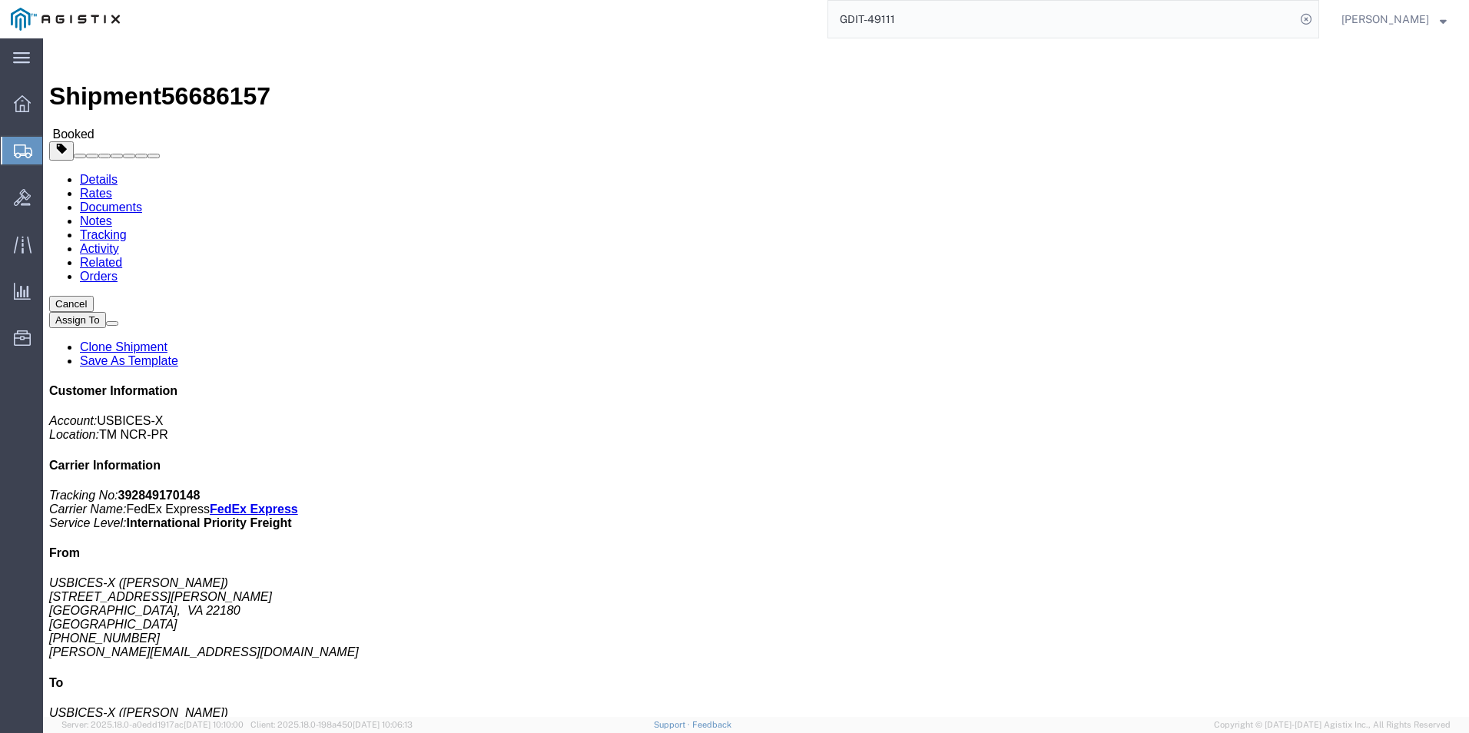
click link "Documents"
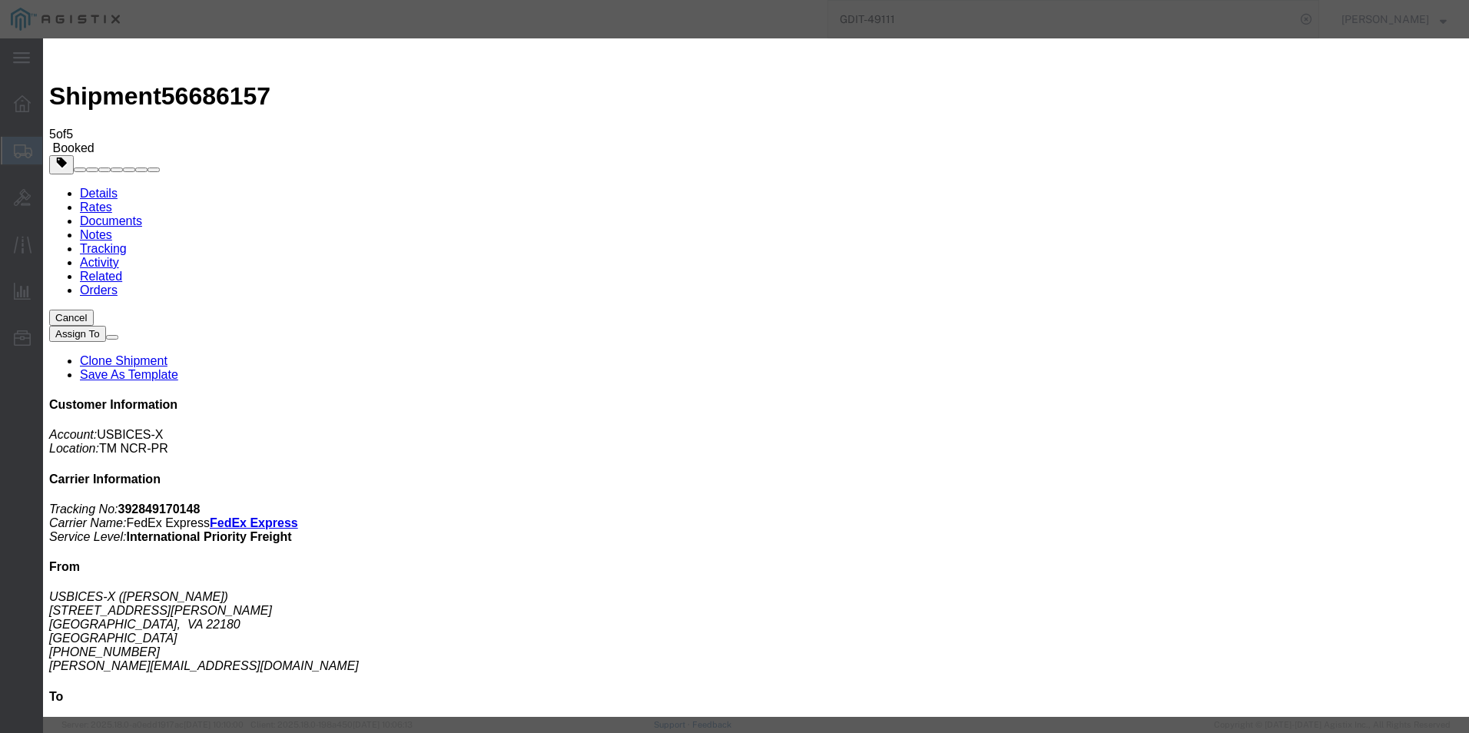
type input "C:\fakepath\GDIT-49111 HR.pdf"
select select "OTHER"
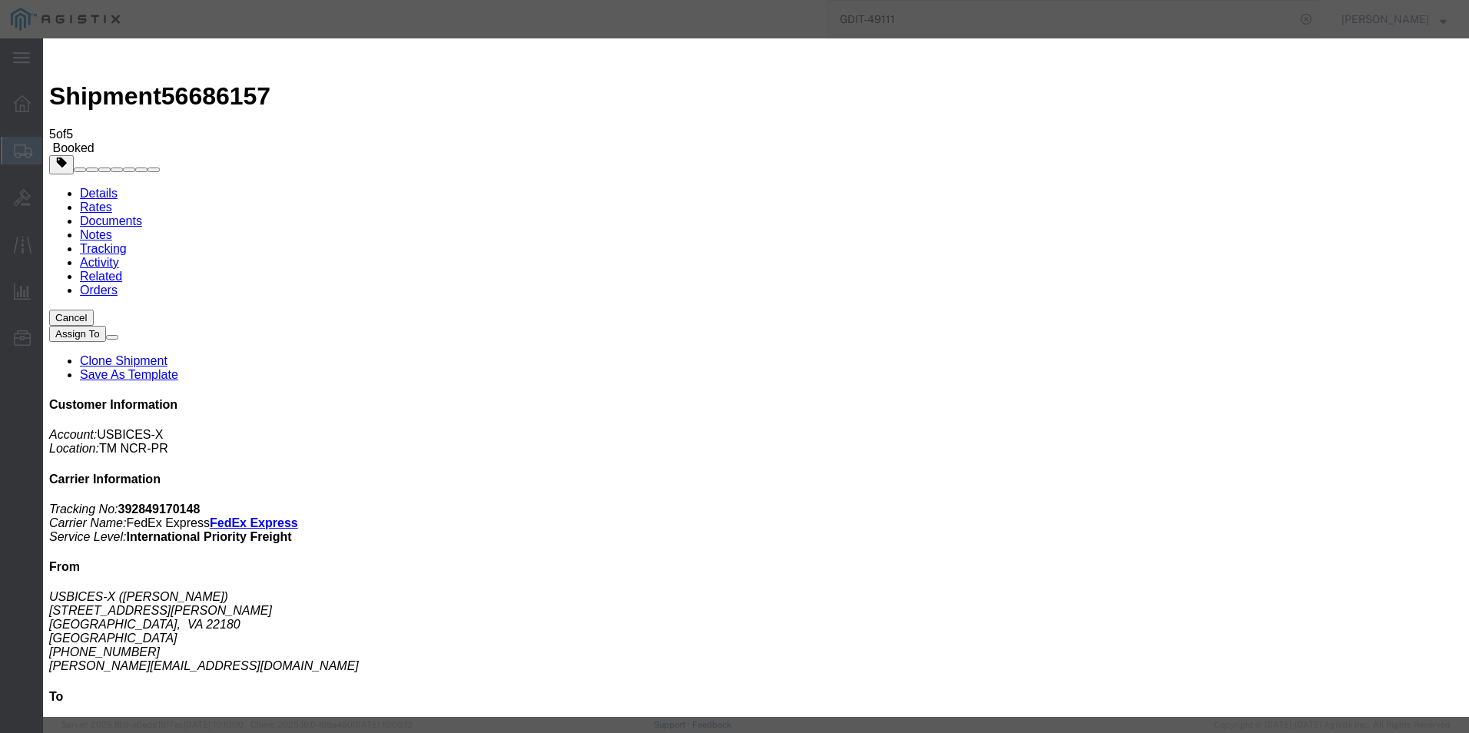
select select
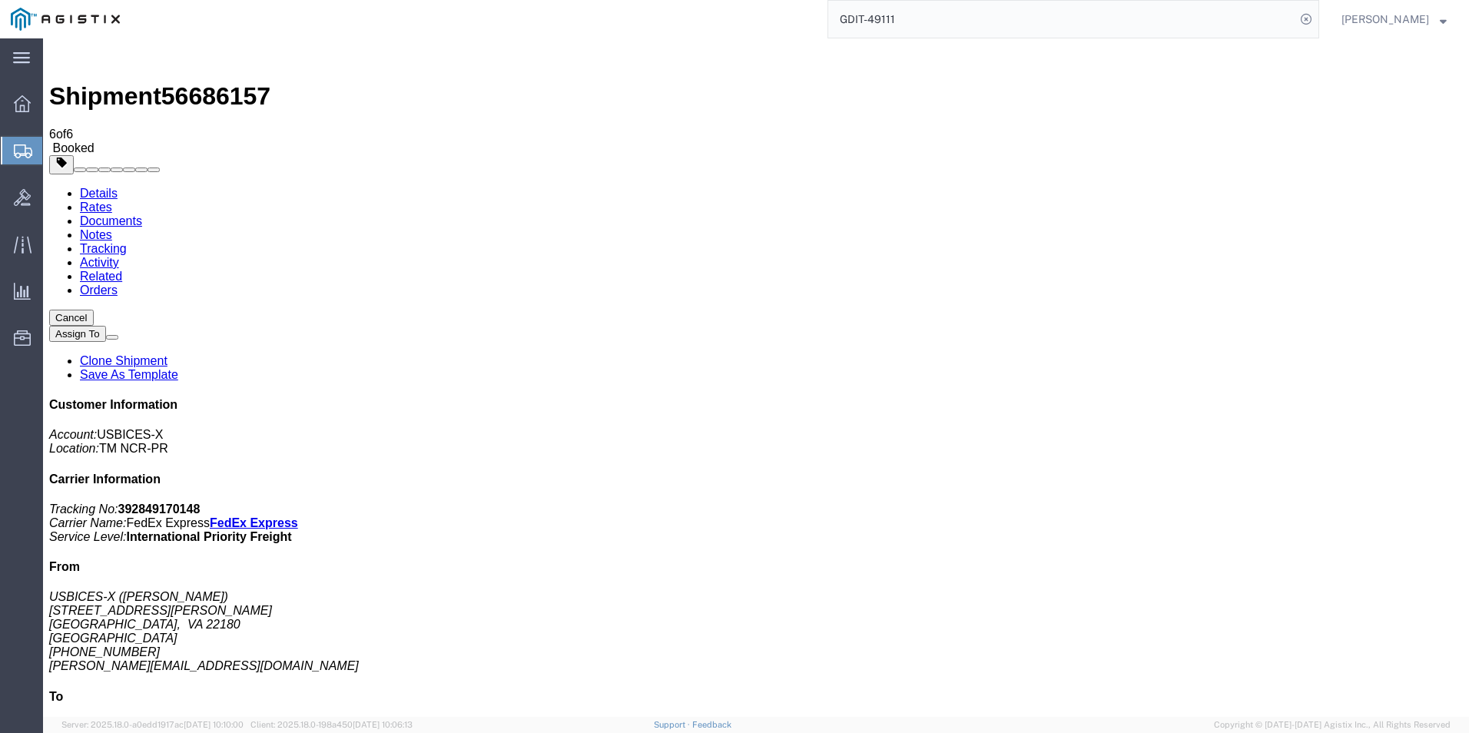
checkbox input "false"
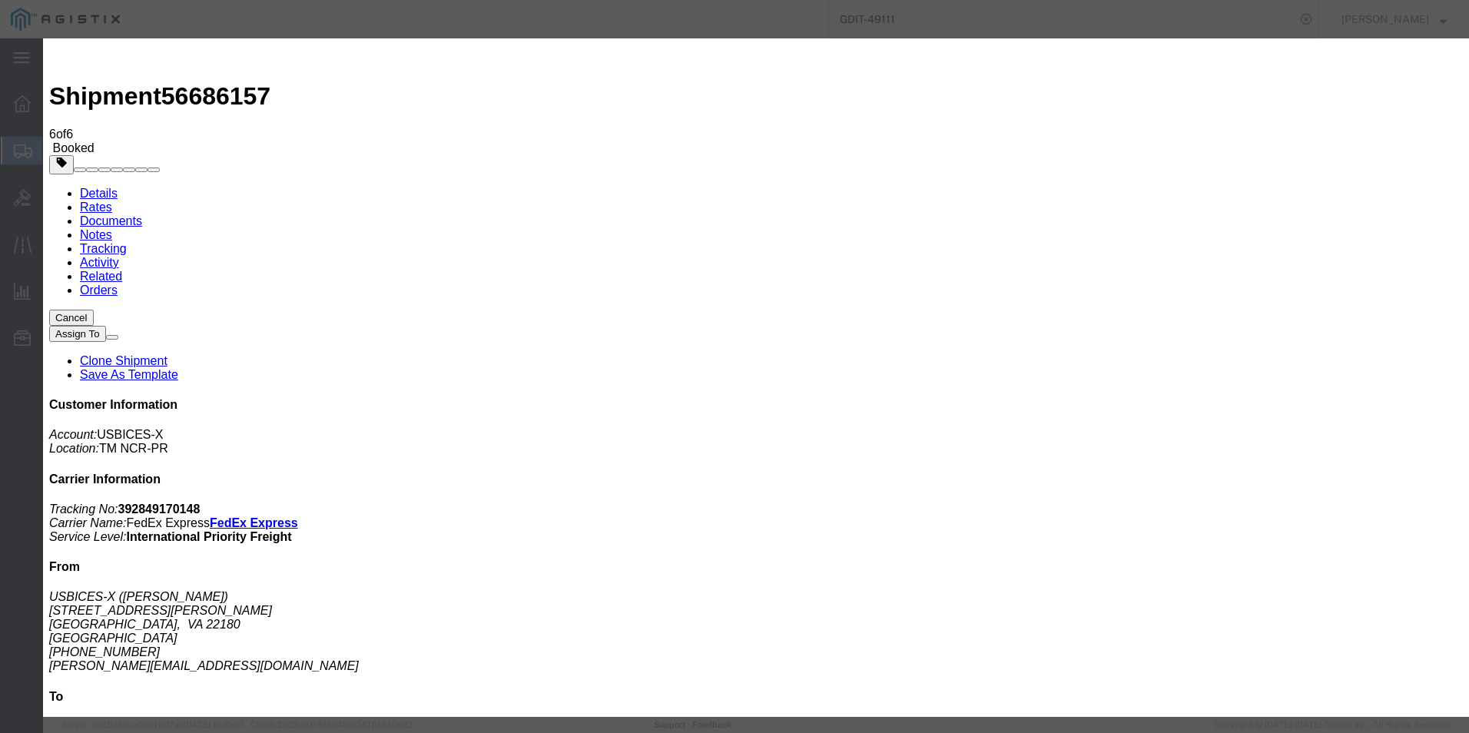
type input "C:\fakepath\GDIT-49111 HR.pdf"
select select "COMMINVC"
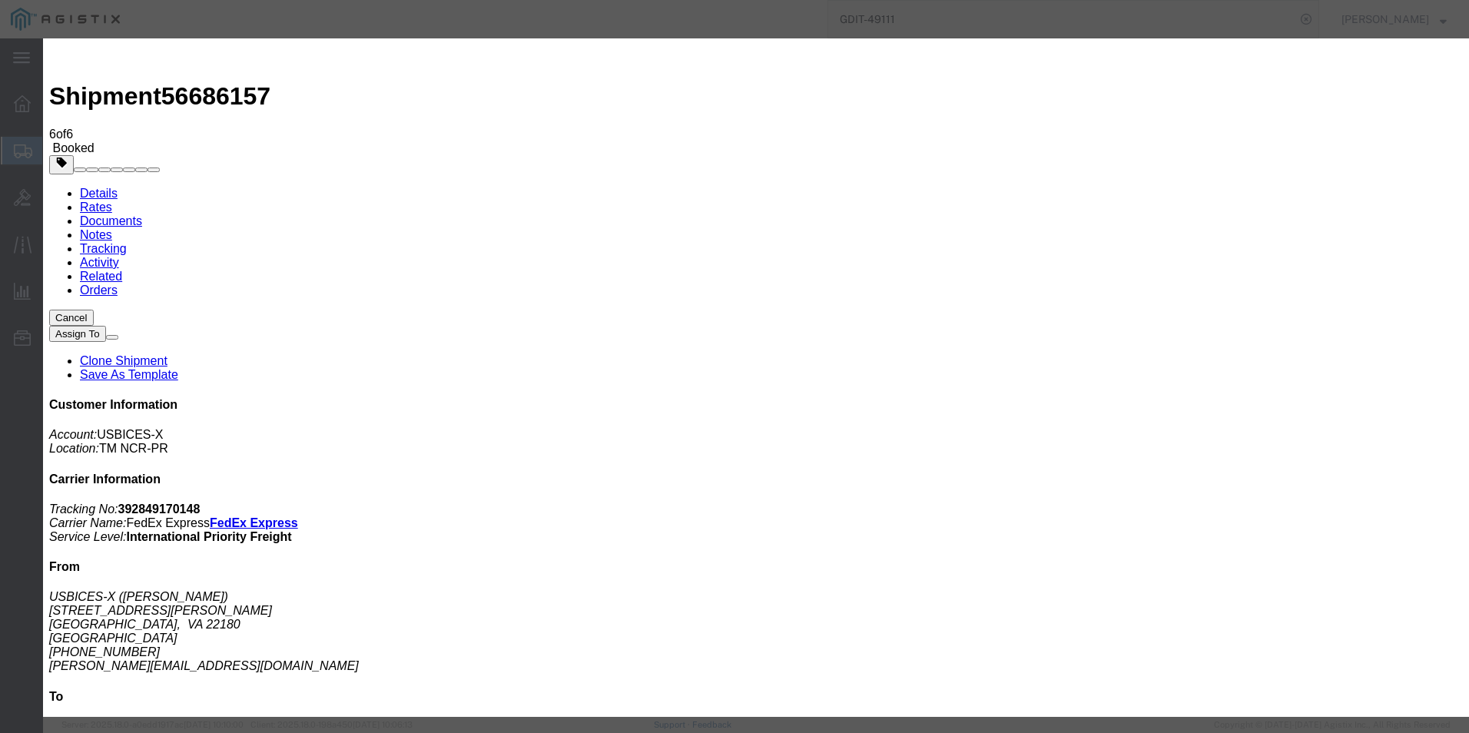
select select
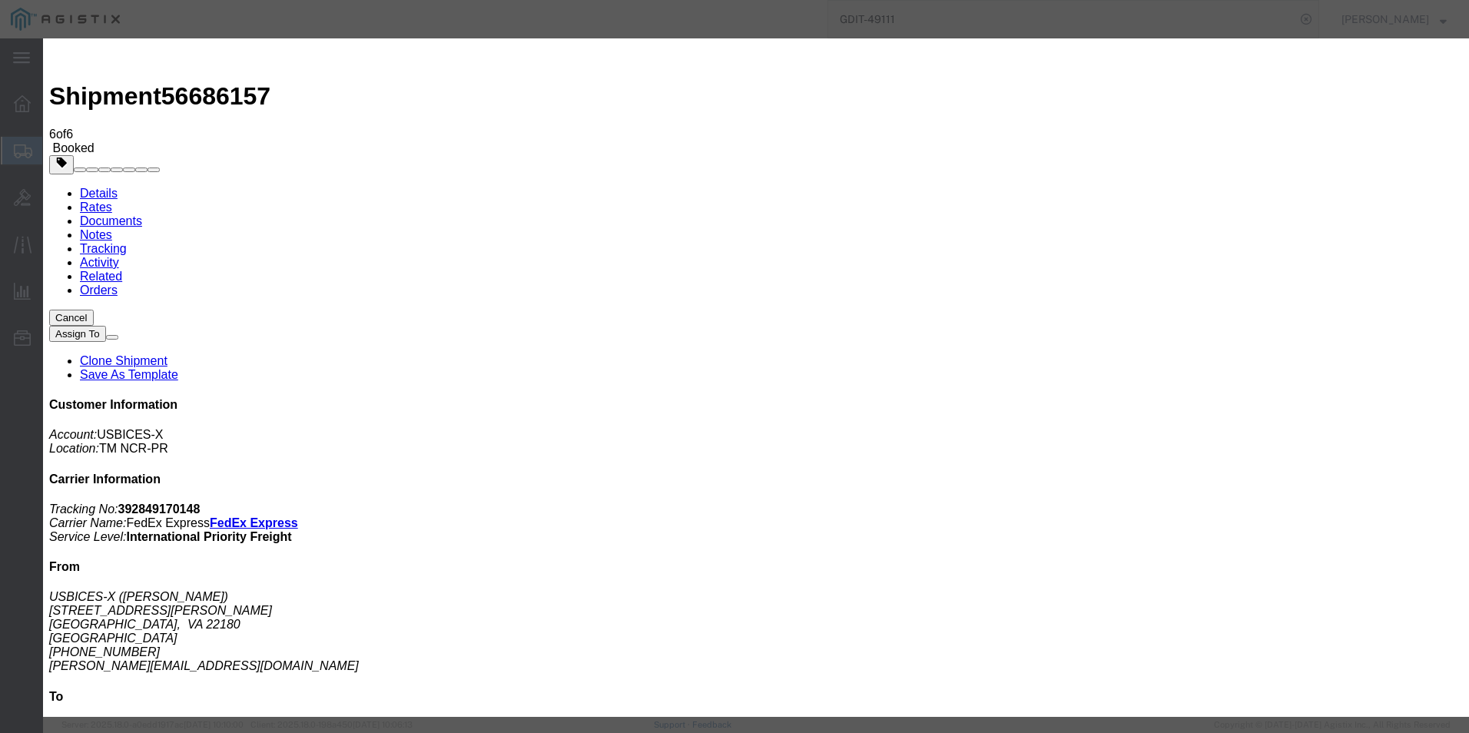
select select
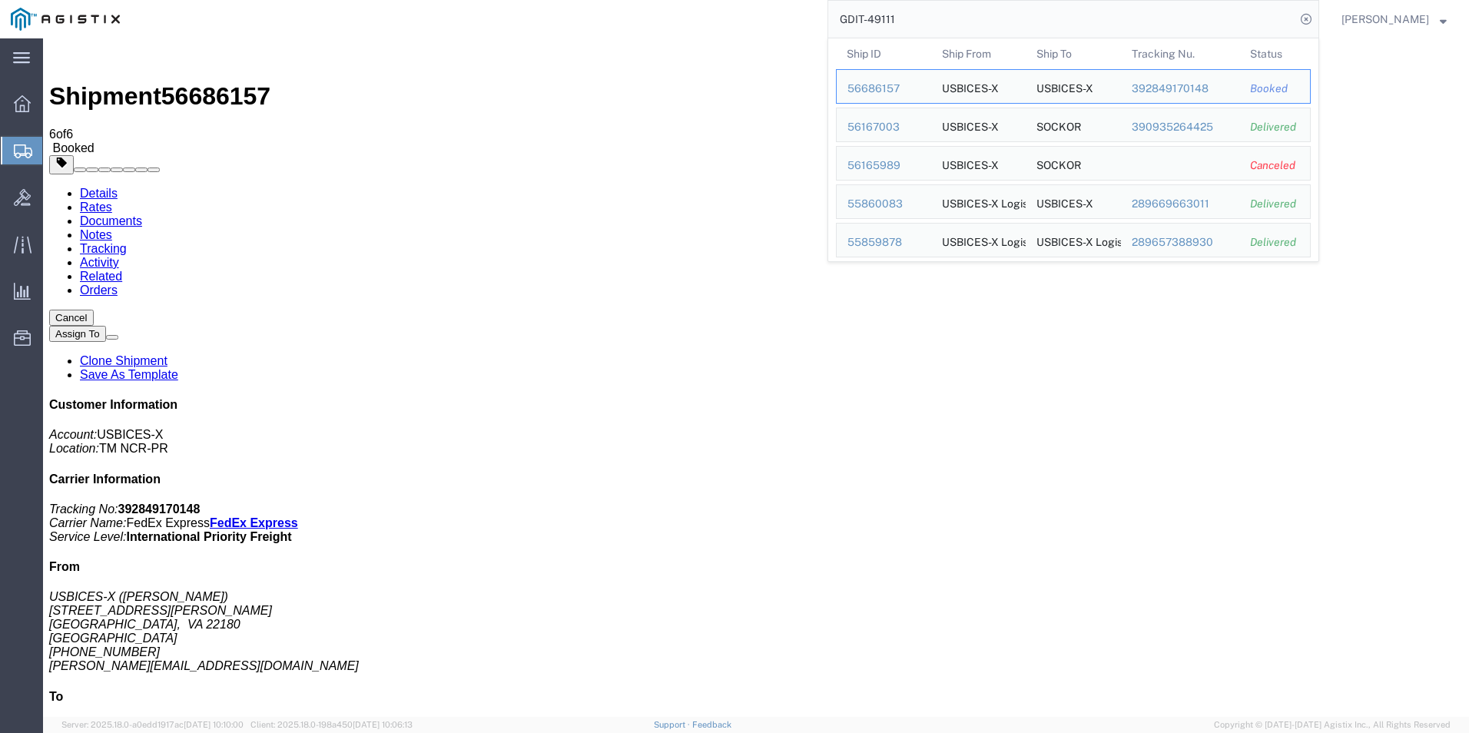
click at [917, 22] on input "GDIT-49111" at bounding box center [1061, 19] width 467 height 37
click at [936, 24] on input "GDIT-49111" at bounding box center [1061, 19] width 467 height 37
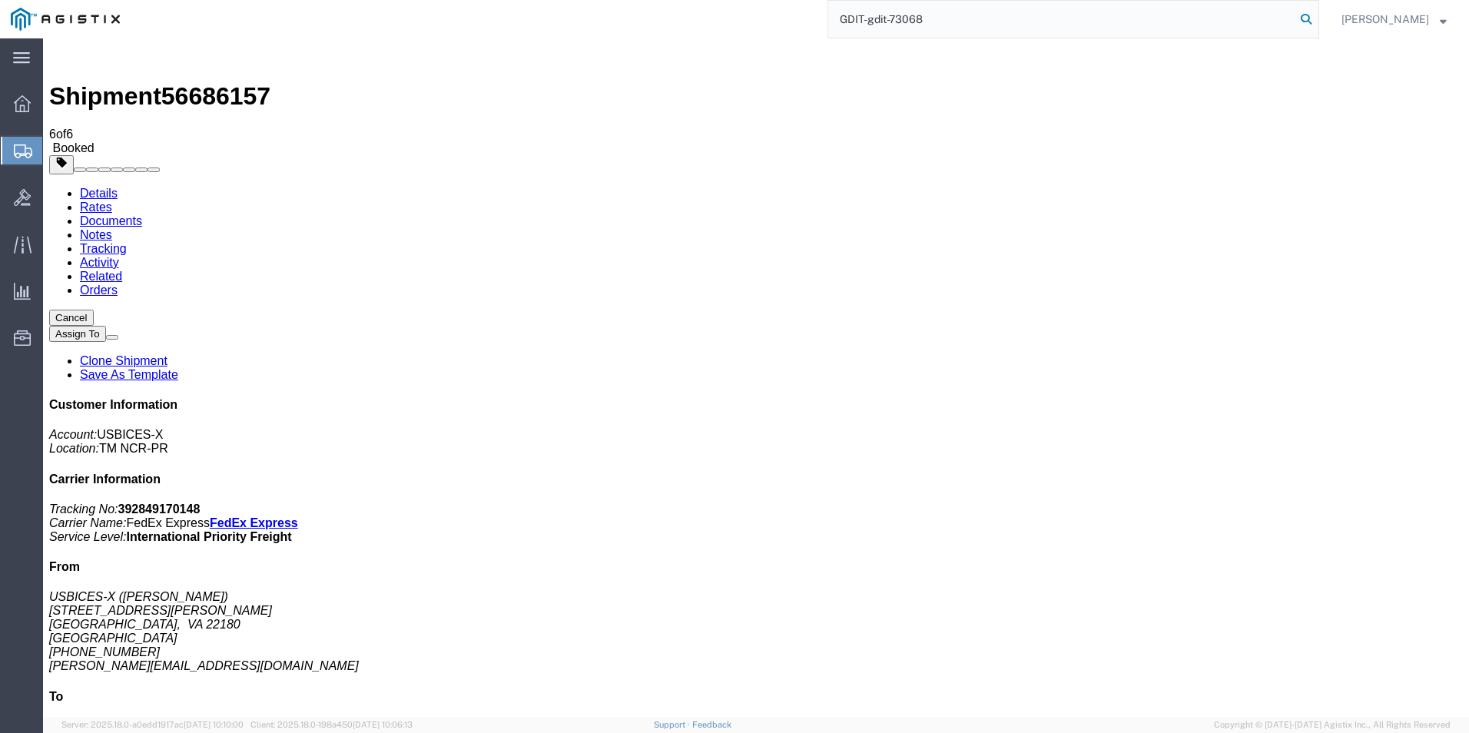
click at [1305, 14] on icon at bounding box center [1306, 19] width 22 height 22
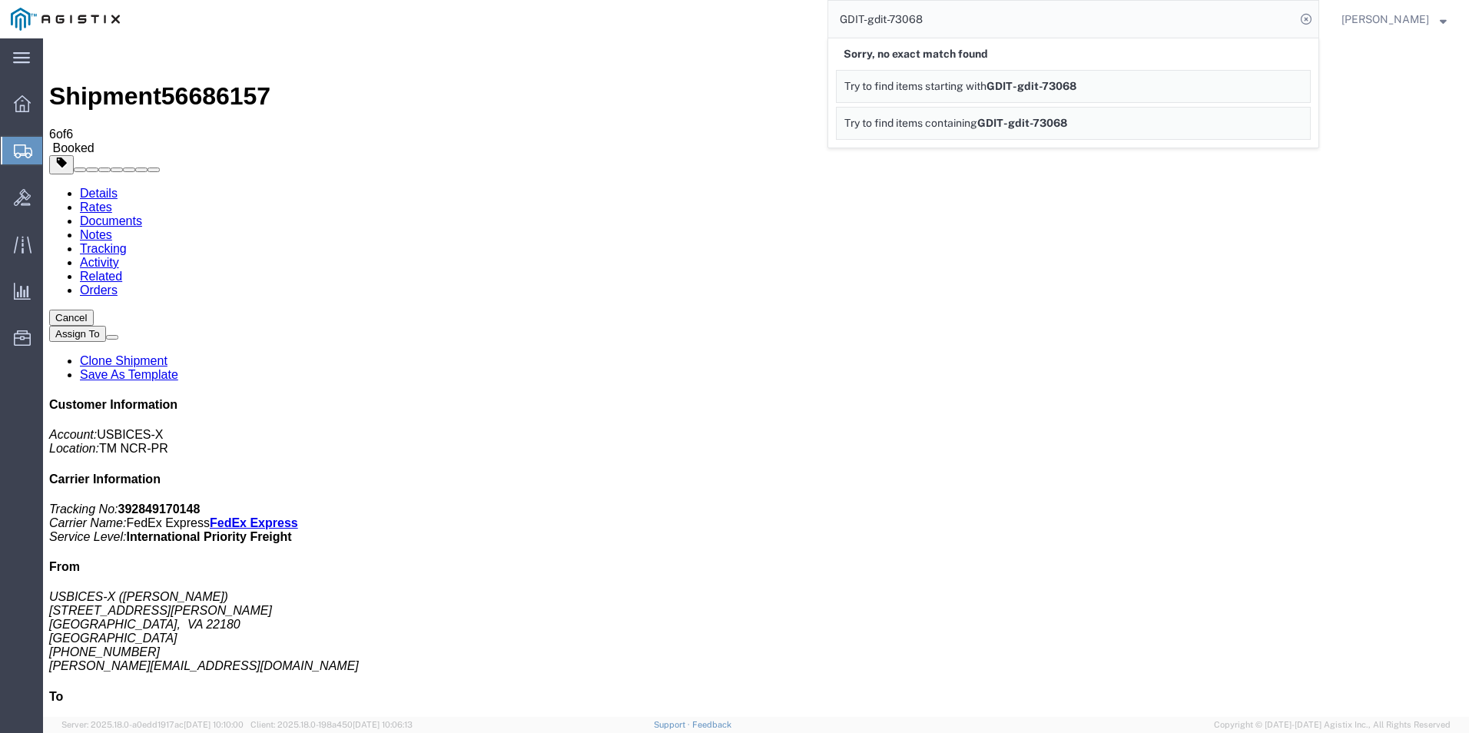
click at [1232, 25] on input "GDIT-gdit-73068" at bounding box center [1061, 19] width 467 height 37
click at [888, 18] on input "GDIT-gdit-73068" at bounding box center [1061, 19] width 467 height 37
type input "GDIT-73068"
click at [1316, 15] on form "GDIT-73068 Sorry, no exact match found Try to find items starting with GDIT-gdi…" at bounding box center [1073, 19] width 492 height 38
click at [1300, 17] on icon at bounding box center [1306, 19] width 22 height 22
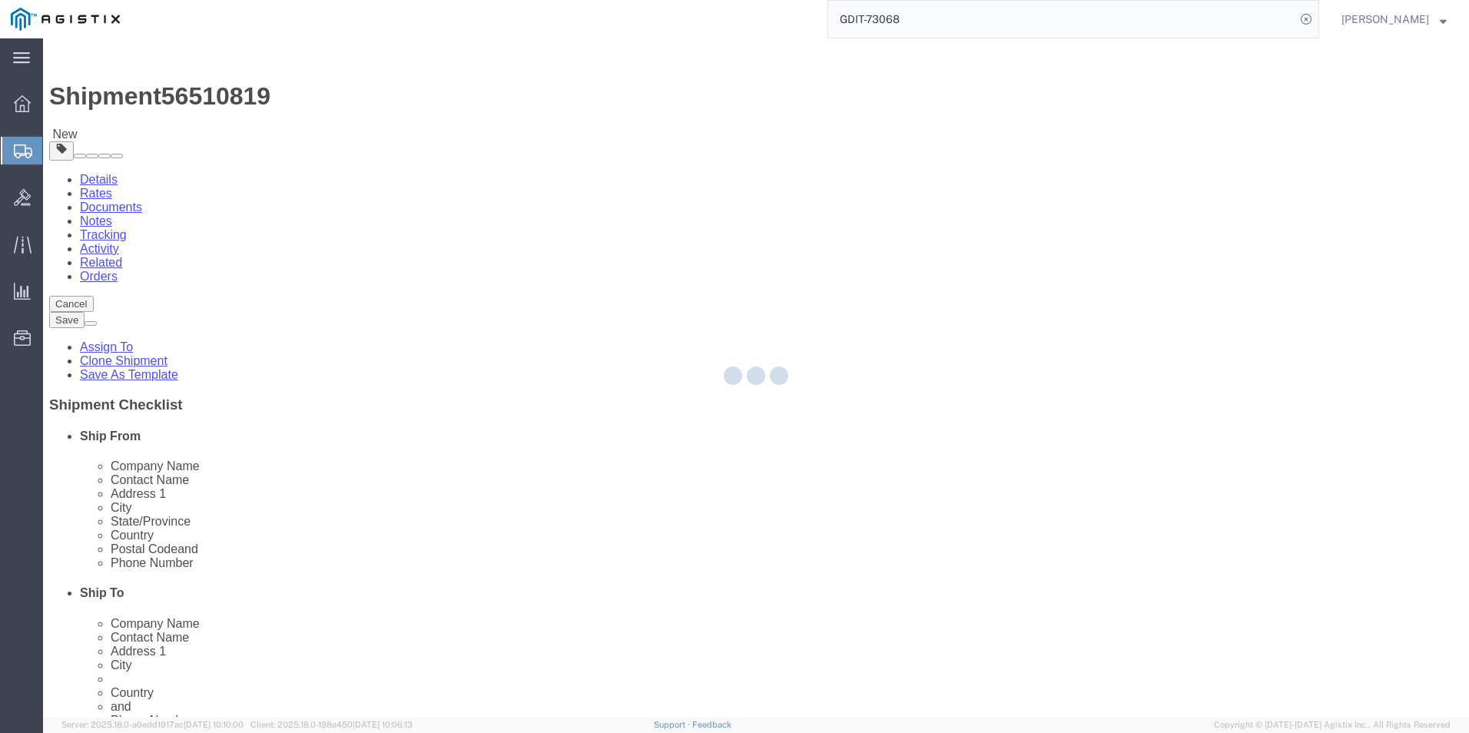
select select "69651"
select select "34239"
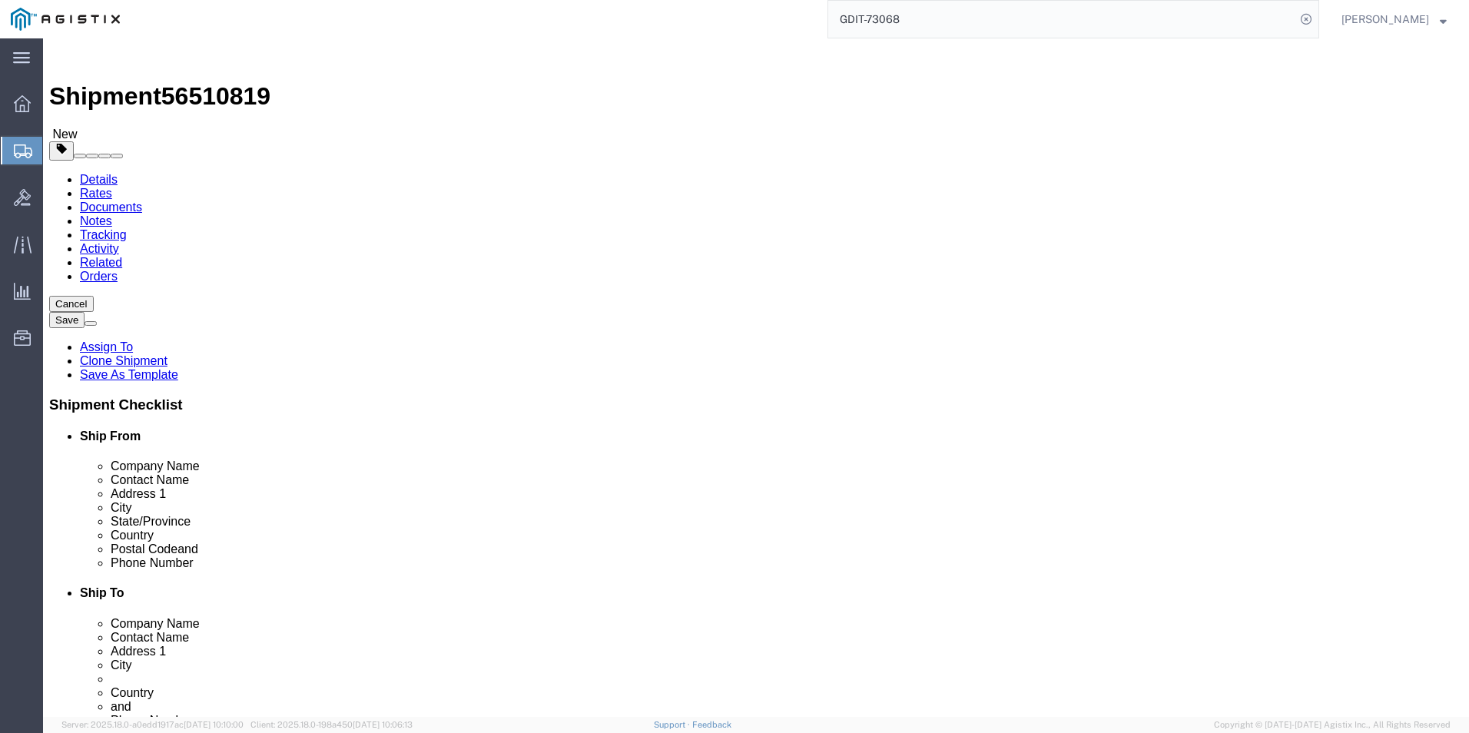
click icon
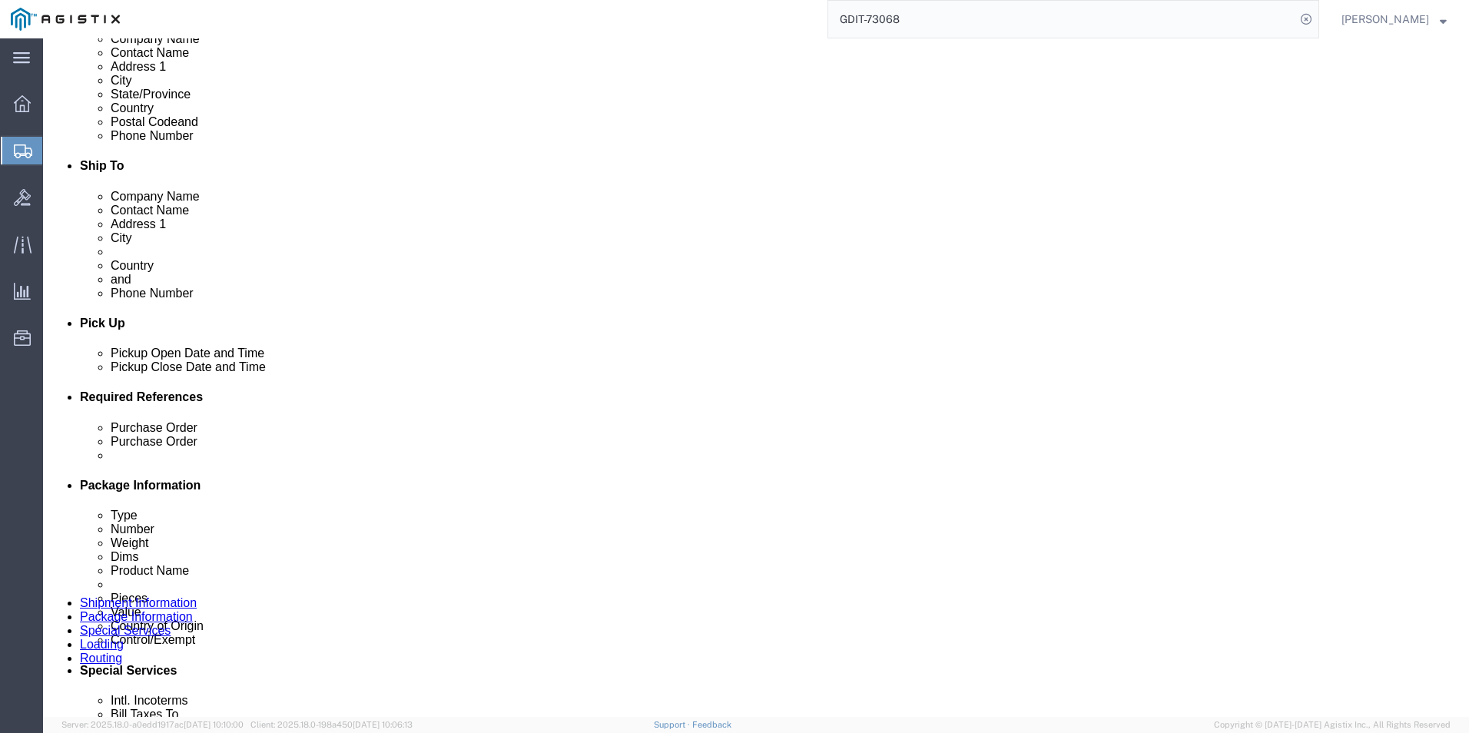
scroll to position [43, 0]
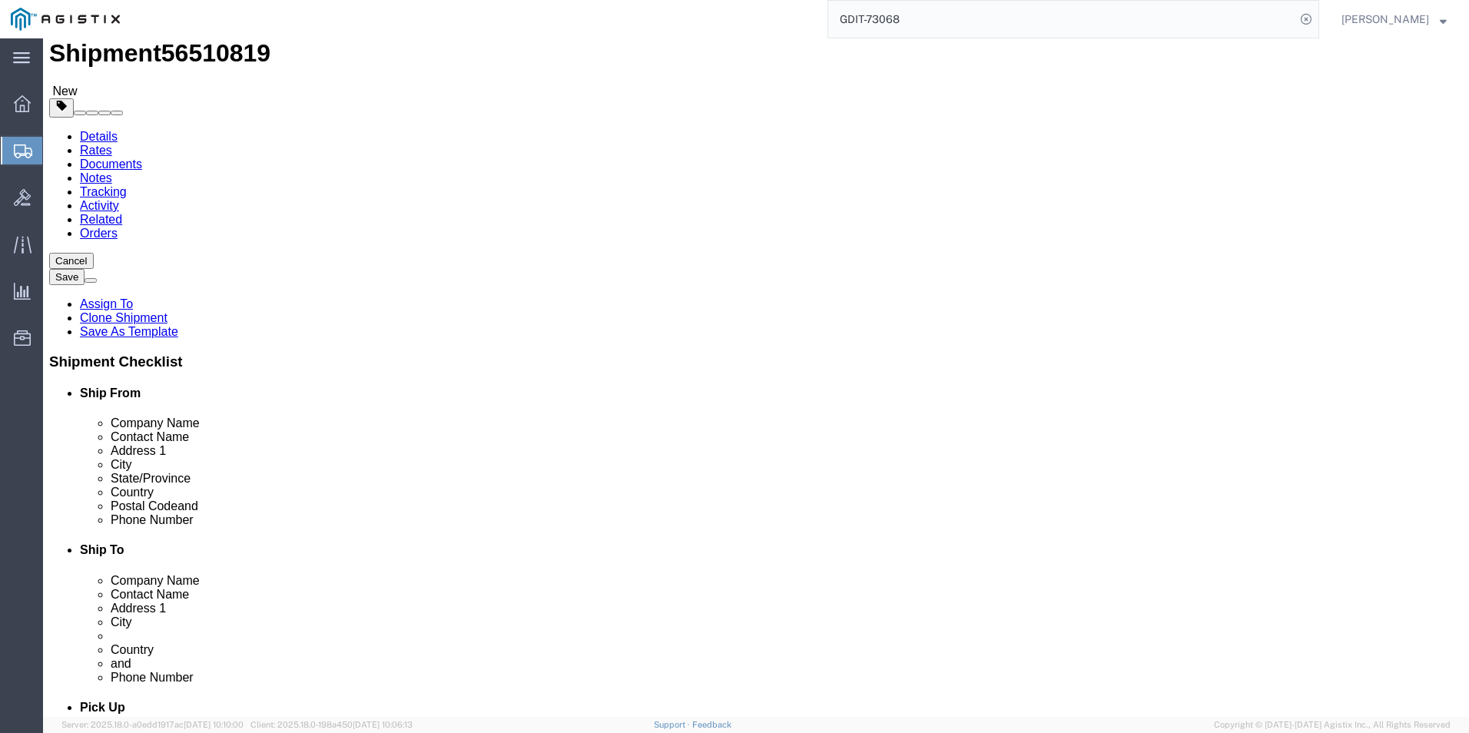
click dd "832.90 USD"
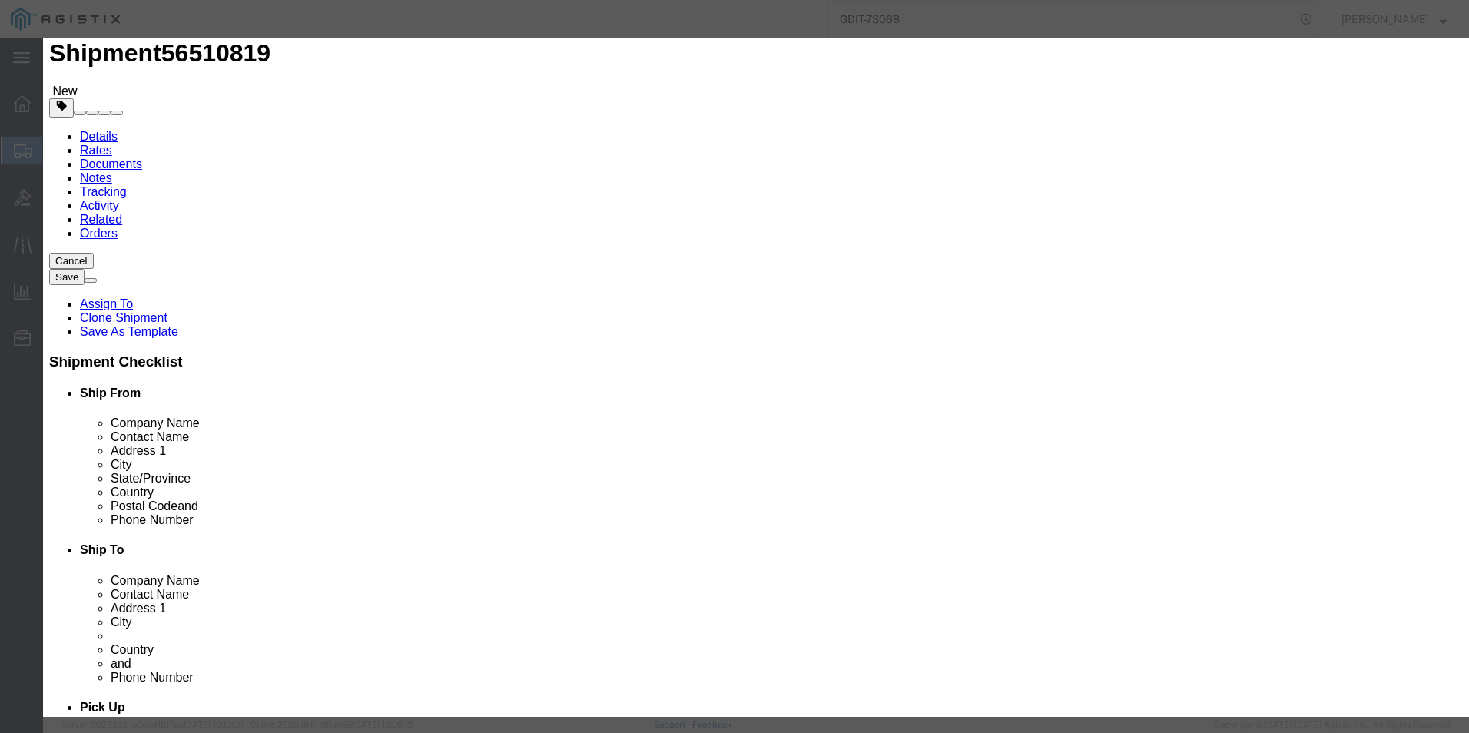
scroll to position [0, 0]
click icon "button"
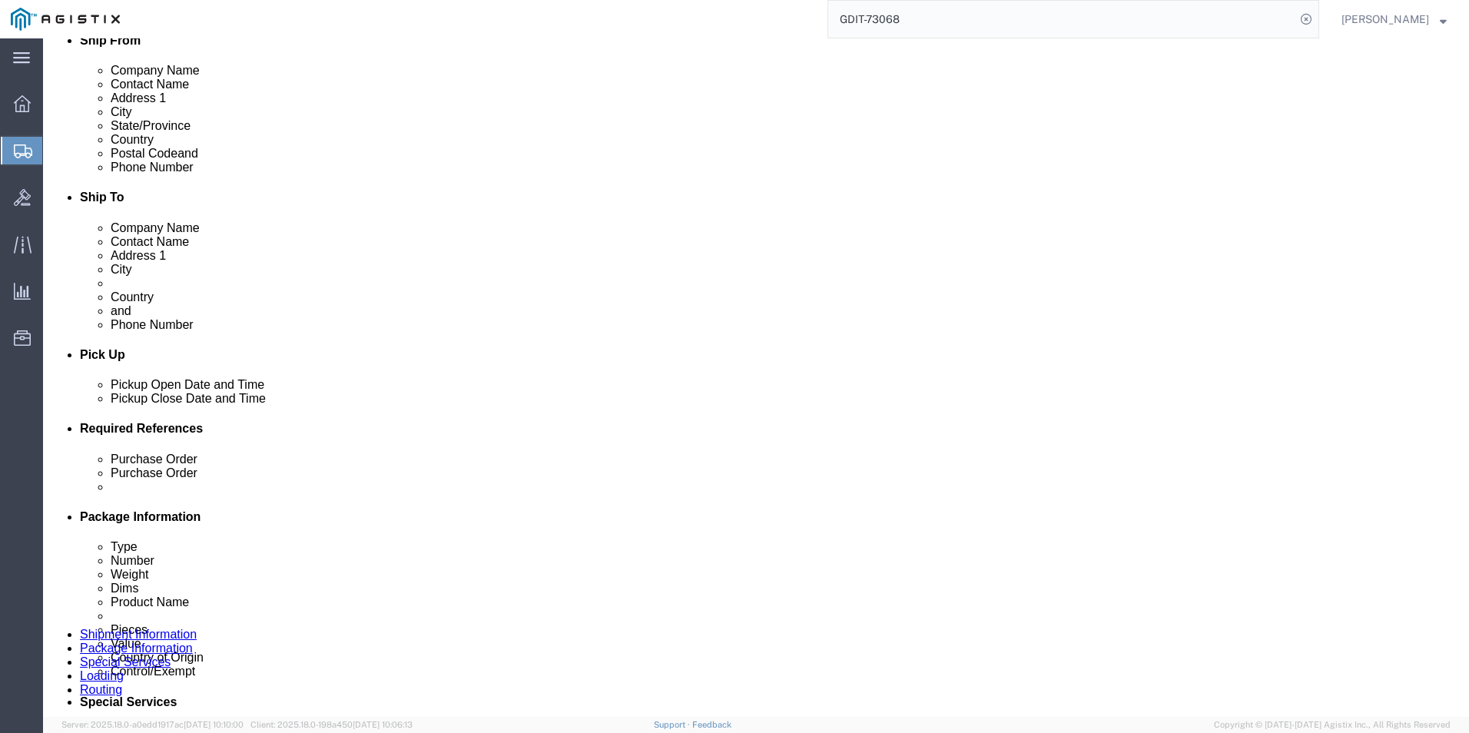
scroll to position [581, 0]
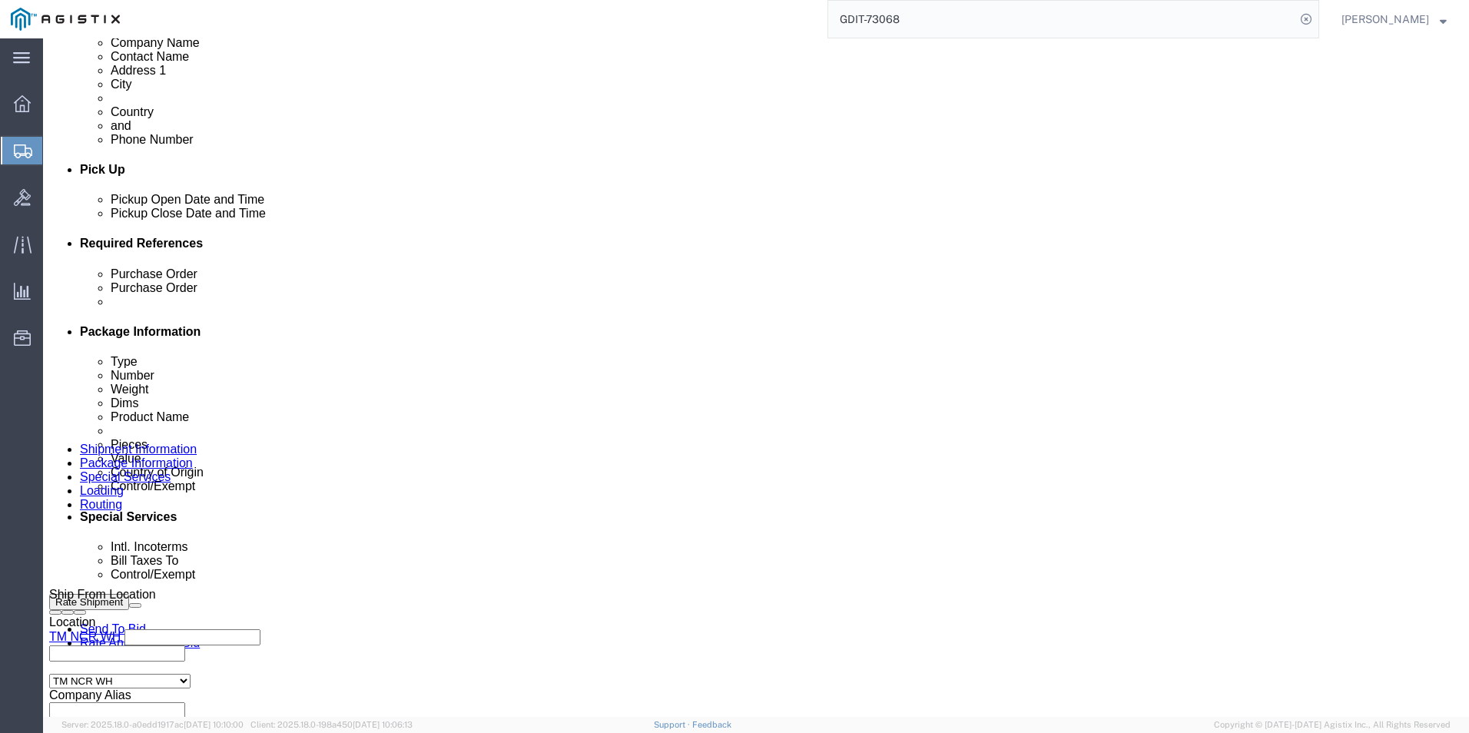
click dd "2154.95 USD"
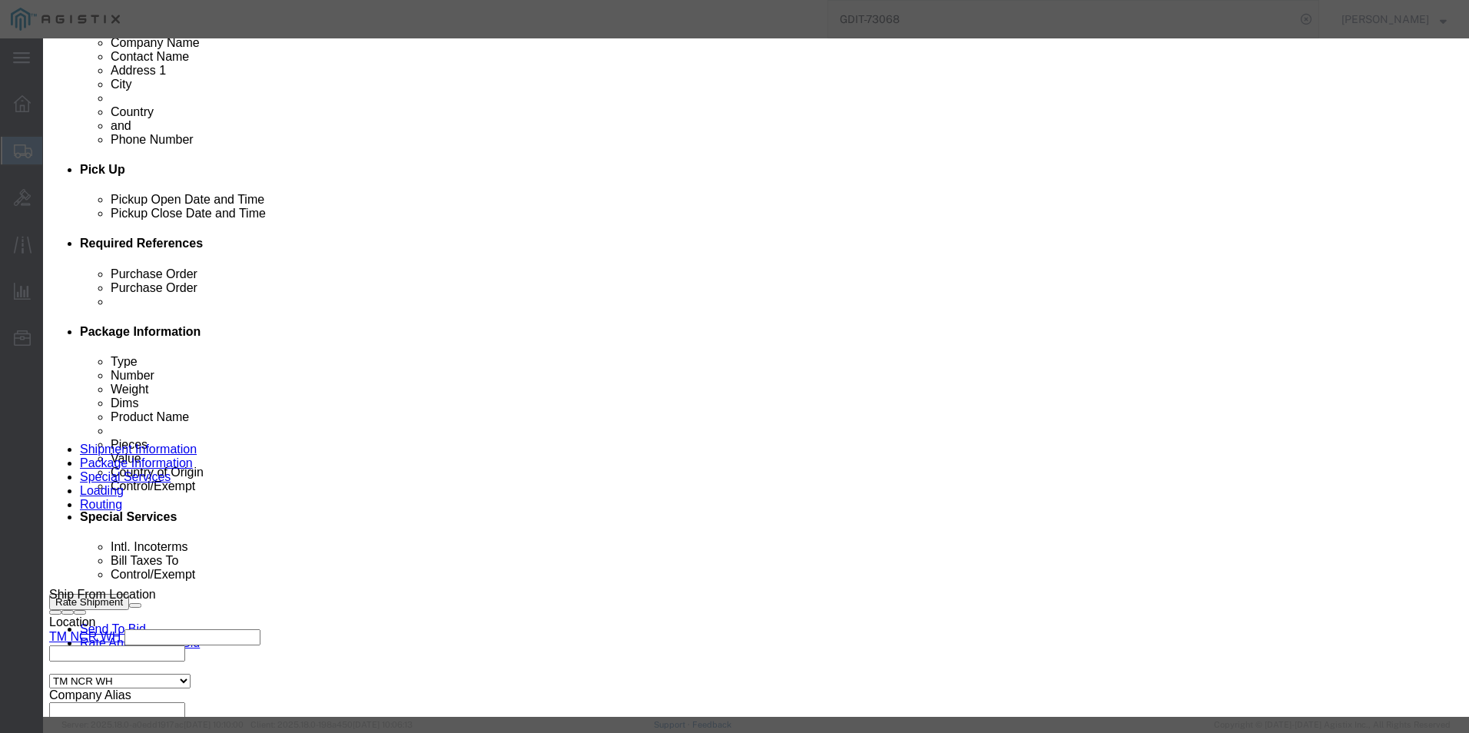
click icon "button"
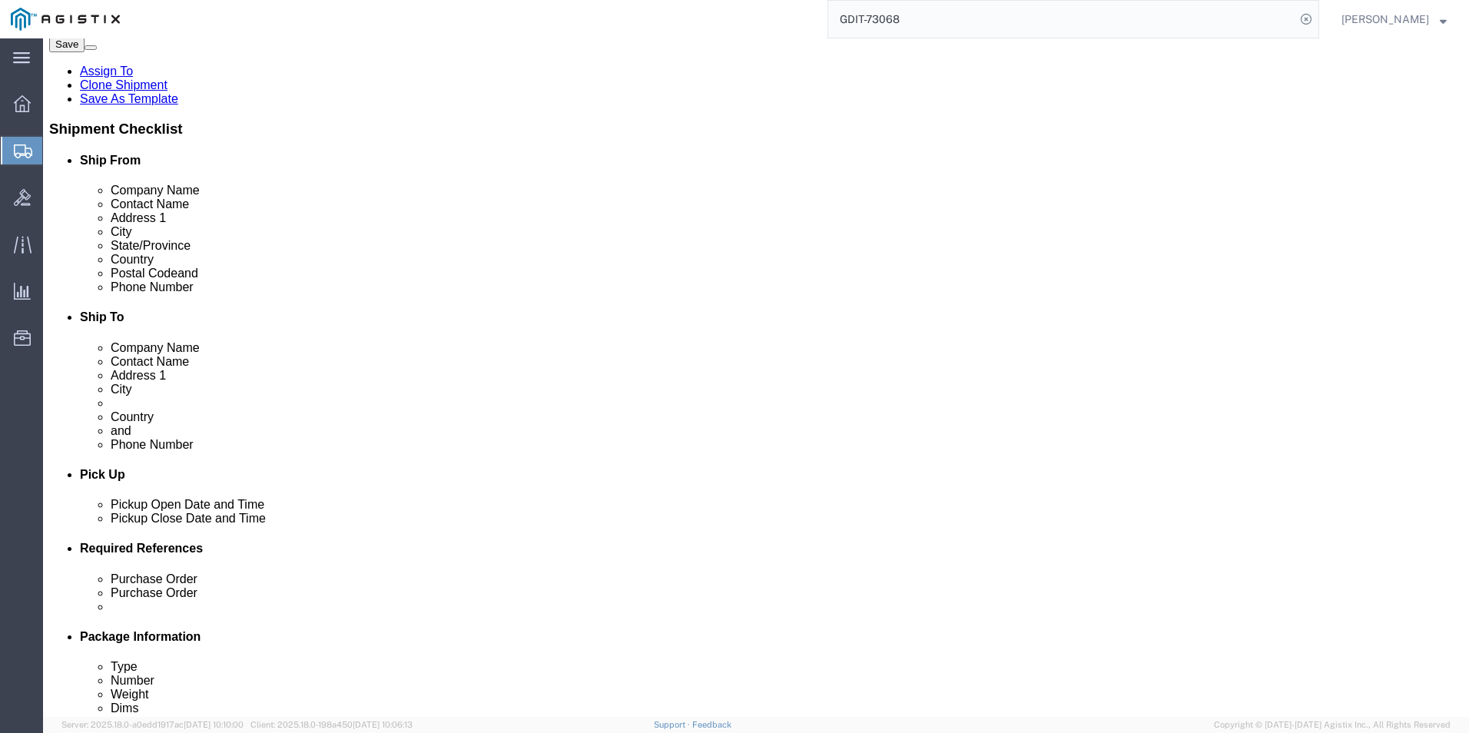
scroll to position [0, 0]
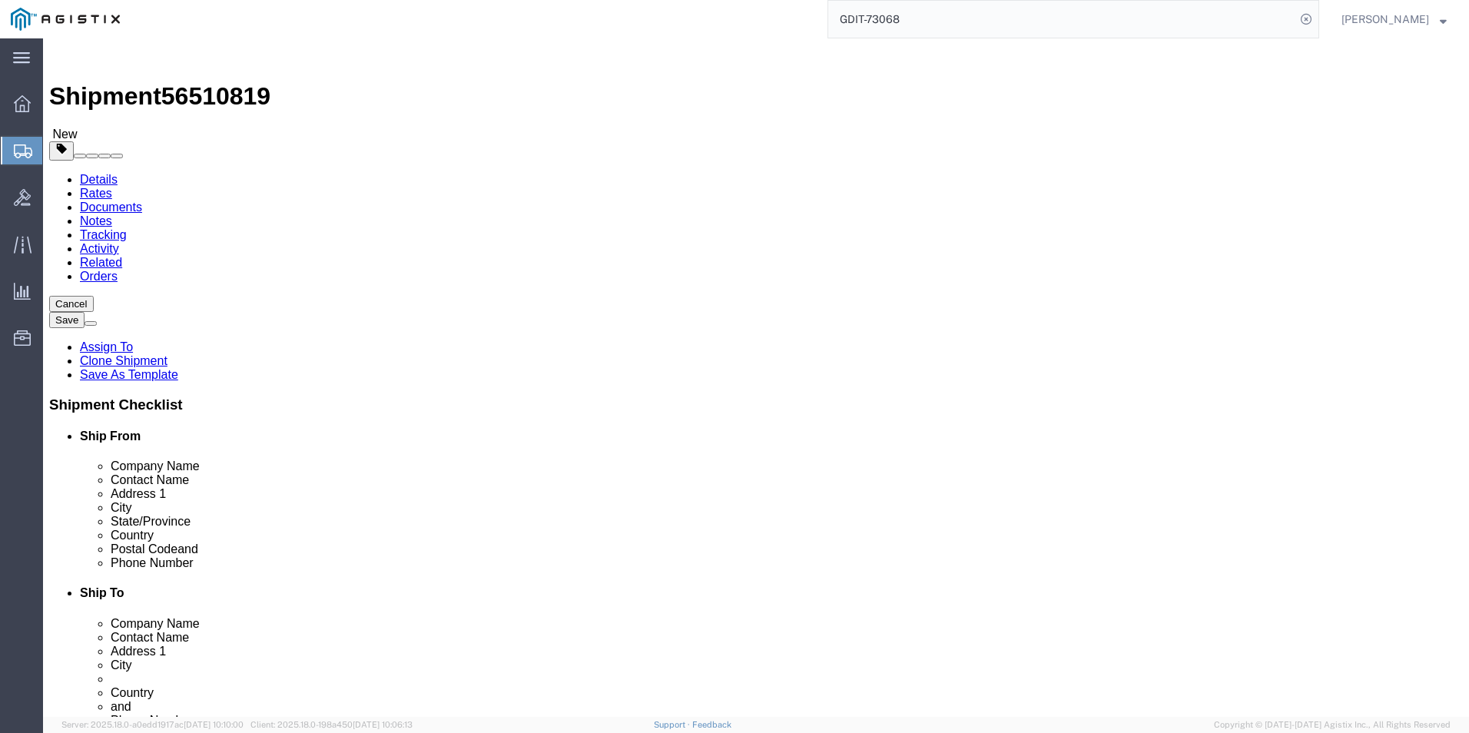
click input "text"
